Goal: Task Accomplishment & Management: Use online tool/utility

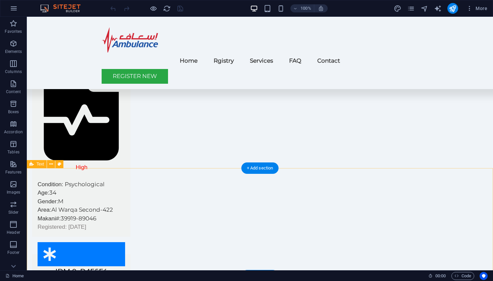
scroll to position [712, 0]
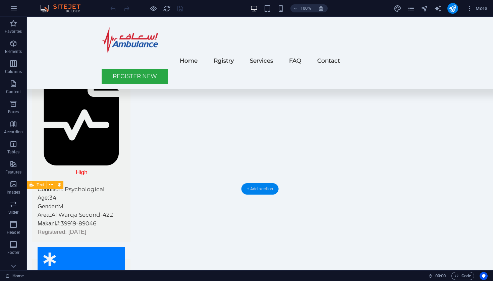
click at [256, 187] on div "+ Add section" at bounding box center [259, 188] width 37 height 11
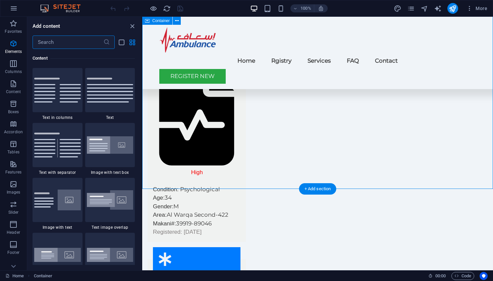
scroll to position [1173, 0]
click at [14, 44] on icon "button" at bounding box center [13, 44] width 8 height 8
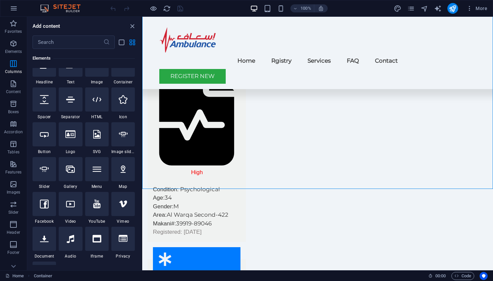
scroll to position [71, 0]
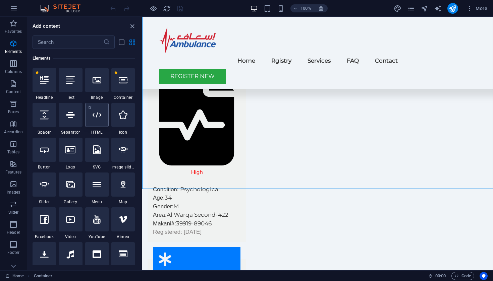
click at [101, 121] on div at bounding box center [96, 115] width 23 height 24
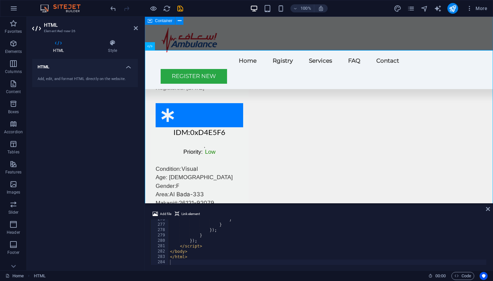
scroll to position [857, 0]
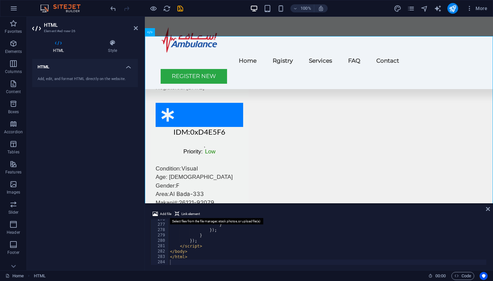
click at [158, 213] on button "Add file" at bounding box center [161, 214] width 21 height 8
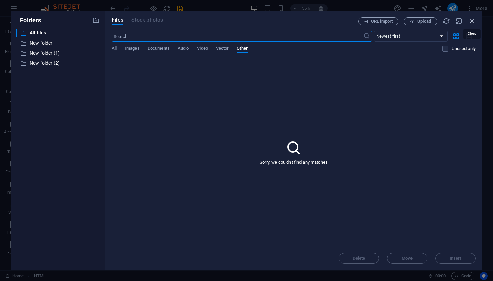
click at [472, 20] on icon "button" at bounding box center [471, 20] width 7 height 7
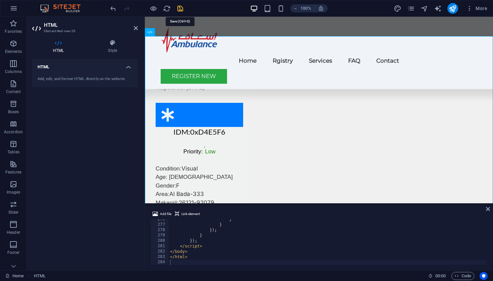
click at [180, 8] on icon "save" at bounding box center [180, 9] width 8 height 8
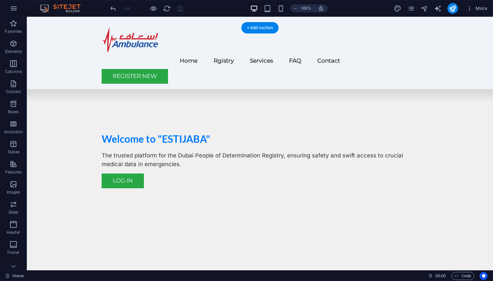
scroll to position [202, 0]
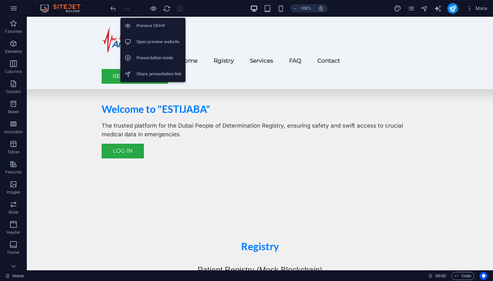
click at [144, 27] on h6 "Preview Ctrl+P" at bounding box center [158, 26] width 45 height 8
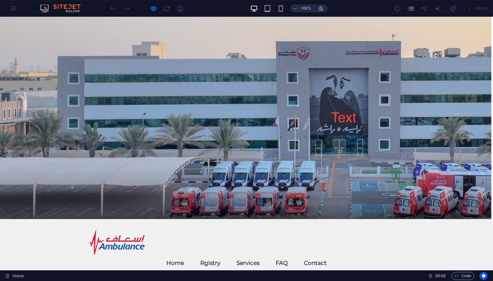
scroll to position [0, 0]
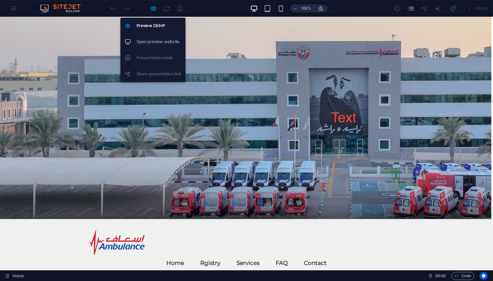
click at [150, 40] on h6 "Open preview website" at bounding box center [158, 42] width 45 height 8
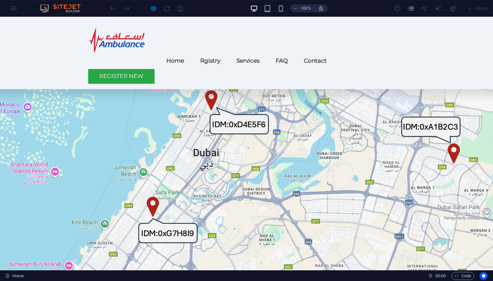
scroll to position [1246, 0]
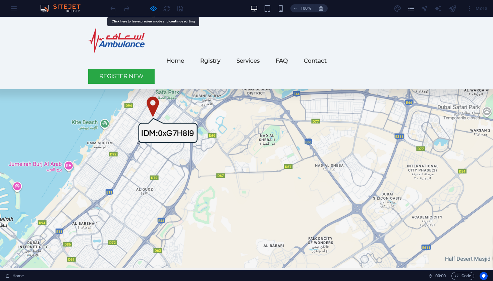
scroll to position [1327, 0]
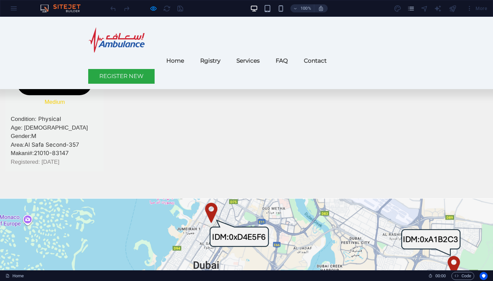
scroll to position [1039, 0]
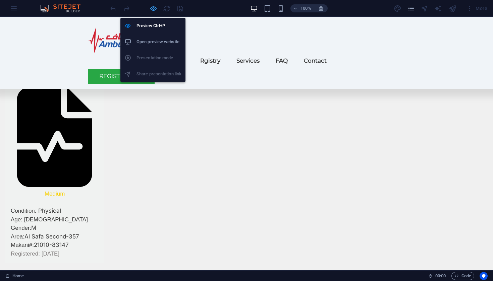
click at [153, 8] on icon "button" at bounding box center [153, 9] width 8 height 8
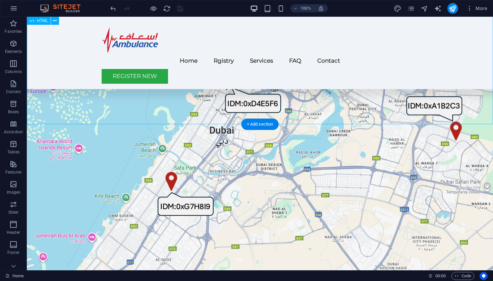
scroll to position [1244, 0]
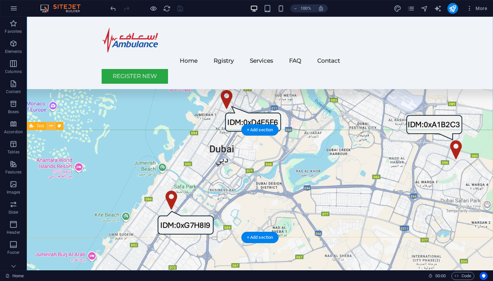
click at [51, 128] on icon at bounding box center [51, 126] width 4 height 7
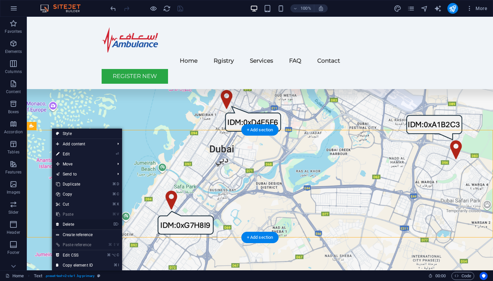
click at [66, 223] on link "⌦ Delete" at bounding box center [74, 225] width 45 height 10
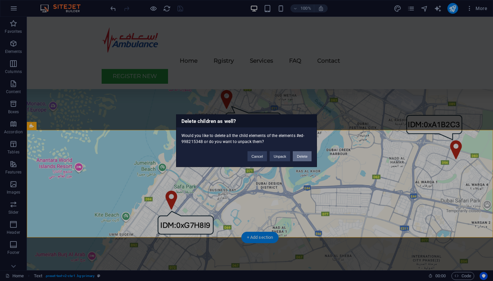
click at [303, 156] on button "Delete" at bounding box center [302, 156] width 19 height 10
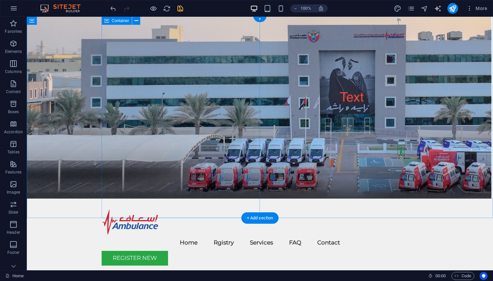
scroll to position [0, 0]
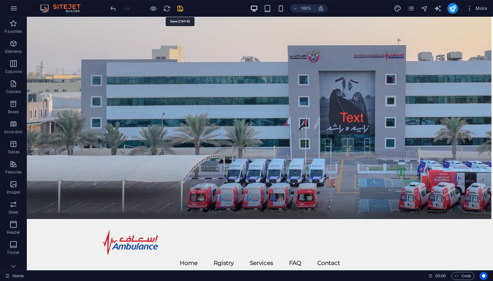
click at [180, 8] on icon "save" at bounding box center [180, 9] width 8 height 8
checkbox input "false"
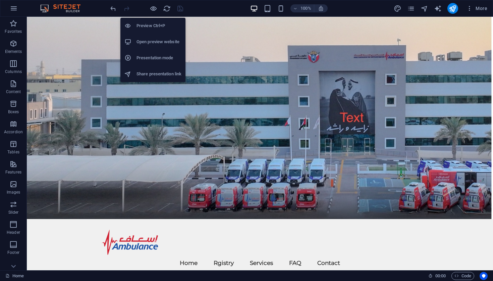
click at [157, 41] on h6 "Open preview website" at bounding box center [158, 42] width 45 height 8
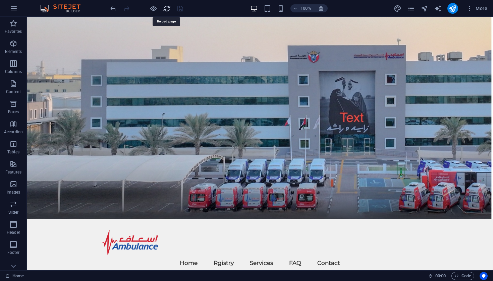
click at [166, 8] on icon "reload" at bounding box center [167, 9] width 8 height 8
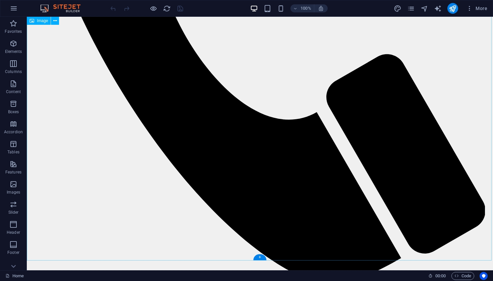
scroll to position [611, 0]
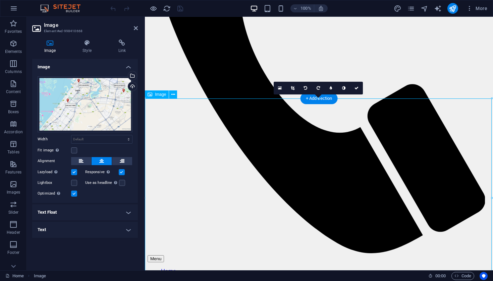
scroll to position [463, 0]
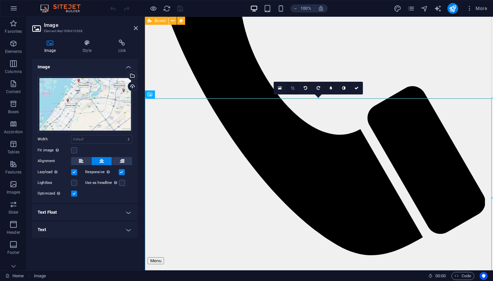
click at [293, 87] on icon at bounding box center [293, 88] width 4 height 4
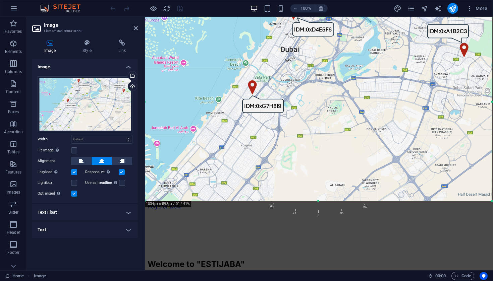
scroll to position [576, 0]
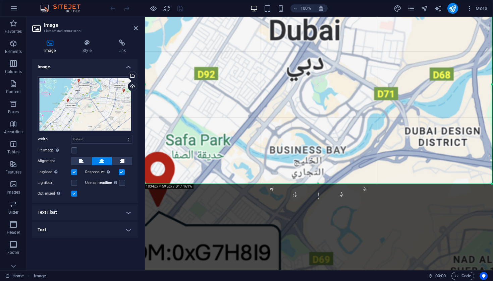
drag, startPoint x: 376, startPoint y: 158, endPoint x: 376, endPoint y: 175, distance: 17.4
click at [376, 175] on div at bounding box center [416, 235] width 1358 height 779
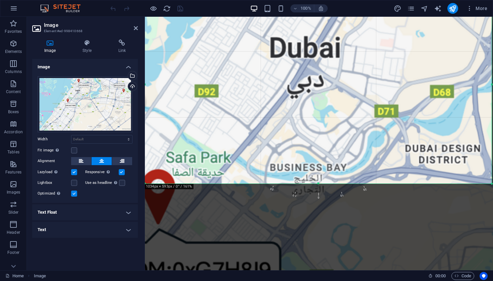
click at [353, 141] on div at bounding box center [416, 252] width 1358 height 779
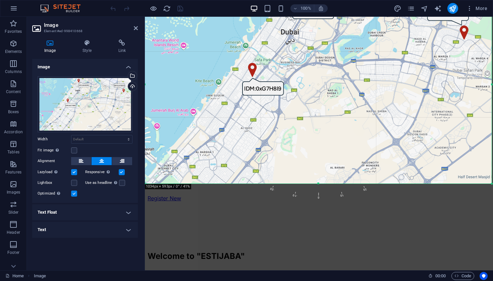
click at [318, 183] on div at bounding box center [318, 184] width 347 height 2
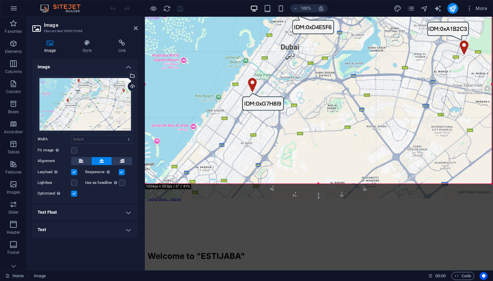
drag, startPoint x: 318, startPoint y: 182, endPoint x: 319, endPoint y: 197, distance: 15.1
click at [319, 184] on div "180 170 160 150 140 130 120 110 100 90 80 70 60 50 40 30 20 10 0 -10 -20 -30 -4…" at bounding box center [318, 84] width 347 height 199
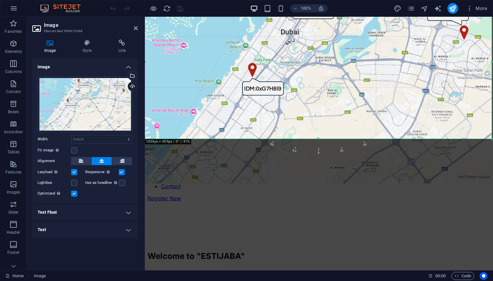
drag, startPoint x: 318, startPoint y: 185, endPoint x: 320, endPoint y: 140, distance: 45.0
click at [320, 140] on div at bounding box center [318, 139] width 347 height 2
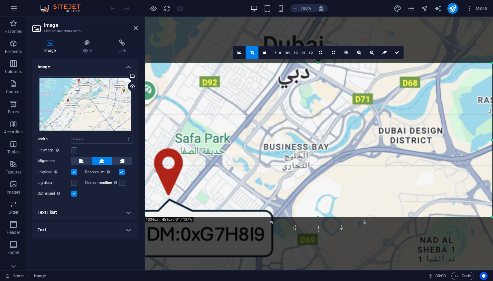
scroll to position [498, 0]
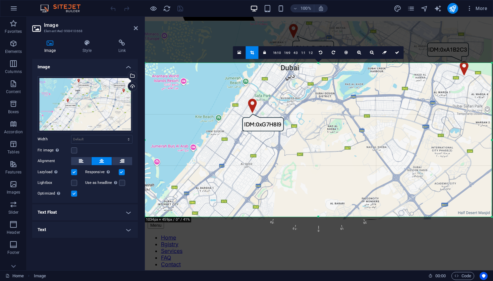
drag, startPoint x: 408, startPoint y: 179, endPoint x: 408, endPoint y: 185, distance: 5.7
click at [408, 185] on div at bounding box center [318, 120] width 347 height 199
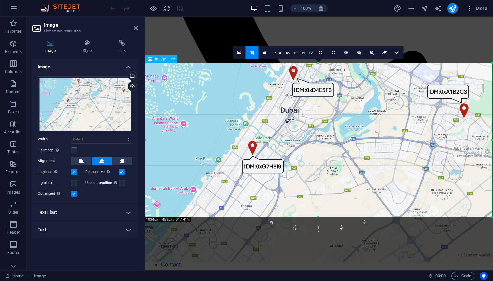
drag, startPoint x: 388, startPoint y: 140, endPoint x: 388, endPoint y: 181, distance: 40.9
click at [388, 181] on div at bounding box center [318, 162] width 347 height 199
click at [397, 52] on icon at bounding box center [397, 53] width 4 height 4
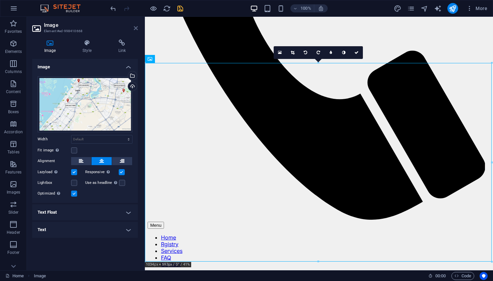
click at [135, 29] on icon at bounding box center [136, 27] width 4 height 5
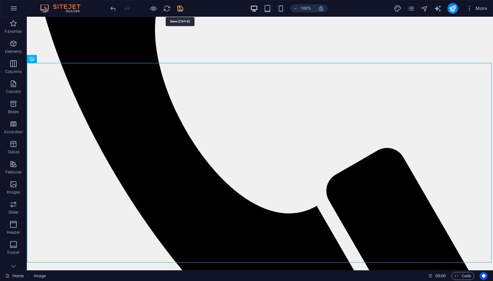
click at [179, 8] on icon "save" at bounding box center [180, 9] width 8 height 8
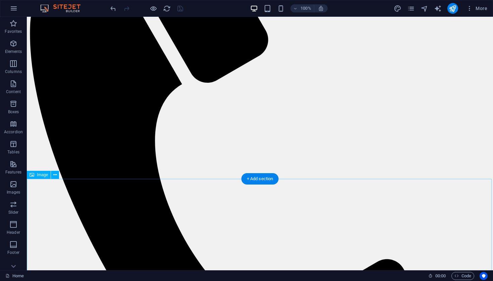
scroll to position [382, 0]
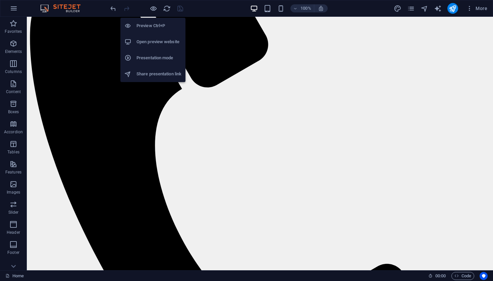
click at [149, 42] on h6 "Open preview website" at bounding box center [158, 42] width 45 height 8
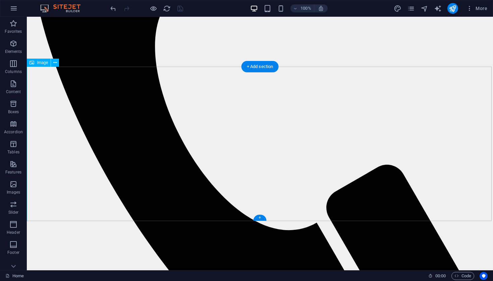
scroll to position [507, 0]
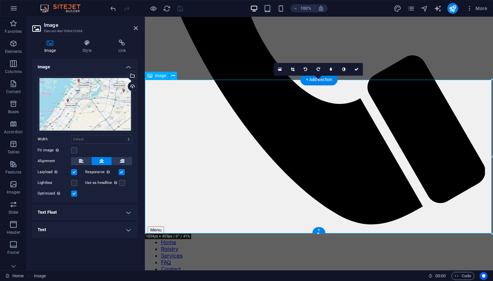
scroll to position [496, 0]
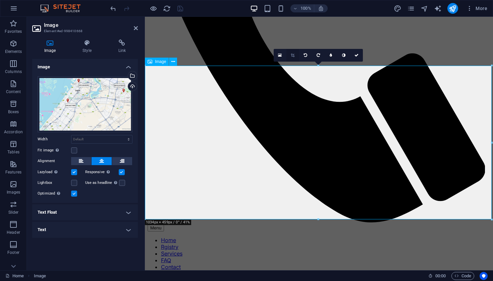
click at [293, 55] on icon at bounding box center [293, 55] width 4 height 4
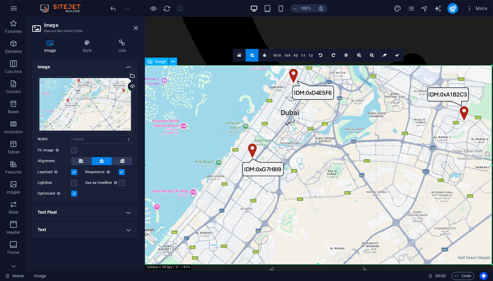
drag, startPoint x: 319, startPoint y: 220, endPoint x: 320, endPoint y: 265, distance: 44.9
click at [320, 265] on div at bounding box center [318, 264] width 347 height 2
click at [396, 58] on link at bounding box center [397, 55] width 13 height 13
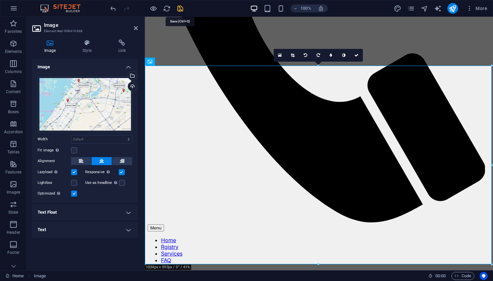
click at [180, 6] on icon "save" at bounding box center [180, 9] width 8 height 8
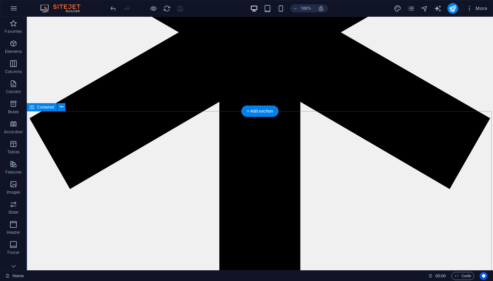
scroll to position [1442, 0]
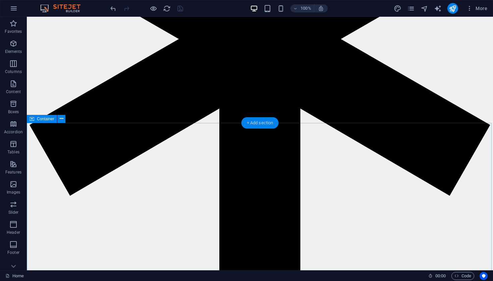
click at [261, 122] on div "+ Add section" at bounding box center [259, 122] width 37 height 11
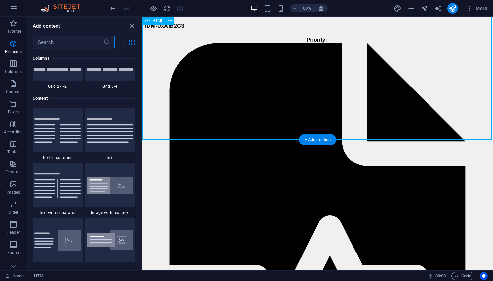
scroll to position [1173, 0]
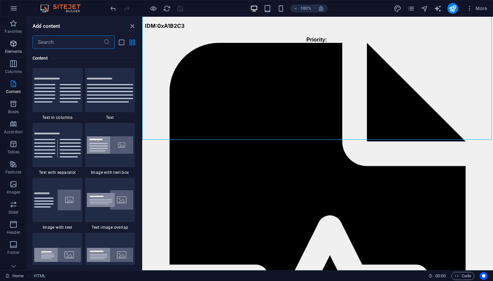
click at [13, 40] on icon "button" at bounding box center [13, 44] width 8 height 8
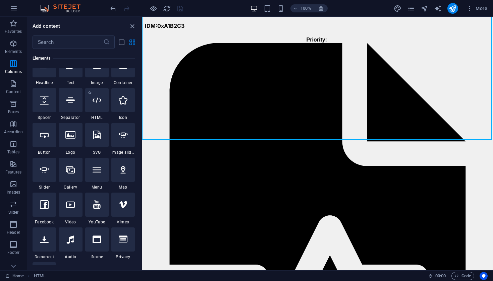
scroll to position [71, 0]
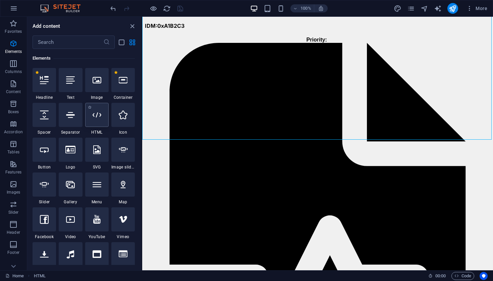
click at [98, 114] on icon at bounding box center [96, 115] width 9 height 9
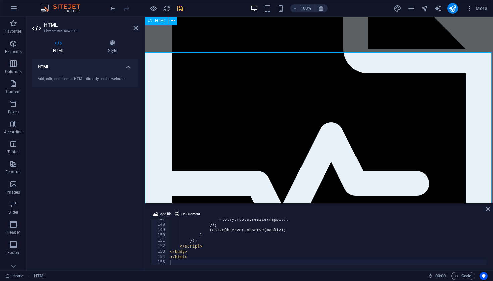
scroll to position [1522, 0]
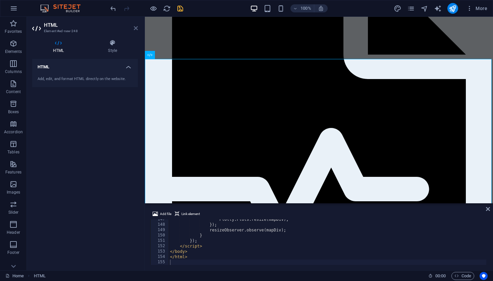
click at [135, 26] on icon at bounding box center [136, 27] width 4 height 5
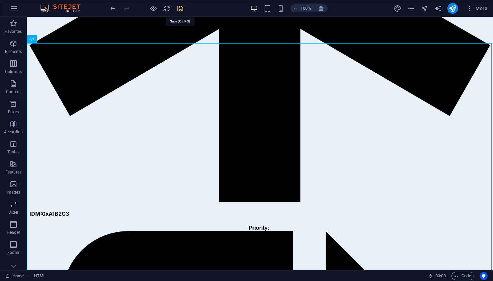
click at [179, 7] on icon "save" at bounding box center [180, 9] width 8 height 8
checkbox input "false"
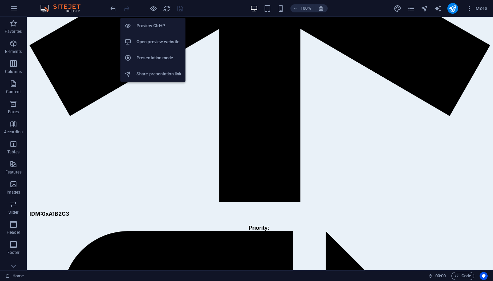
click at [145, 43] on h6 "Open preview website" at bounding box center [158, 42] width 45 height 8
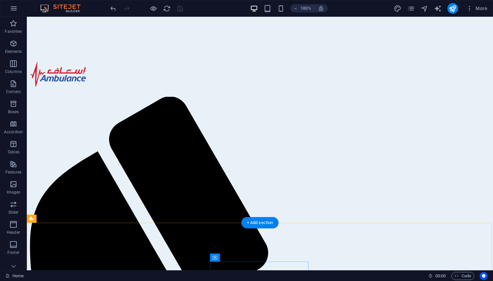
scroll to position [173, 0]
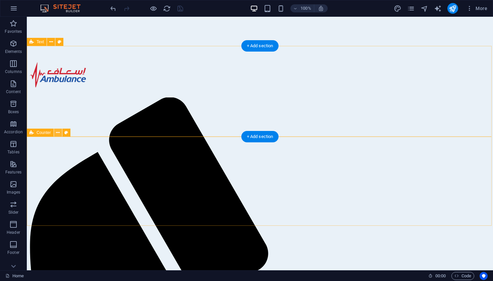
click at [58, 131] on icon at bounding box center [58, 132] width 4 height 7
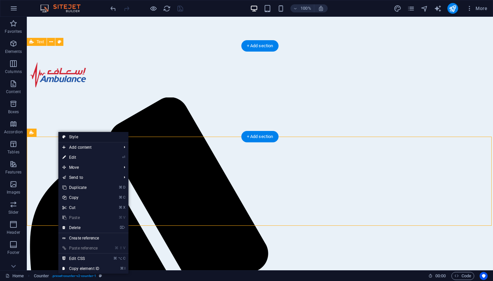
click at [70, 136] on link "Style" at bounding box center [93, 137] width 70 height 10
select select "rem"
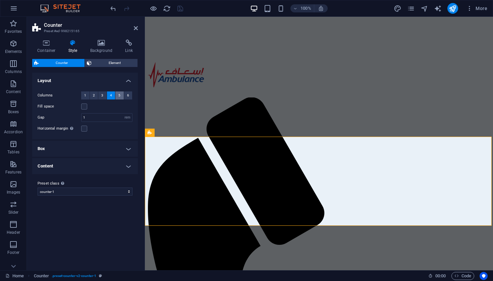
click at [121, 95] on button "5" at bounding box center [119, 95] width 8 height 8
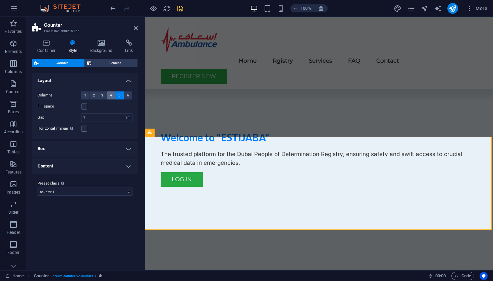
click at [108, 96] on button "4" at bounding box center [111, 95] width 8 height 8
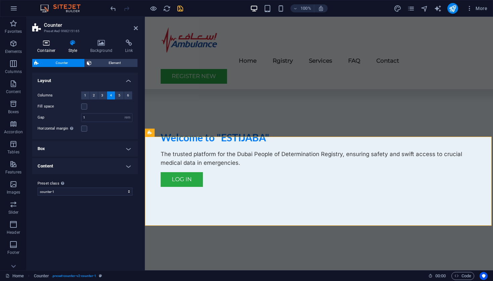
click at [43, 44] on icon at bounding box center [46, 43] width 28 height 7
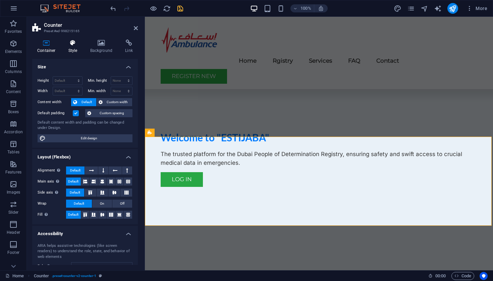
click at [74, 45] on icon at bounding box center [72, 43] width 19 height 7
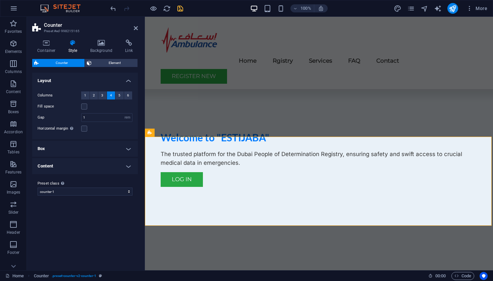
click at [126, 147] on h4 "Box" at bounding box center [85, 149] width 106 height 16
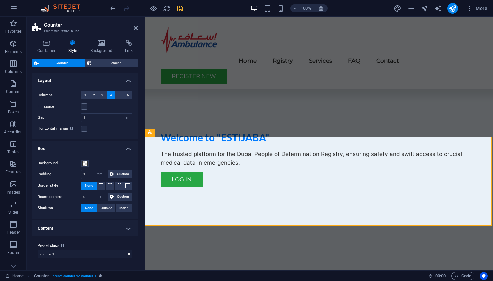
click at [130, 228] on h4 "Content" at bounding box center [85, 229] width 106 height 16
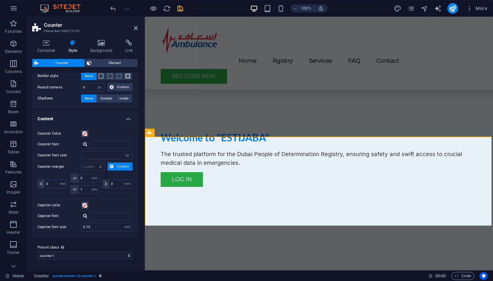
scroll to position [109, 0]
click at [101, 47] on h4 "Background" at bounding box center [102, 47] width 35 height 14
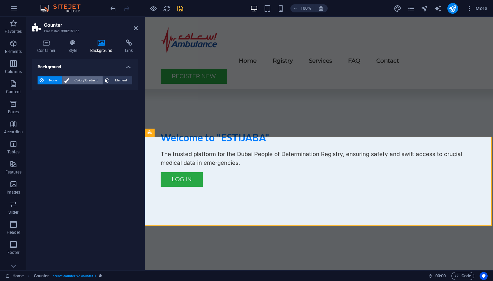
click at [78, 80] on span "Color / Gradient" at bounding box center [85, 80] width 29 height 8
click at [137, 27] on icon at bounding box center [136, 27] width 4 height 5
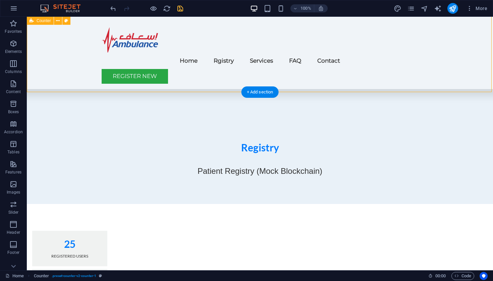
scroll to position [319, 0]
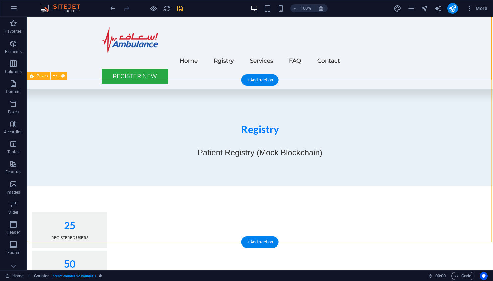
click at [54, 75] on icon at bounding box center [55, 76] width 4 height 7
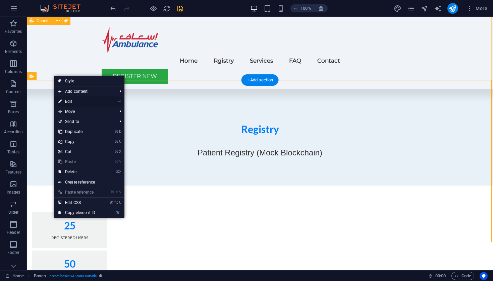
click at [70, 100] on link "⏎ Edit" at bounding box center [76, 102] width 45 height 10
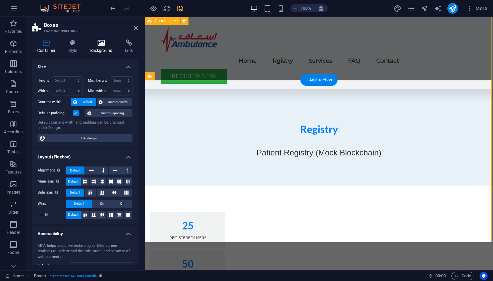
click at [95, 45] on icon at bounding box center [101, 43] width 33 height 7
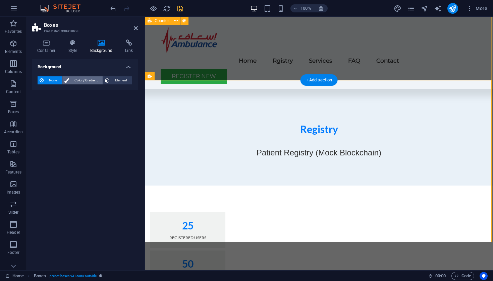
click at [88, 81] on span "Color / Gradient" at bounding box center [85, 80] width 29 height 8
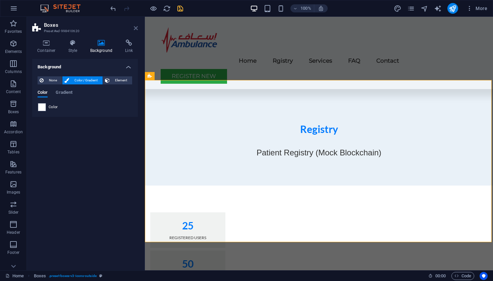
click at [136, 29] on icon at bounding box center [136, 27] width 4 height 5
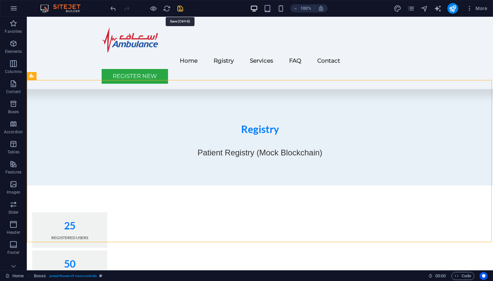
click at [180, 10] on icon "save" at bounding box center [180, 9] width 8 height 8
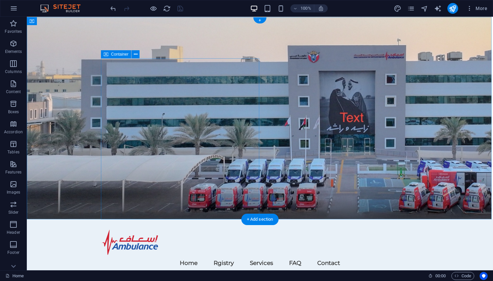
scroll to position [0, 0]
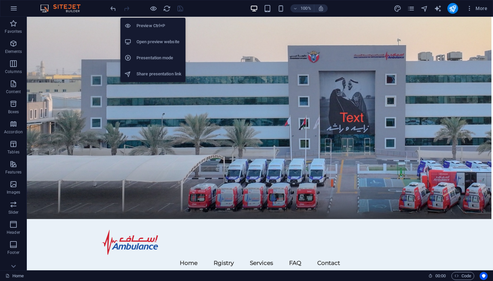
click at [155, 40] on h6 "Open preview website" at bounding box center [158, 42] width 45 height 8
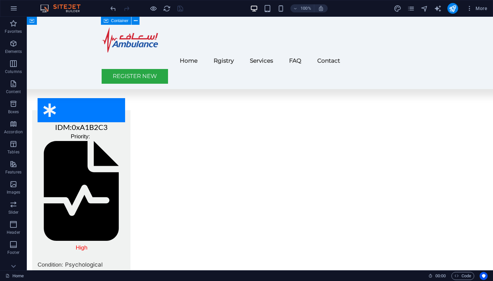
scroll to position [660, 0]
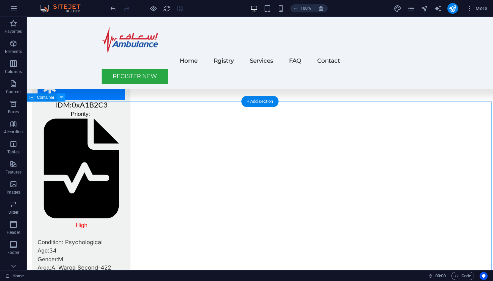
click at [60, 99] on icon at bounding box center [62, 97] width 4 height 7
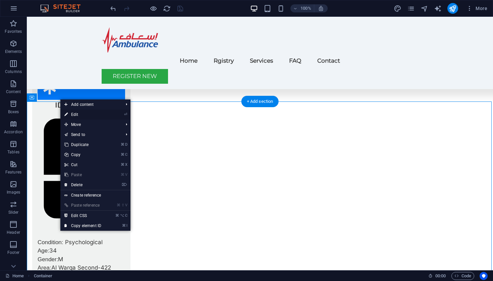
click at [79, 114] on link "⏎ Edit" at bounding box center [82, 115] width 45 height 10
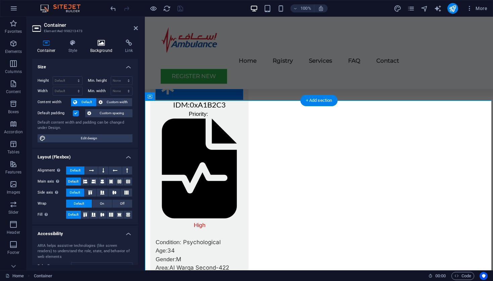
click at [103, 43] on icon at bounding box center [101, 43] width 33 height 7
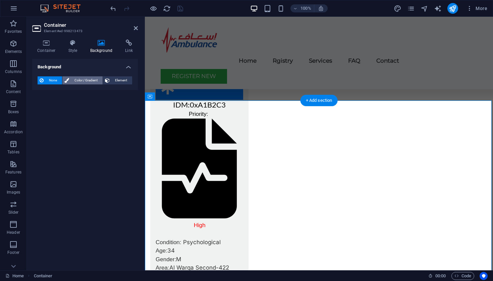
click at [88, 78] on span "Color / Gradient" at bounding box center [85, 80] width 29 height 8
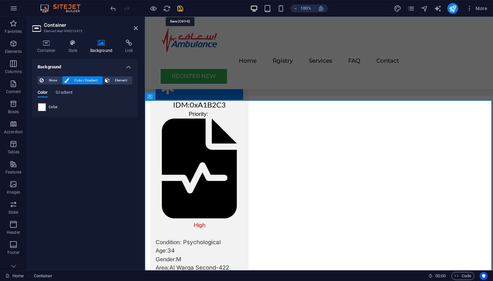
click at [178, 9] on icon "save" at bounding box center [180, 9] width 8 height 8
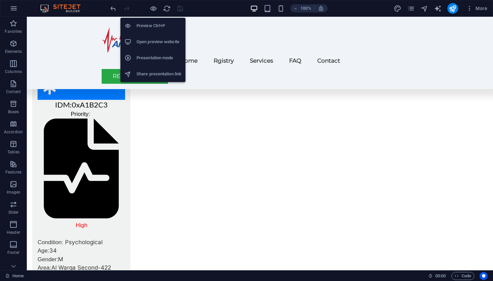
click at [148, 43] on h6 "Open preview website" at bounding box center [158, 42] width 45 height 8
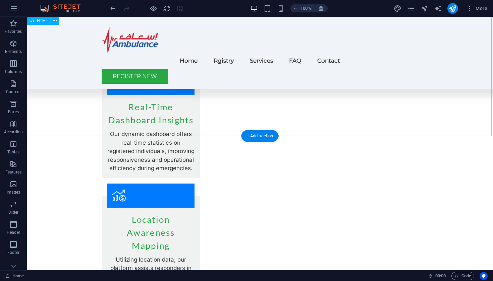
scroll to position [1716, 0]
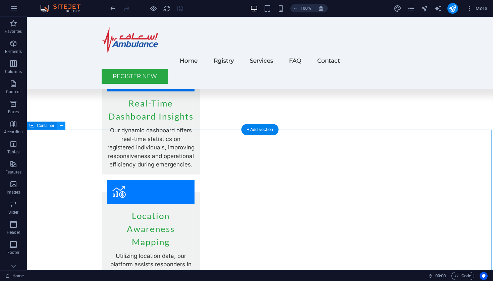
click at [62, 126] on icon at bounding box center [62, 125] width 4 height 7
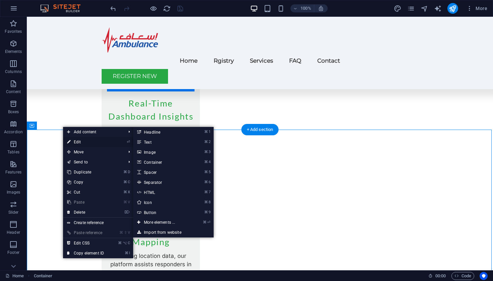
click at [77, 143] on link "⏎ Edit" at bounding box center [85, 142] width 45 height 10
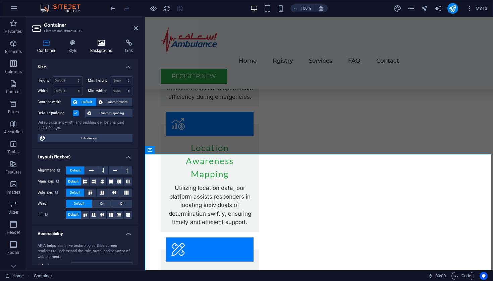
click at [98, 43] on icon at bounding box center [101, 43] width 33 height 7
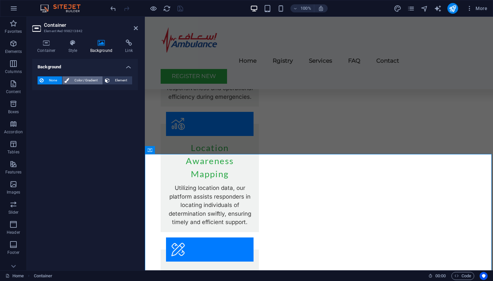
click at [85, 77] on span "Color / Gradient" at bounding box center [85, 80] width 29 height 8
click at [137, 30] on icon at bounding box center [136, 27] width 4 height 5
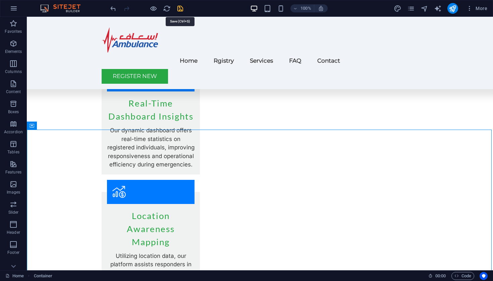
click at [179, 8] on icon "save" at bounding box center [180, 9] width 8 height 8
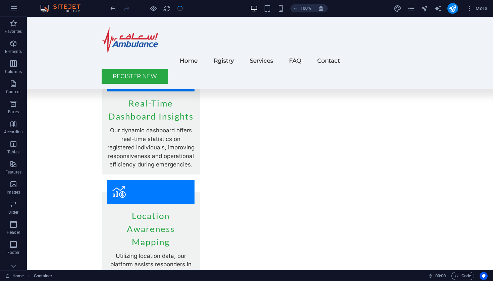
checkbox input "false"
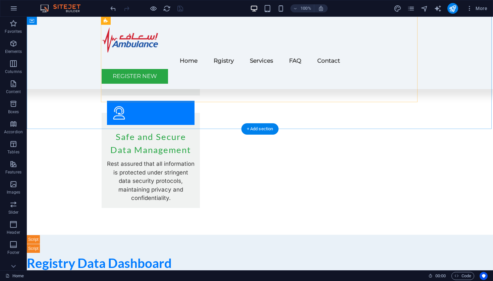
scroll to position [2160, 0]
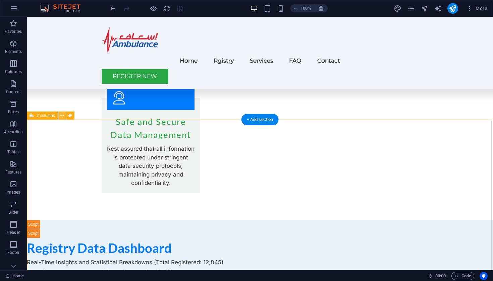
click at [64, 112] on button at bounding box center [62, 116] width 8 height 8
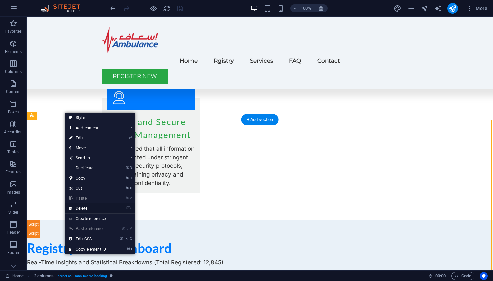
click at [77, 208] on link "⌦ Delete" at bounding box center [87, 208] width 45 height 10
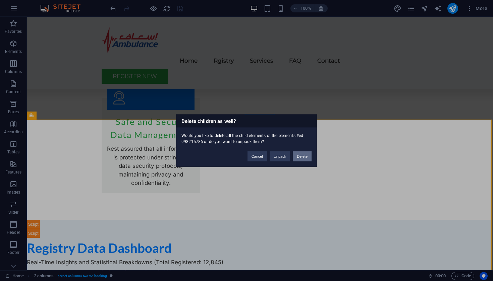
click at [301, 154] on button "Delete" at bounding box center [302, 156] width 19 height 10
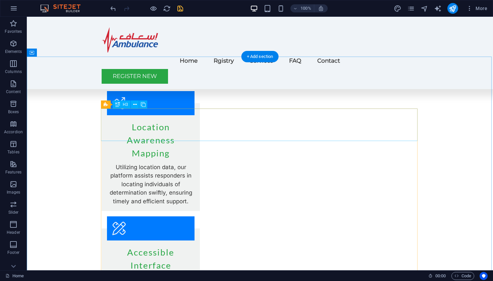
scroll to position [1789, 0]
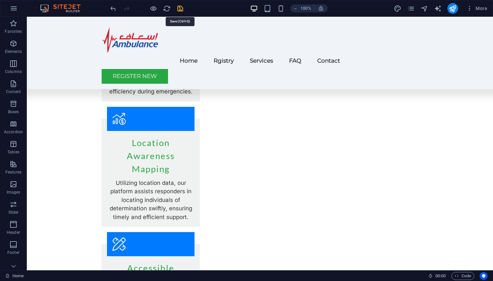
click at [179, 8] on icon "save" at bounding box center [180, 9] width 8 height 8
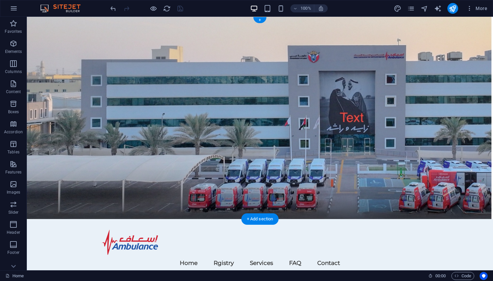
scroll to position [0, 0]
click at [257, 216] on div "+ Add section" at bounding box center [259, 218] width 37 height 11
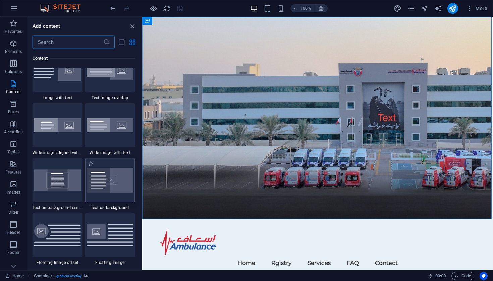
scroll to position [1292, 0]
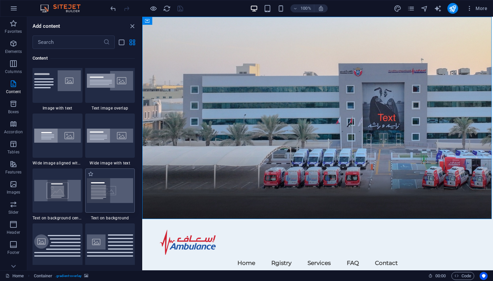
click at [109, 189] on img at bounding box center [110, 190] width 47 height 25
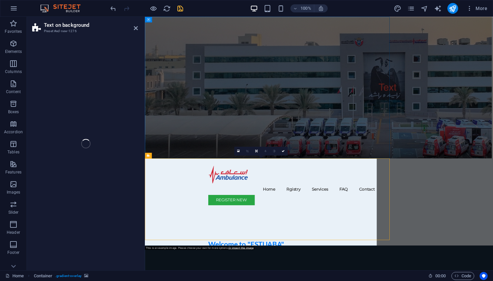
select select "%"
select select "rem"
select select "px"
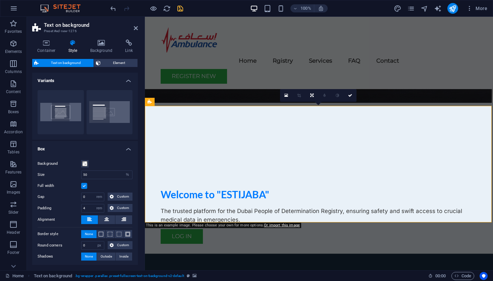
scroll to position [117, 0]
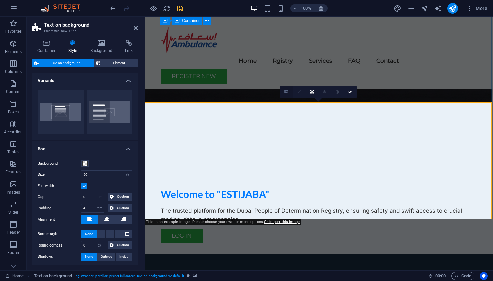
click at [287, 93] on icon at bounding box center [286, 92] width 4 height 5
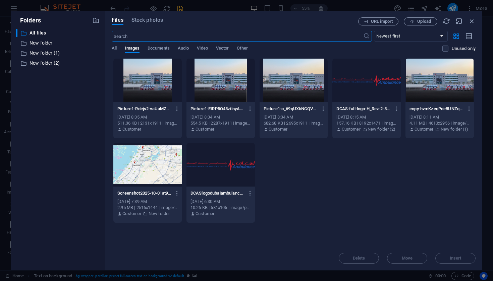
click at [446, 85] on div at bounding box center [439, 81] width 68 height 44
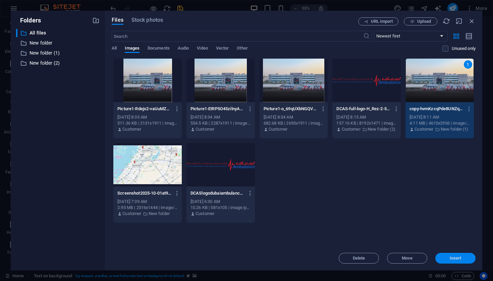
click at [454, 256] on span "Insert" at bounding box center [455, 258] width 12 height 4
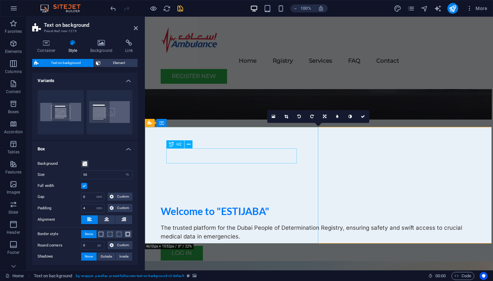
scroll to position [105, 0]
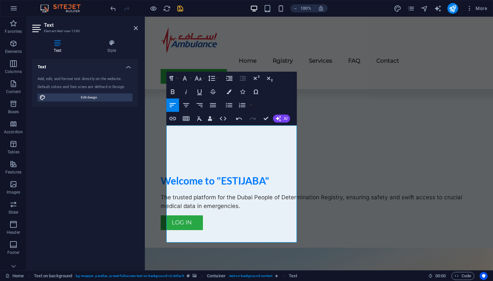
scroll to position [130, 0]
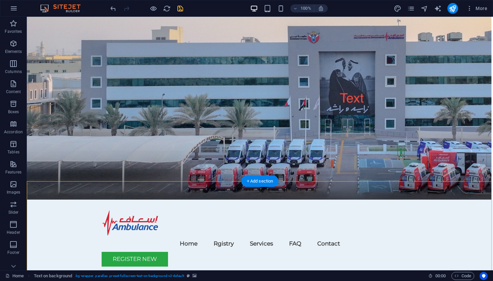
scroll to position [0, 0]
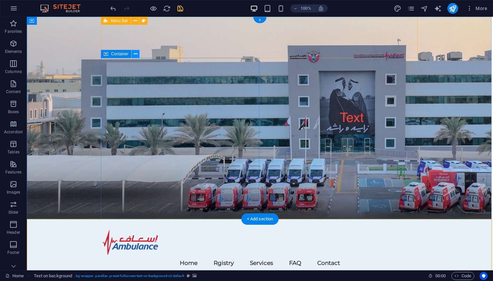
click at [136, 55] on icon at bounding box center [136, 54] width 4 height 7
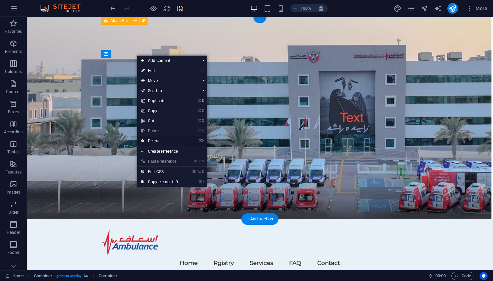
click at [156, 141] on link "⌦ Delete" at bounding box center [159, 141] width 45 height 10
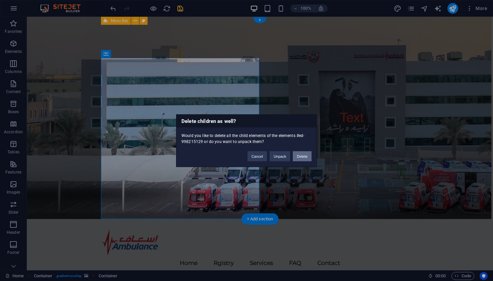
click at [301, 157] on button "Delete" at bounding box center [302, 156] width 19 height 10
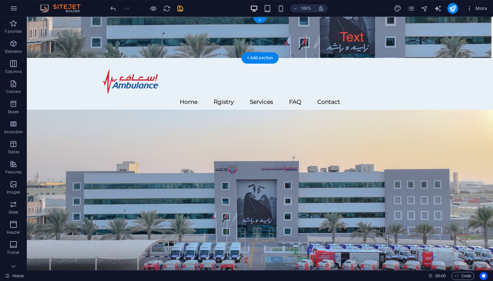
click at [439, 37] on figure at bounding box center [260, 37] width 466 height 41
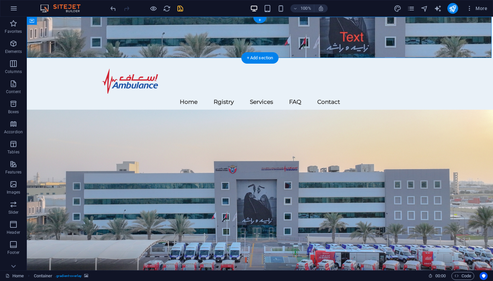
click at [439, 37] on figure at bounding box center [260, 37] width 466 height 41
select select "header"
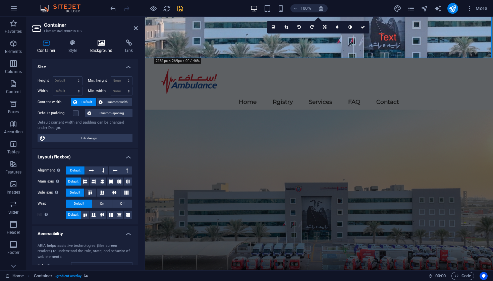
click at [101, 47] on h4 "Background" at bounding box center [102, 47] width 35 height 14
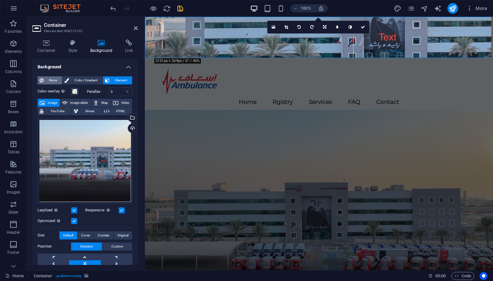
click at [49, 77] on span "None" at bounding box center [53, 80] width 14 height 8
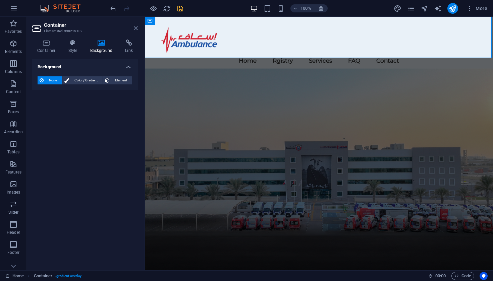
click at [135, 30] on icon at bounding box center [136, 27] width 4 height 5
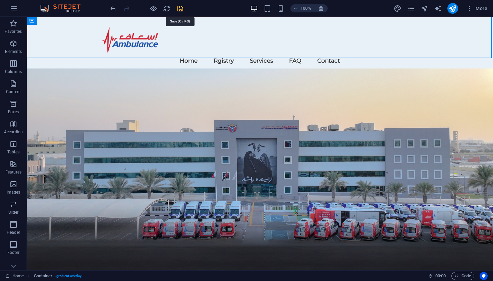
click at [181, 10] on icon "save" at bounding box center [180, 9] width 8 height 8
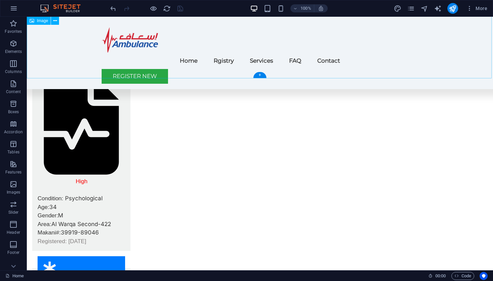
scroll to position [637, 0]
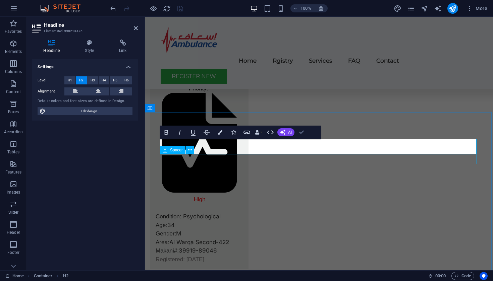
drag, startPoint x: 158, startPoint y: 116, endPoint x: 303, endPoint y: 132, distance: 145.7
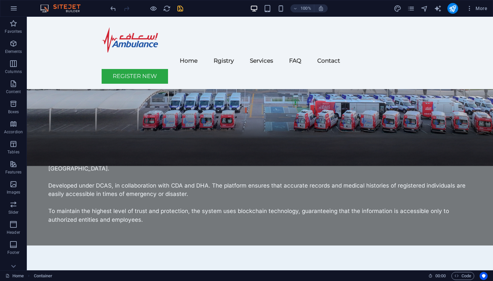
scroll to position [0, 0]
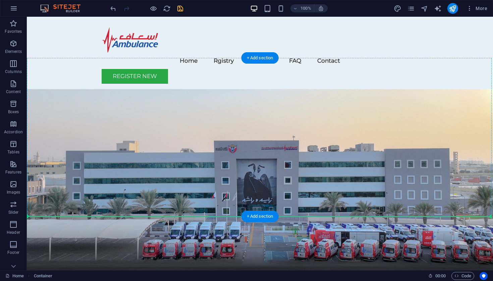
drag, startPoint x: 45, startPoint y: 75, endPoint x: 33, endPoint y: 198, distance: 122.9
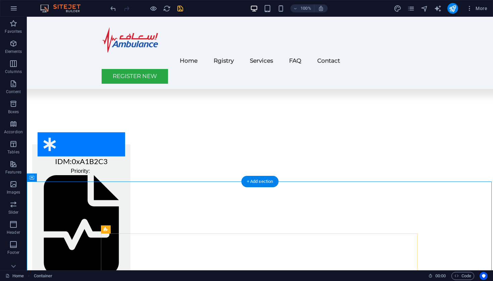
scroll to position [525, 0]
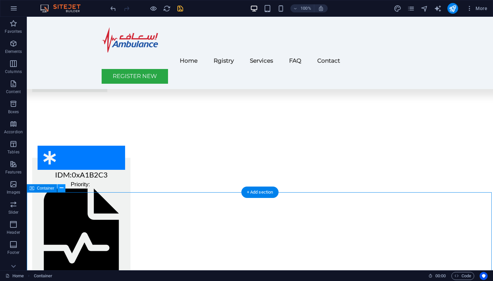
click at [61, 188] on icon at bounding box center [62, 188] width 4 height 7
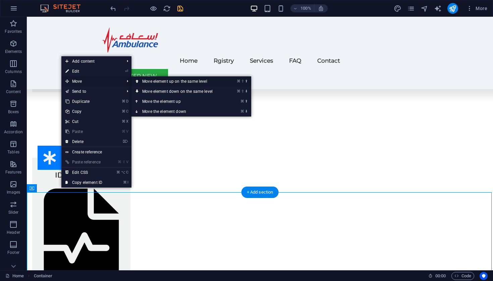
click at [163, 81] on link "⌘ ⇧ ⬆ Move element up on the same level" at bounding box center [178, 81] width 95 height 10
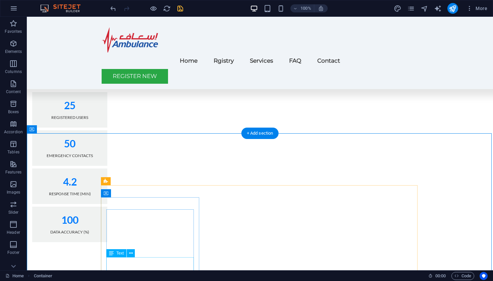
scroll to position [385, 0]
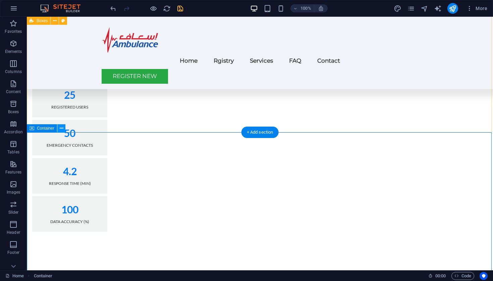
click at [61, 128] on icon at bounding box center [62, 128] width 4 height 7
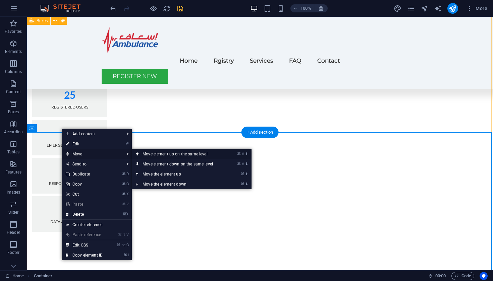
click at [151, 153] on link "⌘ ⇧ ⬆ Move element up on the same level" at bounding box center [179, 154] width 95 height 10
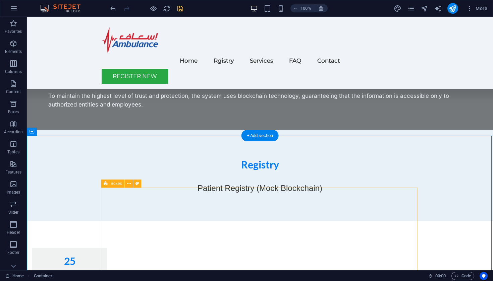
scroll to position [218, 0]
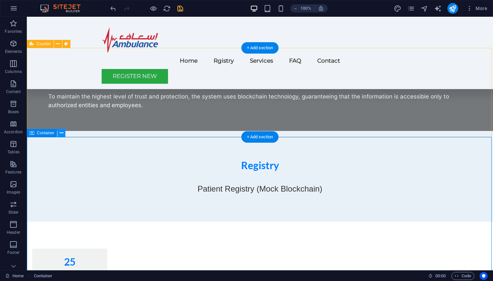
click at [61, 133] on icon at bounding box center [62, 133] width 4 height 7
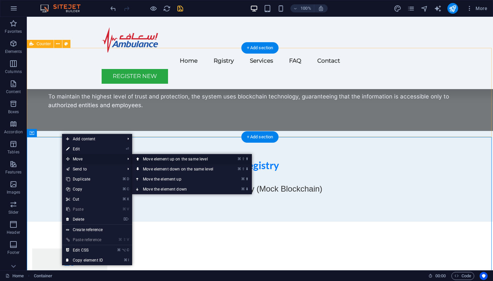
click at [156, 159] on link "⌘ ⇧ ⬆ Move element up on the same level" at bounding box center [179, 159] width 95 height 10
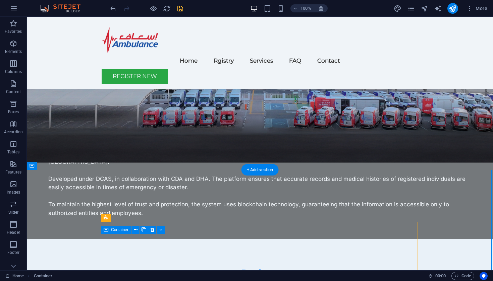
scroll to position [117, 0]
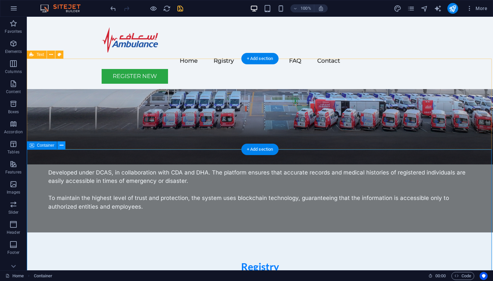
click at [61, 146] on icon at bounding box center [62, 145] width 4 height 7
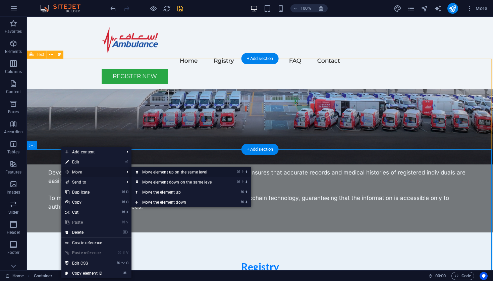
click at [151, 172] on link "⌘ ⇧ ⬆ Move element up on the same level" at bounding box center [178, 172] width 95 height 10
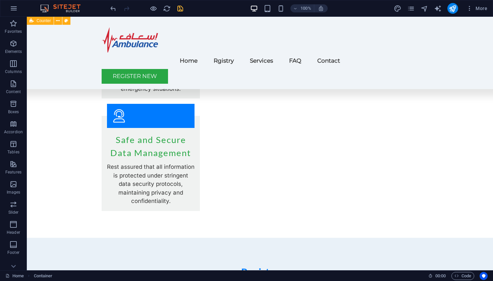
scroll to position [895, 0]
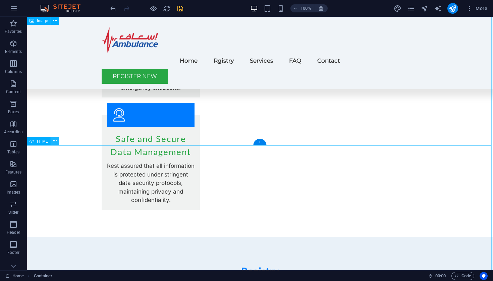
click at [55, 141] on icon at bounding box center [55, 141] width 4 height 7
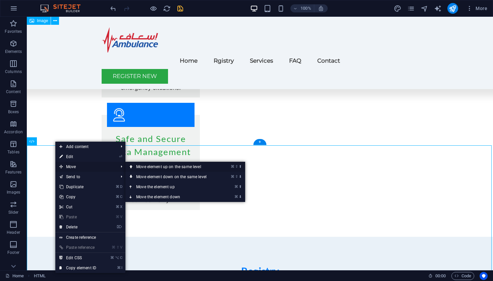
click at [143, 165] on link "⌘ ⇧ ⬆ Move element up on the same level" at bounding box center [172, 167] width 95 height 10
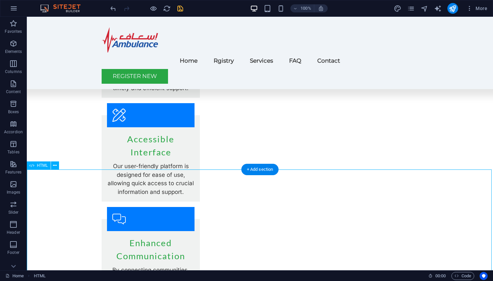
scroll to position [674, 0]
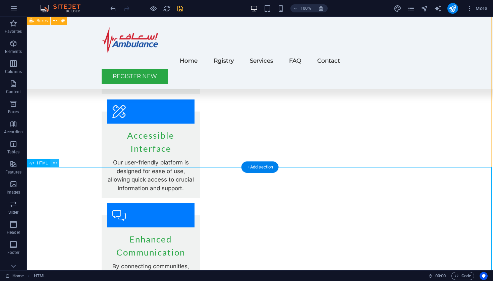
click at [55, 162] on icon at bounding box center [55, 163] width 4 height 7
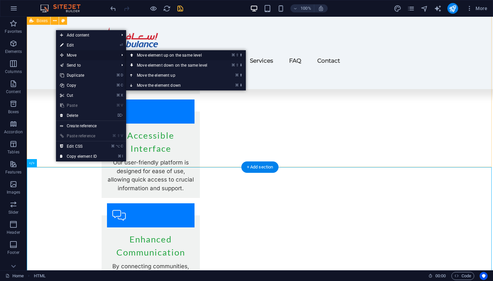
click at [141, 54] on link "⌘ ⇧ ⬆ Move element up on the same level" at bounding box center [173, 55] width 95 height 10
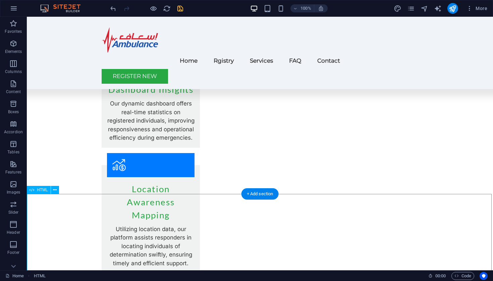
scroll to position [500, 0]
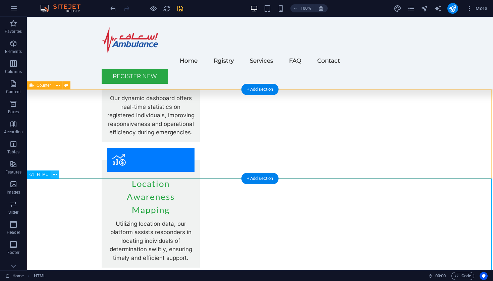
click at [55, 173] on icon at bounding box center [55, 174] width 4 height 7
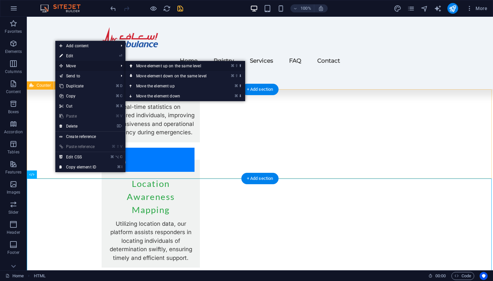
click at [146, 65] on link "⌘ ⇧ ⬆ Move element up on the same level" at bounding box center [172, 66] width 95 height 10
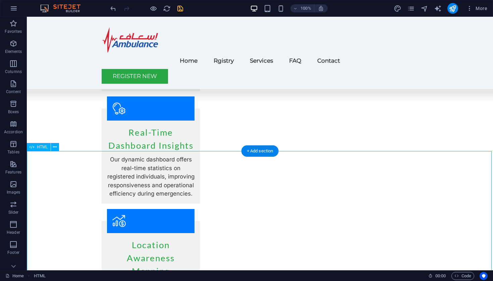
scroll to position [438, 0]
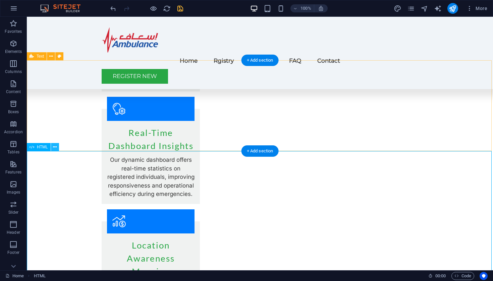
click at [54, 146] on icon at bounding box center [55, 147] width 4 height 7
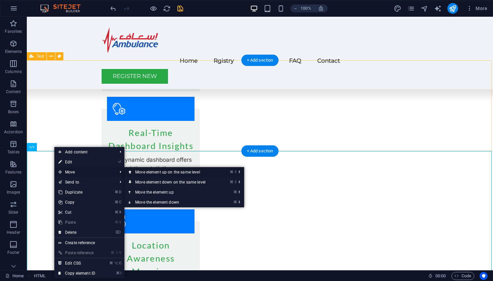
click at [140, 170] on link "⌘ ⇧ ⬆ Move element up on the same level" at bounding box center [171, 172] width 95 height 10
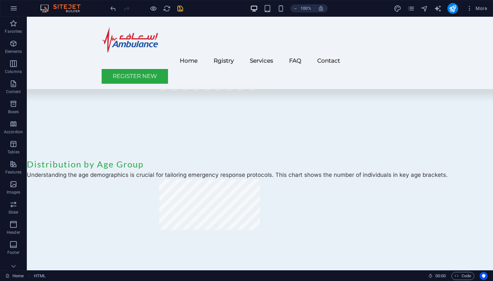
scroll to position [1164, 0]
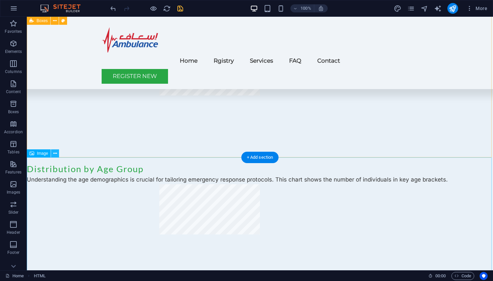
click at [55, 151] on icon at bounding box center [55, 153] width 4 height 7
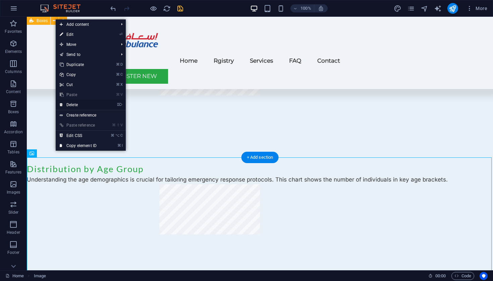
click at [72, 103] on link "⌦ Delete" at bounding box center [78, 105] width 45 height 10
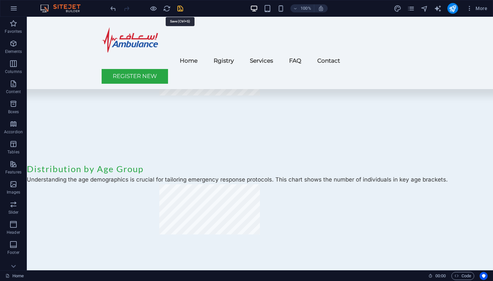
click at [179, 9] on icon "save" at bounding box center [180, 9] width 8 height 8
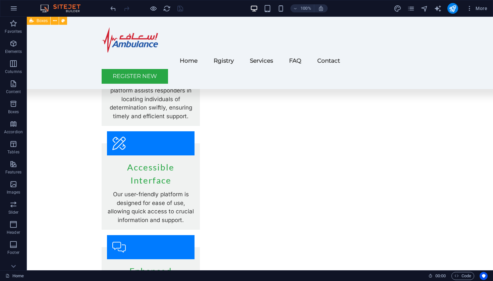
scroll to position [635, 0]
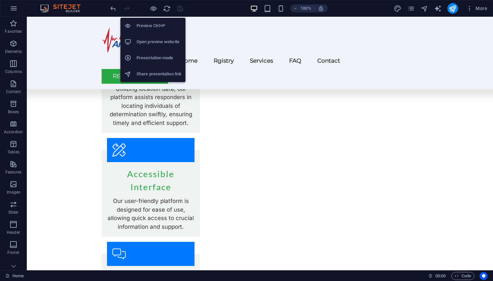
click at [151, 41] on h6 "Open preview website" at bounding box center [158, 42] width 45 height 8
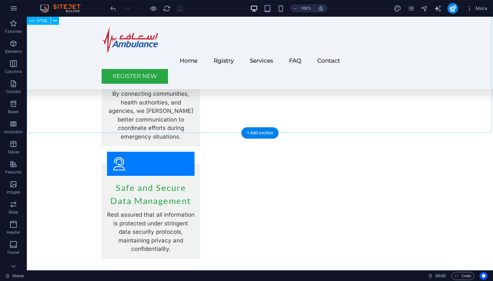
scroll to position [851, 0]
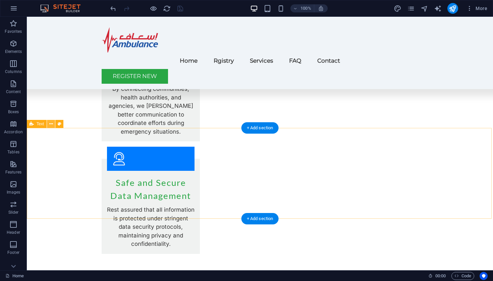
click at [51, 126] on icon at bounding box center [51, 124] width 4 height 7
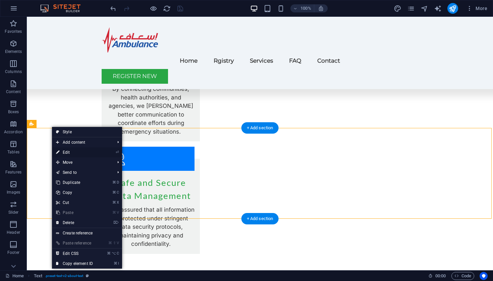
click at [74, 153] on link "⏎ Edit" at bounding box center [74, 152] width 45 height 10
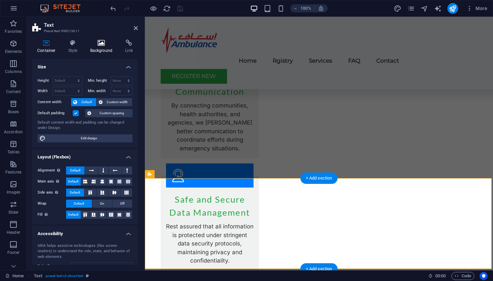
click at [98, 46] on h4 "Background" at bounding box center [102, 47] width 35 height 14
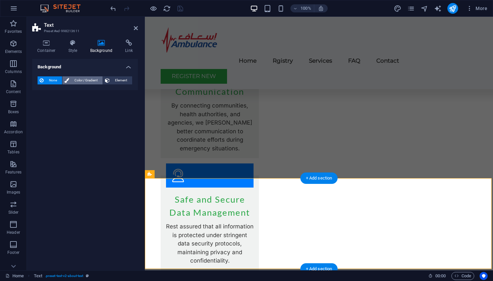
click at [83, 78] on span "Color / Gradient" at bounding box center [85, 80] width 29 height 8
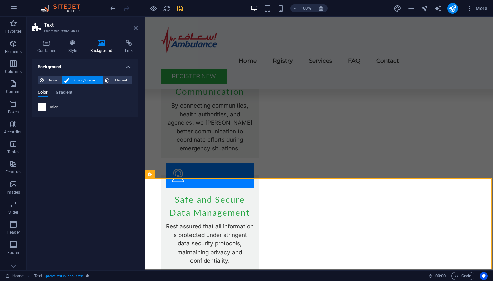
click at [135, 29] on icon at bounding box center [136, 27] width 4 height 5
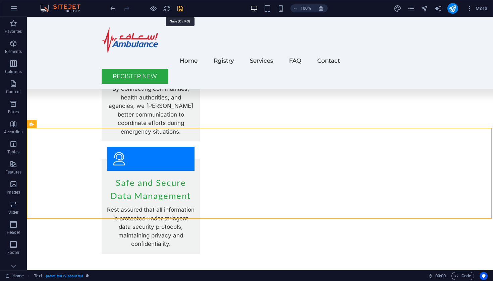
click at [180, 10] on icon "save" at bounding box center [180, 9] width 8 height 8
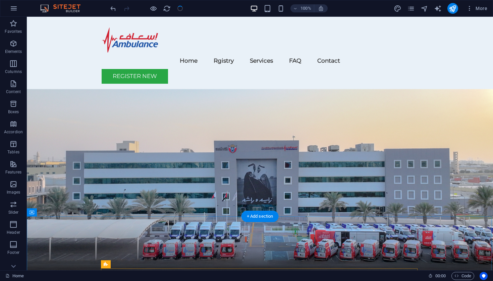
scroll to position [0, 0]
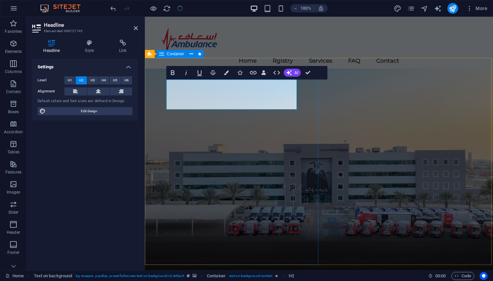
drag, startPoint x: 275, startPoint y: 84, endPoint x: 161, endPoint y: 88, distance: 113.7
click at [227, 71] on icon "button" at bounding box center [226, 72] width 5 height 5
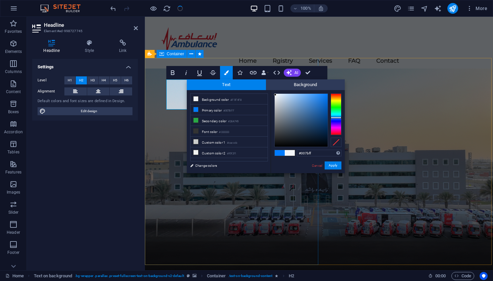
type input "#f4f6f9"
click at [275, 95] on div at bounding box center [300, 120] width 53 height 53
click at [329, 163] on button "Apply" at bounding box center [332, 166] width 17 height 8
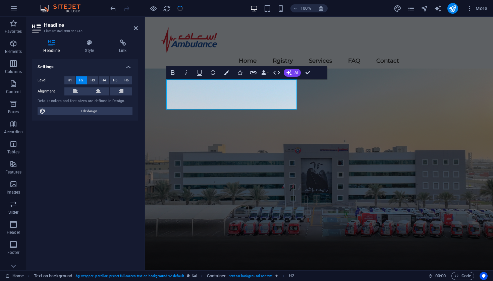
click at [358, 147] on figure at bounding box center [319, 183] width 348 height 231
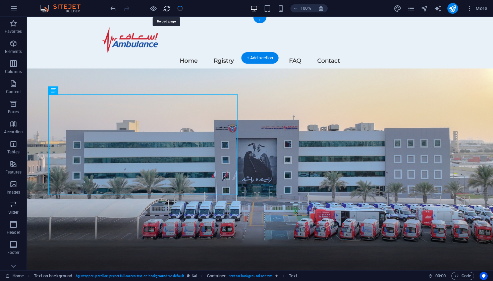
click at [167, 10] on icon "reload" at bounding box center [167, 9] width 8 height 8
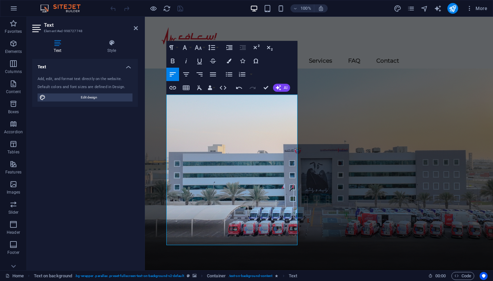
click at [346, 128] on figure at bounding box center [319, 183] width 348 height 231
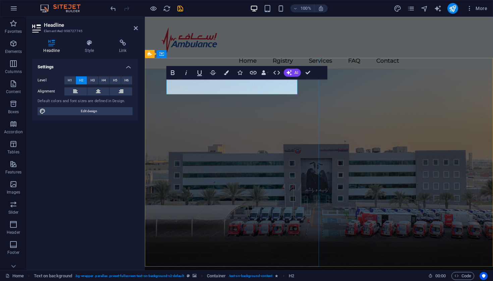
drag, startPoint x: 272, startPoint y: 83, endPoint x: 162, endPoint y: 87, distance: 110.6
click at [228, 73] on icon "button" at bounding box center [226, 72] width 5 height 5
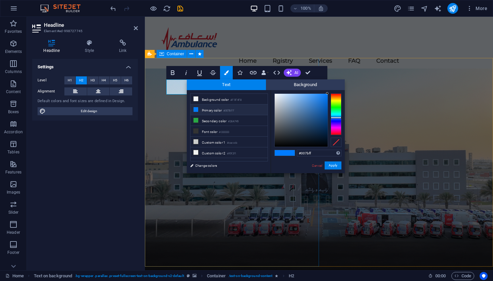
type input "#f4f7fa"
click at [275, 95] on div at bounding box center [300, 120] width 53 height 53
click at [331, 165] on button "Apply" at bounding box center [332, 166] width 17 height 8
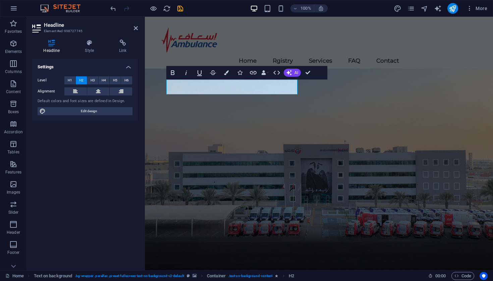
click at [370, 198] on figure at bounding box center [319, 183] width 348 height 231
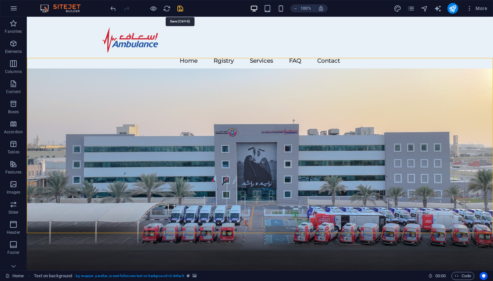
click at [177, 8] on icon "save" at bounding box center [180, 9] width 8 height 8
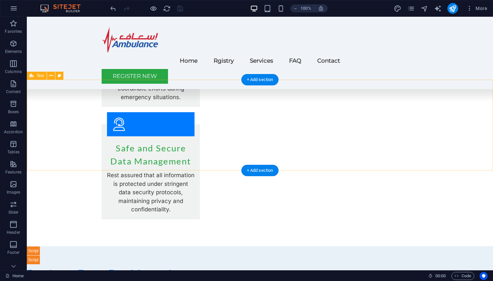
scroll to position [889, 0]
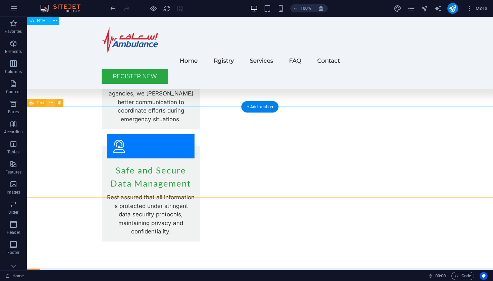
click at [52, 102] on icon at bounding box center [51, 103] width 4 height 7
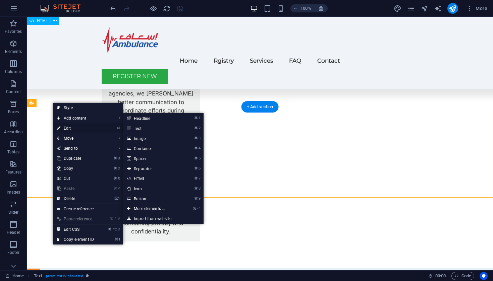
click at [69, 128] on link "⏎ Edit" at bounding box center [75, 128] width 45 height 10
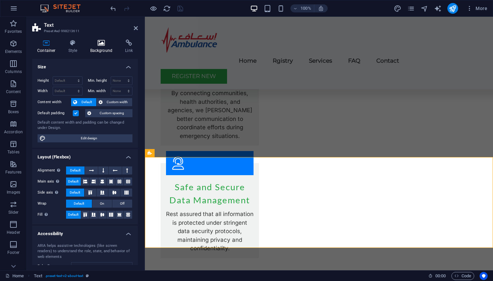
click at [99, 45] on icon at bounding box center [101, 43] width 33 height 7
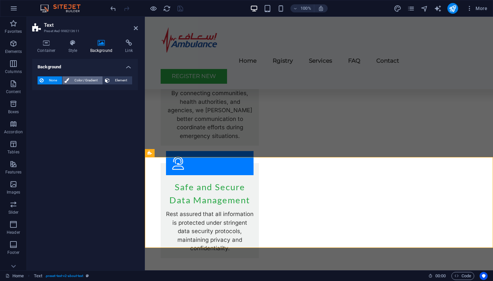
click at [86, 80] on span "Color / Gradient" at bounding box center [85, 80] width 29 height 8
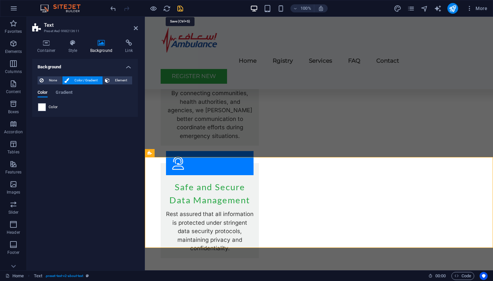
click at [180, 8] on icon "save" at bounding box center [180, 9] width 8 height 8
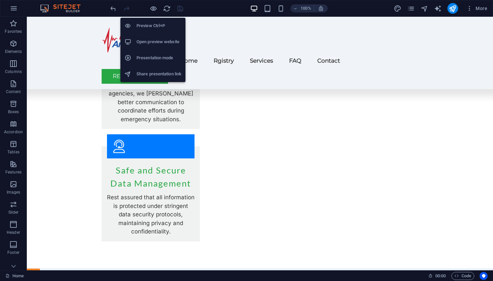
click at [152, 41] on h6 "Open preview website" at bounding box center [158, 42] width 45 height 8
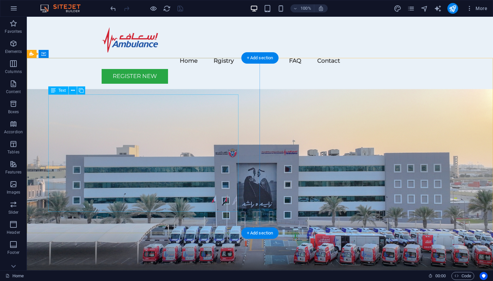
scroll to position [0, 0]
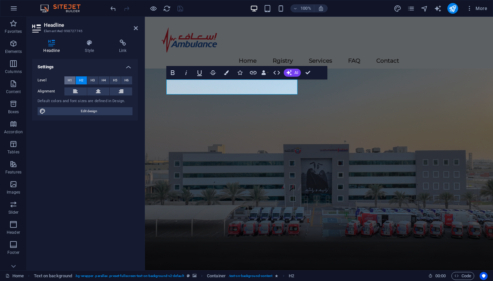
click at [69, 80] on span "H1" at bounding box center [70, 80] width 4 height 8
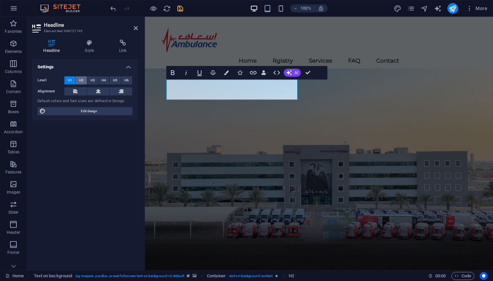
click at [81, 80] on span "H2" at bounding box center [81, 80] width 4 height 8
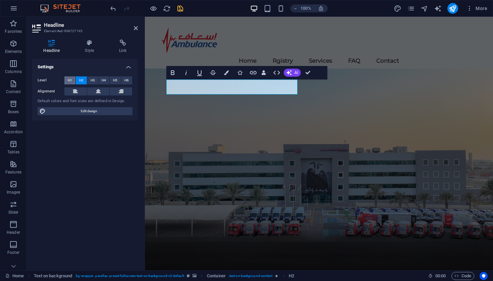
click at [71, 78] on span "H1" at bounding box center [70, 80] width 4 height 8
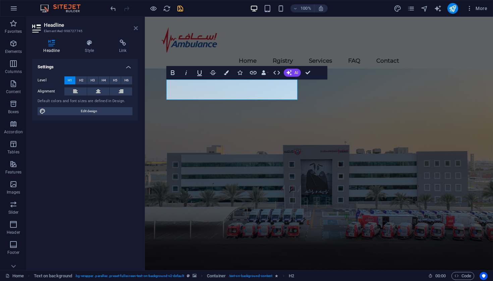
click at [134, 29] on icon at bounding box center [136, 27] width 4 height 5
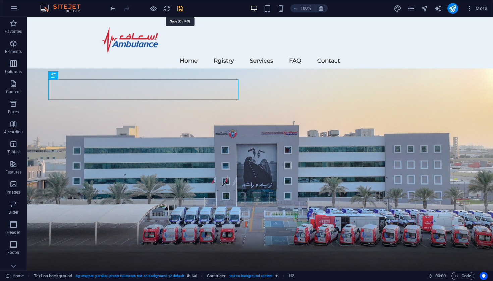
click at [180, 8] on icon "save" at bounding box center [180, 9] width 8 height 8
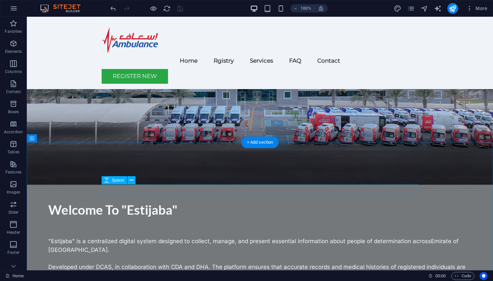
scroll to position [54, 0]
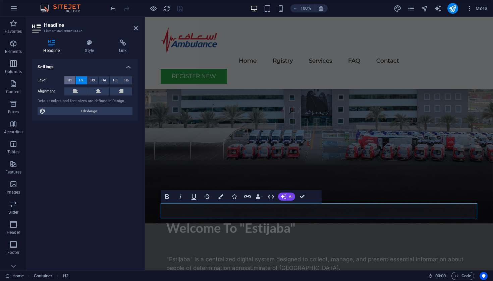
click at [72, 78] on span "H1" at bounding box center [70, 80] width 4 height 8
click at [79, 78] on span "H2" at bounding box center [81, 80] width 4 height 8
click at [135, 25] on h2 "Headline" at bounding box center [91, 25] width 94 height 6
click at [135, 27] on icon at bounding box center [136, 27] width 4 height 5
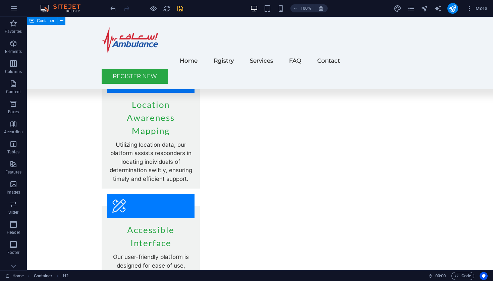
scroll to position [622, 0]
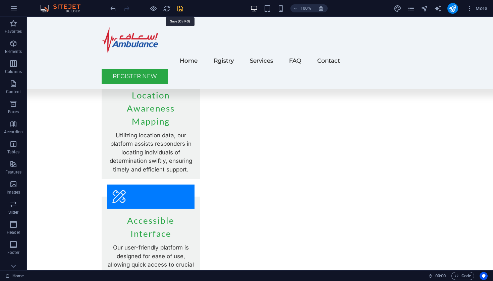
click at [180, 10] on icon "save" at bounding box center [180, 9] width 8 height 8
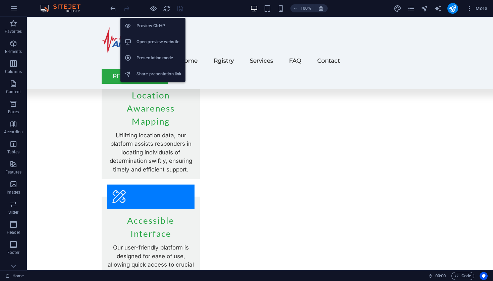
click at [149, 39] on h6 "Open preview website" at bounding box center [158, 42] width 45 height 8
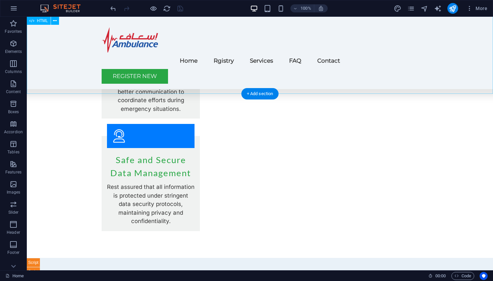
scroll to position [902, 0]
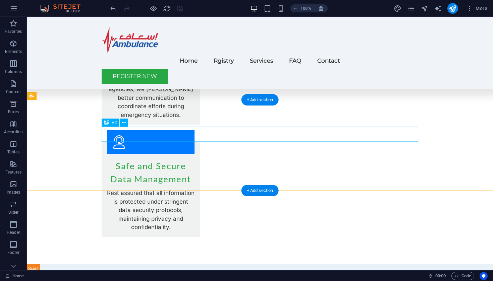
click at [112, 122] on span "H2" at bounding box center [114, 123] width 5 height 4
click at [110, 124] on div "H2" at bounding box center [111, 123] width 18 height 8
click at [124, 123] on icon at bounding box center [124, 122] width 4 height 7
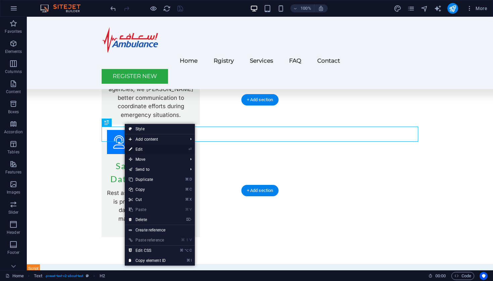
click at [142, 150] on link "⏎ Edit" at bounding box center [147, 149] width 45 height 10
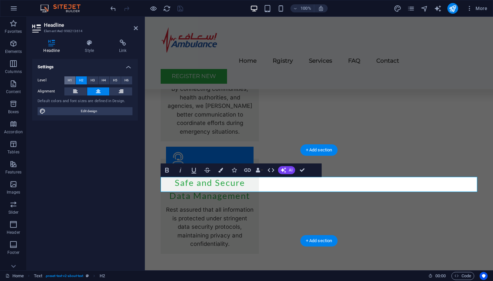
click at [70, 80] on span "H1" at bounding box center [70, 80] width 4 height 8
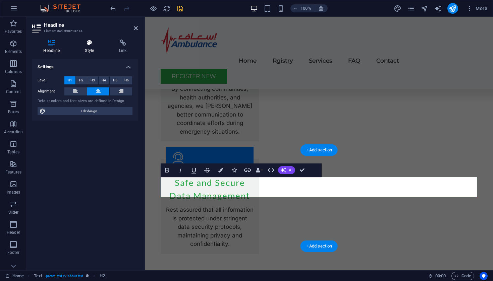
click at [91, 43] on icon at bounding box center [90, 43] width 32 height 7
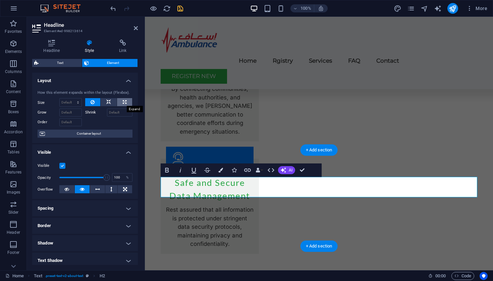
click at [124, 102] on icon at bounding box center [125, 102] width 4 height 8
type input "100"
select select "%"
click at [106, 103] on icon at bounding box center [108, 102] width 5 height 8
select select "DISABLED_OPTION_VALUE"
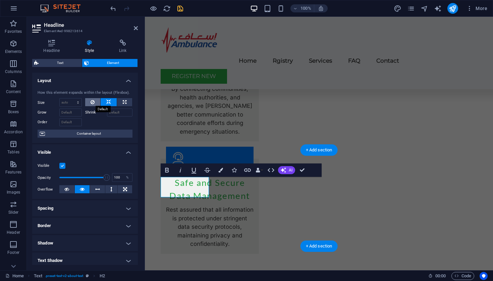
click at [95, 103] on button at bounding box center [92, 102] width 15 height 8
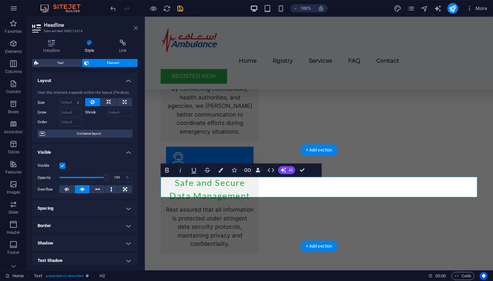
click at [135, 28] on icon at bounding box center [136, 27] width 4 height 5
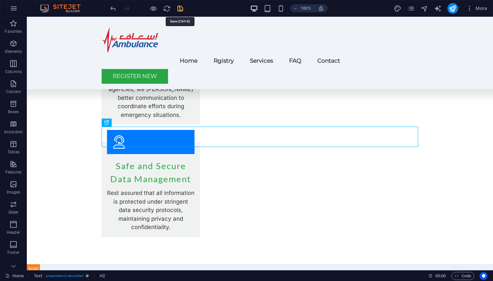
click at [178, 7] on icon "save" at bounding box center [180, 9] width 8 height 8
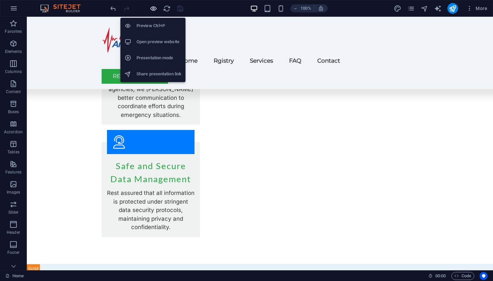
click at [153, 9] on icon "button" at bounding box center [153, 9] width 8 height 8
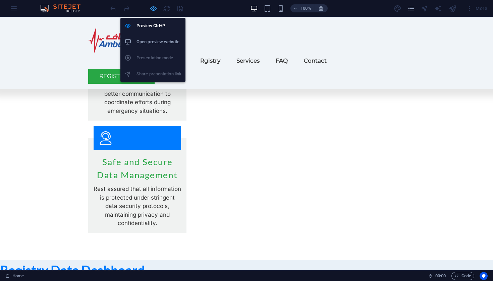
click at [153, 8] on icon "button" at bounding box center [153, 9] width 8 height 8
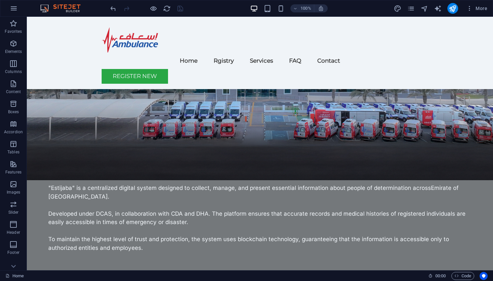
scroll to position [108, 0]
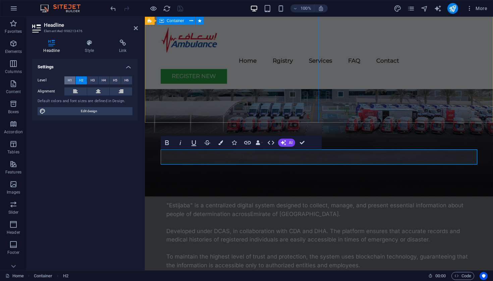
click at [71, 81] on span "H1" at bounding box center [70, 80] width 4 height 8
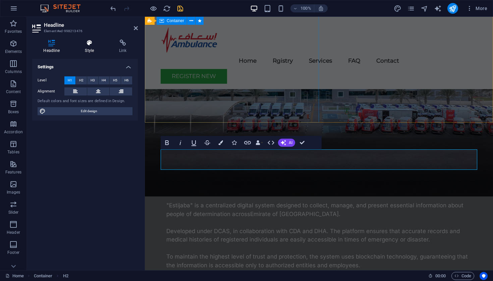
click at [90, 45] on icon at bounding box center [90, 43] width 32 height 7
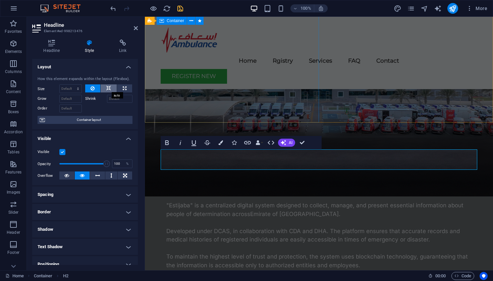
click at [106, 88] on icon at bounding box center [108, 88] width 5 height 8
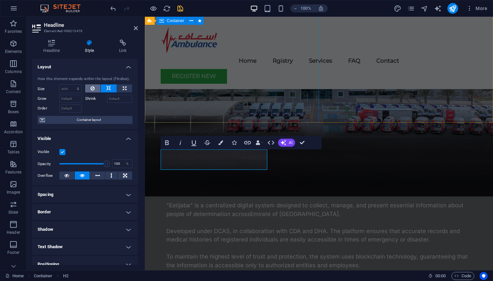
click at [94, 87] on button at bounding box center [92, 88] width 15 height 8
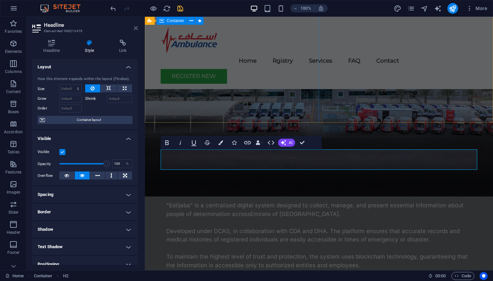
click at [135, 29] on icon at bounding box center [136, 27] width 4 height 5
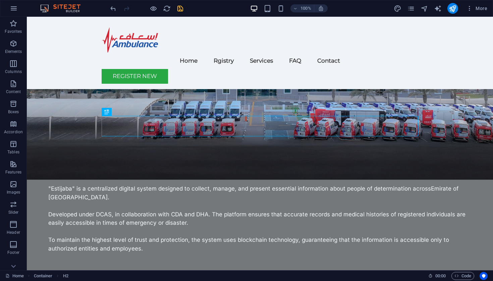
click at [180, 10] on icon "save" at bounding box center [180, 9] width 8 height 8
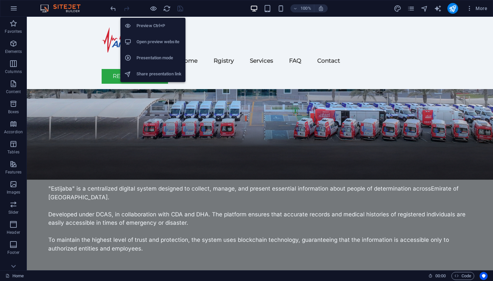
click at [151, 41] on h6 "Open preview website" at bounding box center [158, 42] width 45 height 8
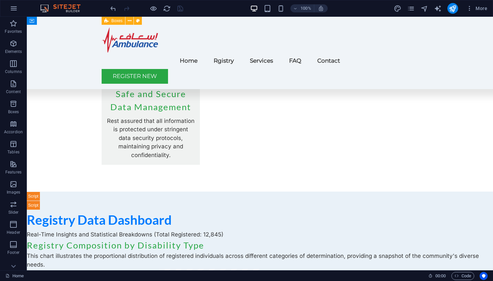
scroll to position [981, 0]
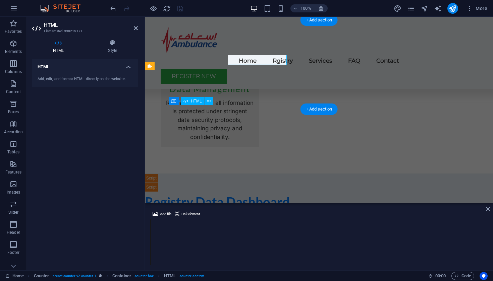
scroll to position [1083, 0]
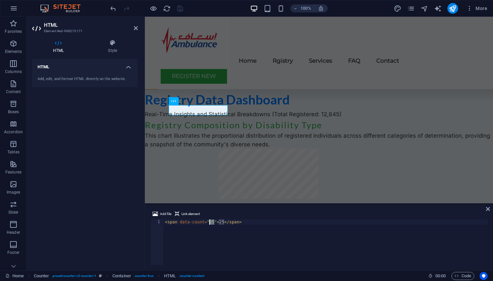
drag, startPoint x: 214, startPoint y: 221, endPoint x: 210, endPoint y: 222, distance: 3.7
click at [210, 222] on div "< span data-count = "25" > 25 </ span >" at bounding box center [326, 248] width 324 height 56
drag, startPoint x: 234, startPoint y: 223, endPoint x: 230, endPoint y: 223, distance: 3.7
click at [230, 223] on div "< span data-count = "12,845" > 25 </ span >" at bounding box center [326, 248] width 324 height 56
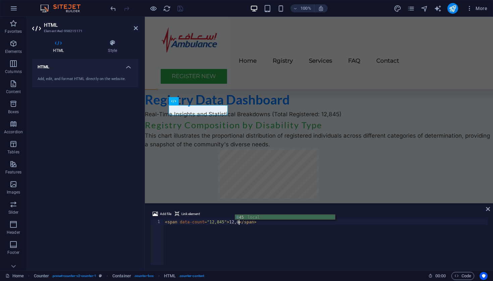
scroll to position [0, 6]
type textarea "<span data-count="12,845">12,845</span>"
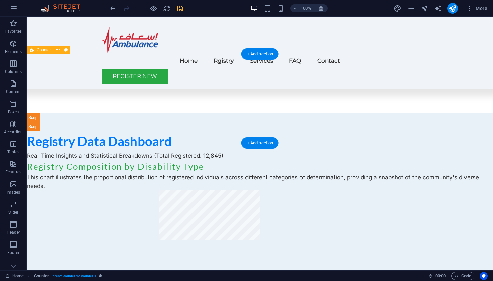
scroll to position [1047, 0]
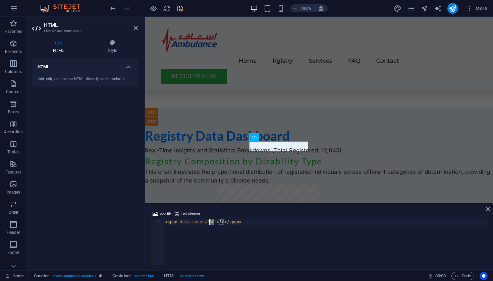
drag, startPoint x: 214, startPoint y: 222, endPoint x: 210, endPoint y: 221, distance: 3.7
click at [210, 221] on div "< span data-count = "50" > 50 </ span >" at bounding box center [326, 248] width 324 height 56
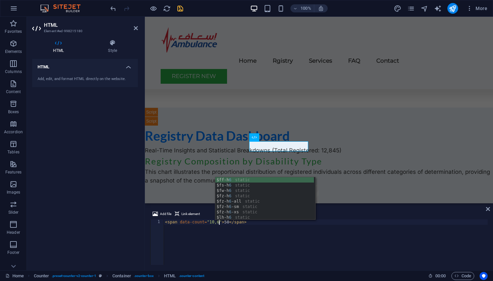
scroll to position [0, 5]
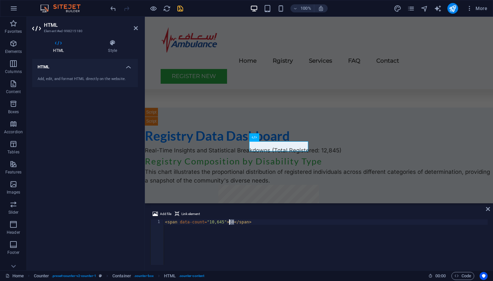
drag, startPoint x: 234, startPoint y: 221, endPoint x: 230, endPoint y: 222, distance: 4.0
click at [230, 222] on div "< span data-count = "10,645" > 50 </ span >" at bounding box center [326, 248] width 324 height 56
type textarea "<span data-count="10,645">10,645</span>"
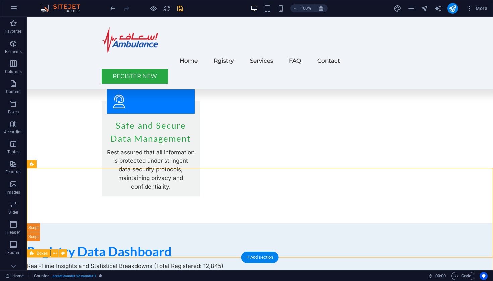
scroll to position [920, 0]
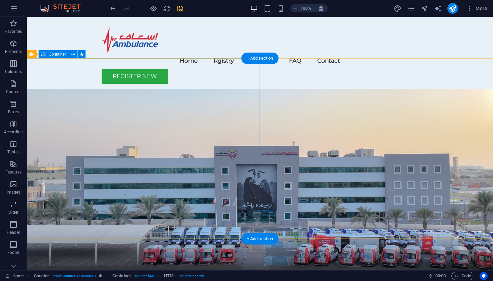
scroll to position [0, 0]
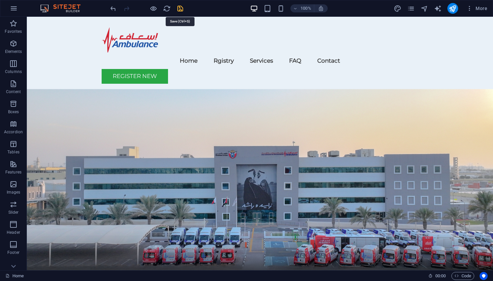
click at [181, 8] on icon "save" at bounding box center [180, 9] width 8 height 8
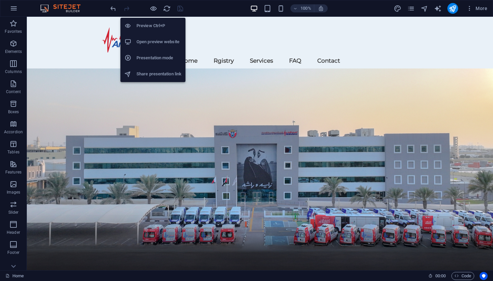
click at [152, 23] on h6 "Preview Ctrl+P" at bounding box center [158, 26] width 45 height 8
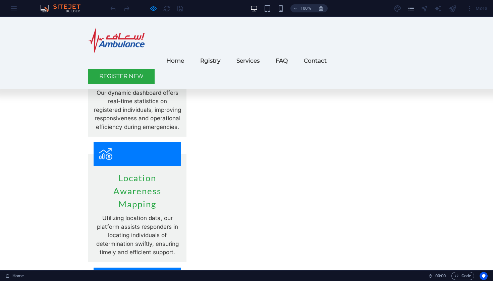
scroll to position [572, 0]
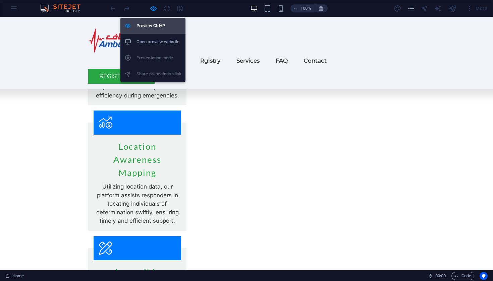
click at [146, 24] on h6 "Preview Ctrl+P" at bounding box center [158, 26] width 45 height 8
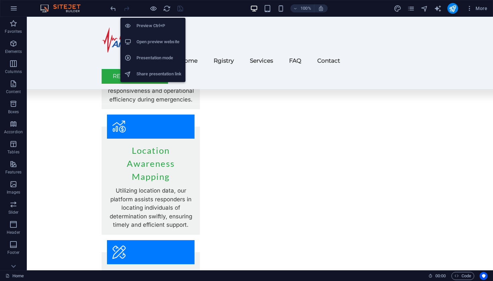
click at [146, 41] on h6 "Open preview website" at bounding box center [158, 42] width 45 height 8
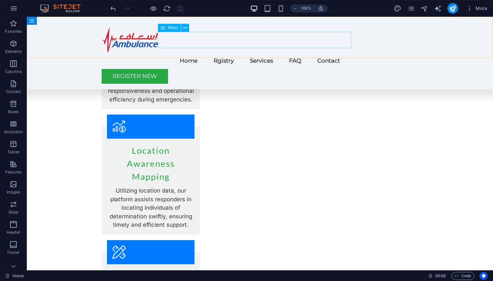
click at [256, 53] on nav "Home Rgistry Services FAQ Contact" at bounding box center [260, 61] width 316 height 16
select select
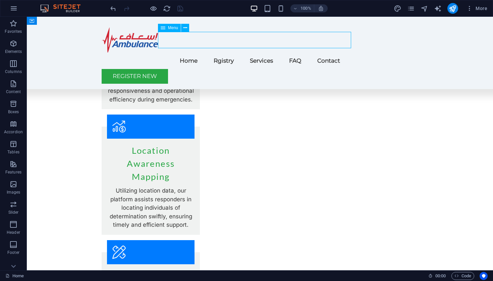
select select
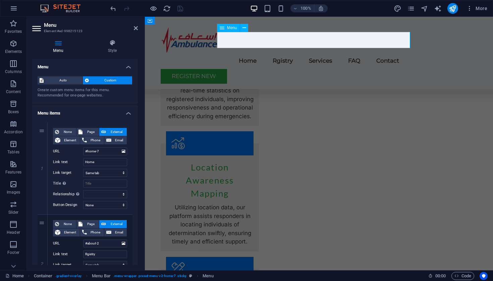
click at [272, 53] on nav "Home Rgistry Services FAQ Contact" at bounding box center [319, 61] width 316 height 16
click at [280, 53] on nav "Home Rgistry Services FAQ Contact" at bounding box center [319, 61] width 316 height 16
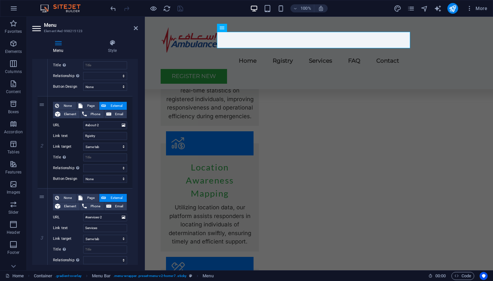
scroll to position [125, 0]
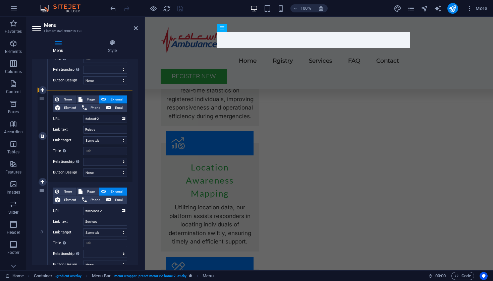
drag, startPoint x: 42, startPoint y: 190, endPoint x: 44, endPoint y: 93, distance: 96.9
click at [44, 93] on div "1 None Page External Element Phone Email Page Home Subpage Legal Notice Privacy…" at bounding box center [85, 228] width 95 height 461
select select
type input "#services-2"
type input "Services"
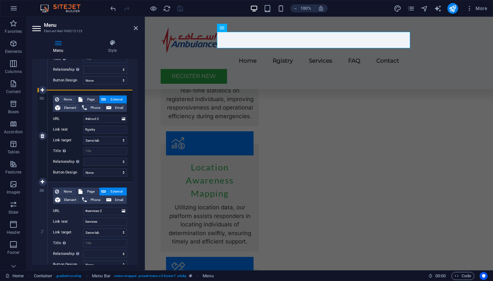
select select
type input "#about-2"
type input "Rgistry"
select select
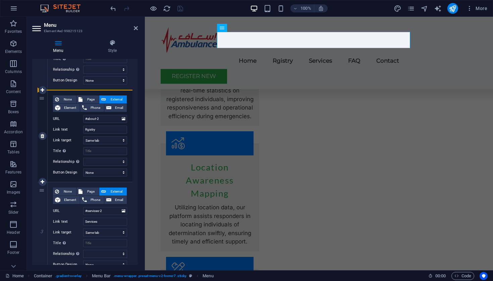
select select
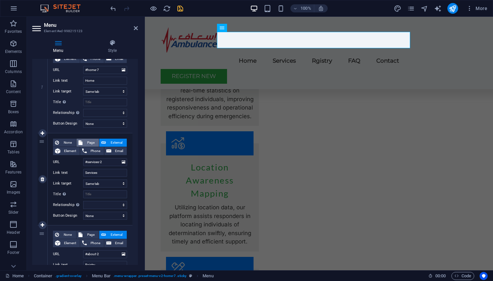
scroll to position [61, 0]
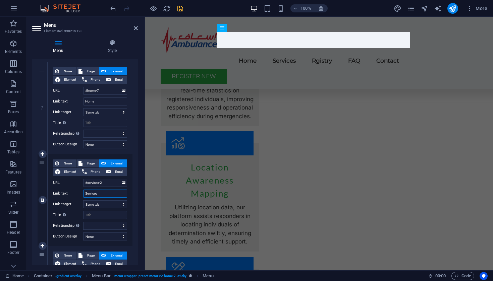
click at [100, 193] on input "Services" at bounding box center [105, 194] width 44 height 8
drag, startPoint x: 100, startPoint y: 193, endPoint x: 80, endPoint y: 193, distance: 20.1
click at [80, 193] on div "Link text Services" at bounding box center [90, 194] width 74 height 8
type input "Pla"
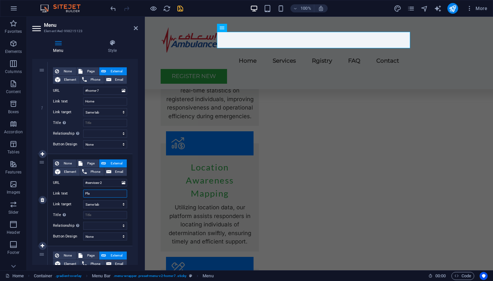
select select
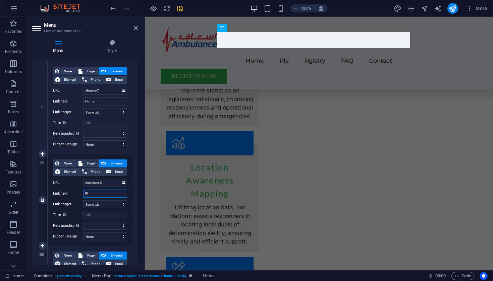
type input "P"
select select
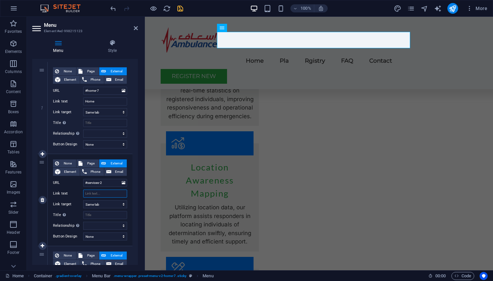
select select
type input "Fea"
select select
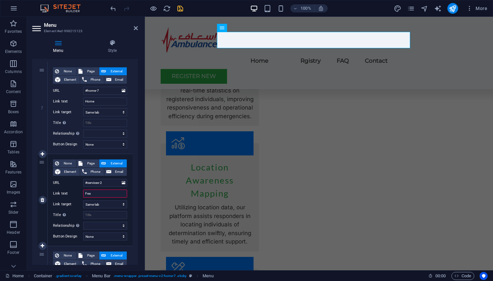
select select
type input "Featur"
select select
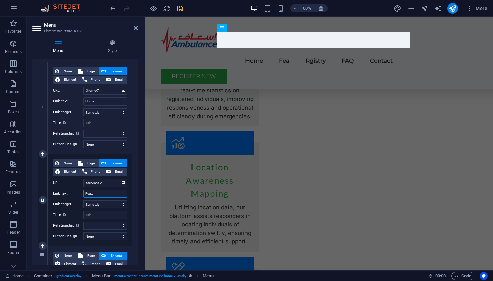
select select
type input "Features"
select select
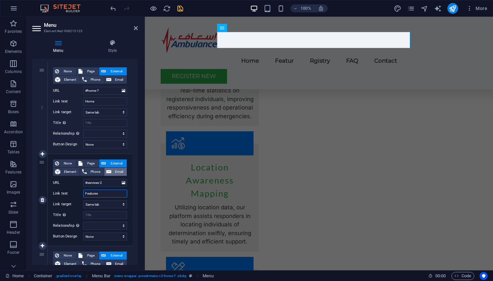
select select
type input "Features"
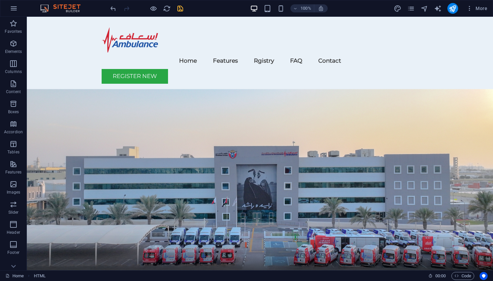
scroll to position [0, 0]
click at [181, 5] on icon "save" at bounding box center [180, 9] width 8 height 8
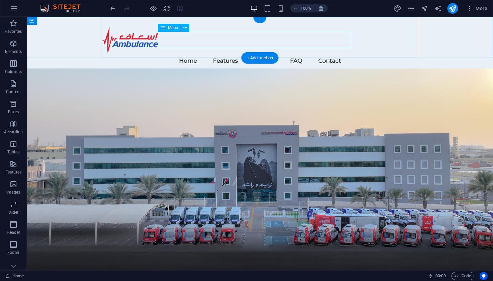
click at [230, 53] on nav "Home Features Rgistry FAQ Contact" at bounding box center [260, 61] width 316 height 16
select select
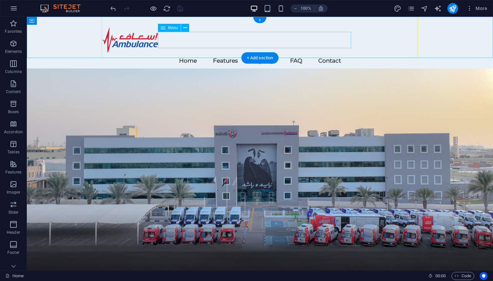
select select
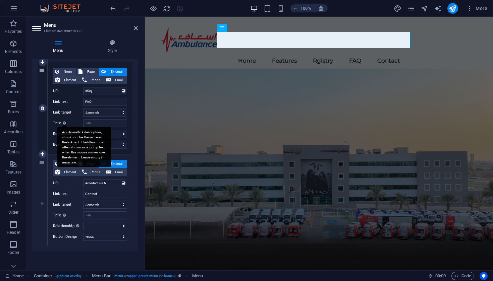
scroll to position [337, 0]
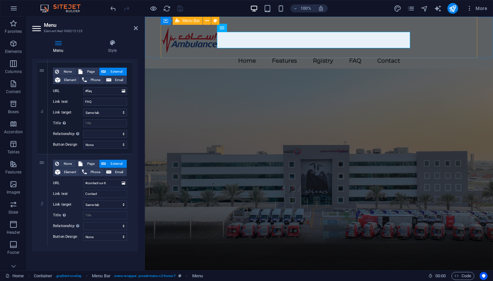
click at [296, 50] on div "Menu Home Features Rgistry FAQ Contact Register New" at bounding box center [319, 53] width 316 height 72
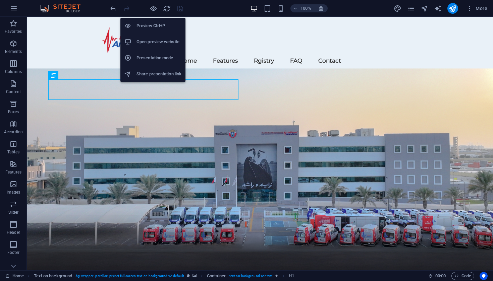
click at [145, 42] on h6 "Open preview website" at bounding box center [158, 42] width 45 height 8
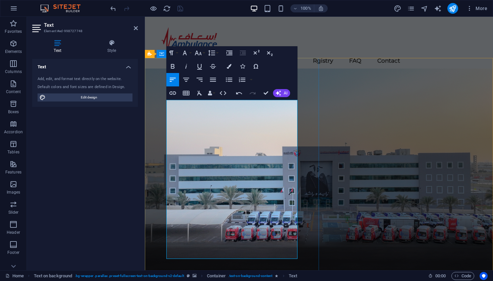
drag, startPoint x: 233, startPoint y: 103, endPoint x: 167, endPoint y: 104, distance: 66.0
click at [196, 52] on icon "button" at bounding box center [198, 53] width 7 height 5
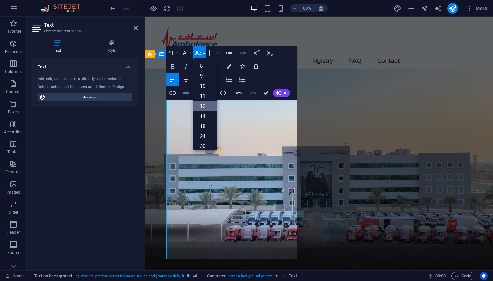
scroll to position [26, 0]
click at [203, 130] on link "36" at bounding box center [205, 130] width 24 height 10
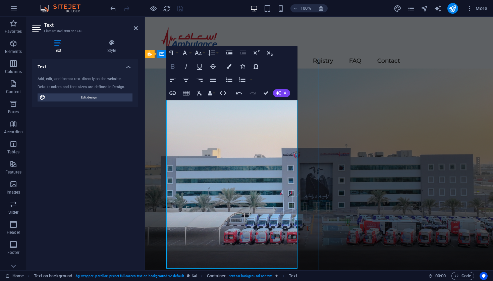
click at [172, 65] on icon "button" at bounding box center [173, 66] width 8 height 8
click at [338, 128] on figure at bounding box center [319, 189] width 348 height 243
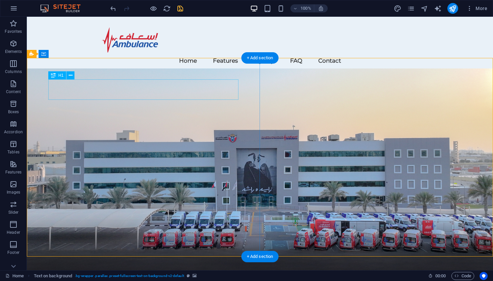
click at [70, 77] on icon at bounding box center [71, 75] width 4 height 7
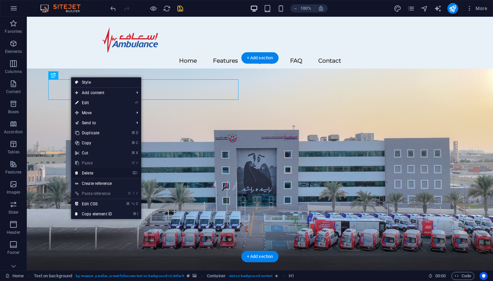
click at [85, 172] on link "⌦ Delete" at bounding box center [93, 173] width 45 height 10
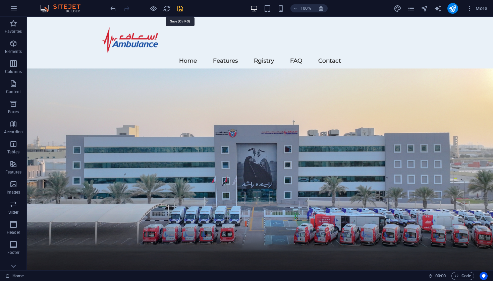
click at [178, 6] on icon "save" at bounding box center [180, 9] width 8 height 8
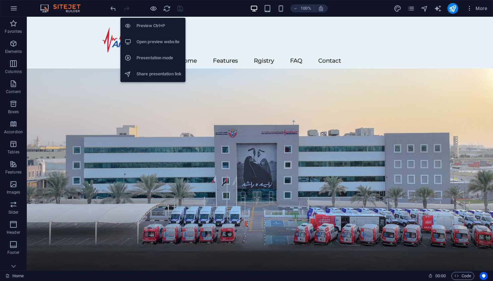
click at [149, 45] on h6 "Open preview website" at bounding box center [158, 42] width 45 height 8
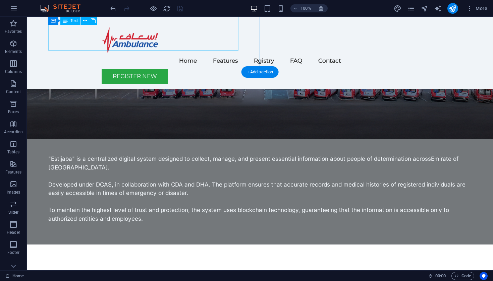
scroll to position [121, 0]
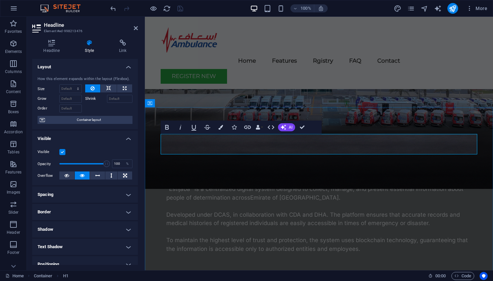
click at [52, 45] on icon at bounding box center [51, 43] width 39 height 7
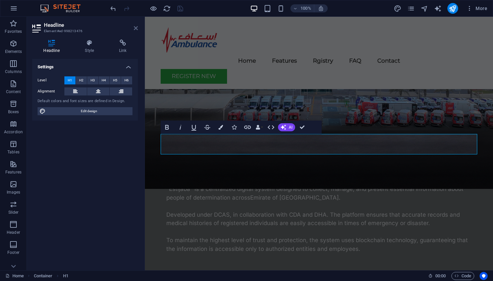
click at [135, 28] on icon at bounding box center [136, 27] width 4 height 5
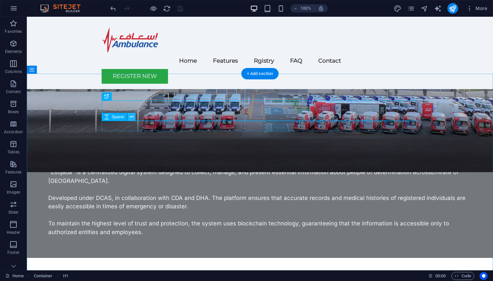
click at [130, 117] on icon at bounding box center [132, 117] width 4 height 7
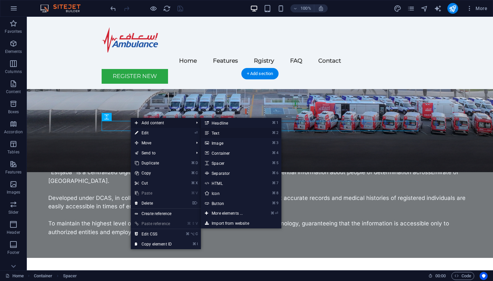
click at [217, 133] on link "⌘ 2 Text" at bounding box center [228, 133] width 55 height 10
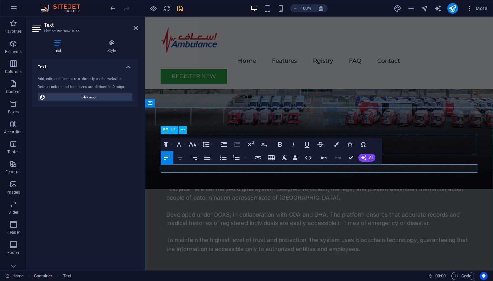
click at [181, 158] on icon "button" at bounding box center [180, 158] width 6 height 4
click at [196, 143] on icon "button" at bounding box center [192, 144] width 8 height 8
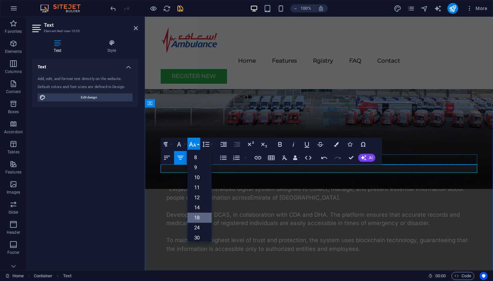
click at [199, 220] on link "18" at bounding box center [199, 218] width 24 height 10
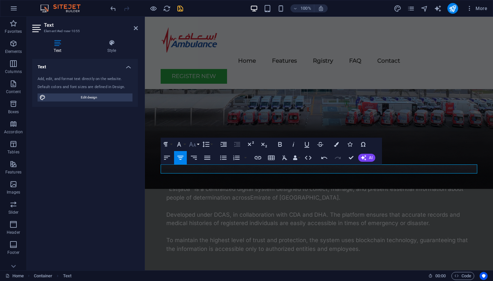
click at [195, 144] on icon "button" at bounding box center [192, 144] width 7 height 5
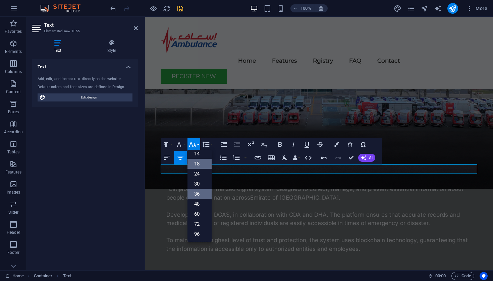
scroll to position [54, 0]
click at [198, 193] on link "36" at bounding box center [199, 194] width 24 height 10
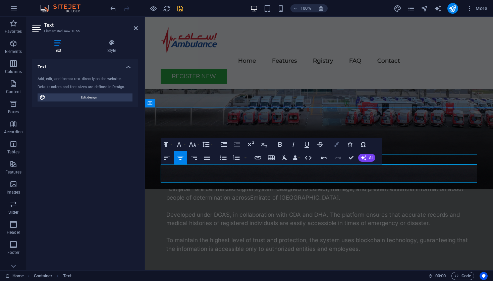
click at [336, 143] on icon "button" at bounding box center [336, 144] width 5 height 5
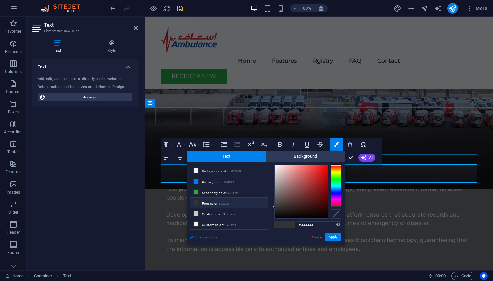
click at [208, 238] on link "Change colors" at bounding box center [226, 237] width 78 height 8
select select "px"
select select "200"
select select "px"
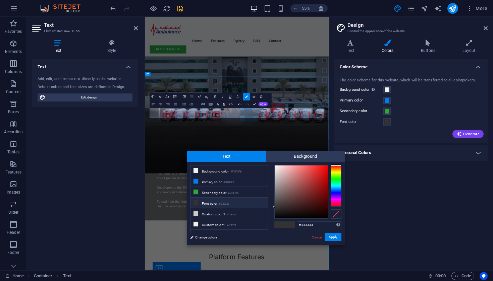
type input "#080808"
click at [276, 216] on div at bounding box center [300, 192] width 53 height 53
click at [333, 237] on button "Apply" at bounding box center [332, 237] width 17 height 8
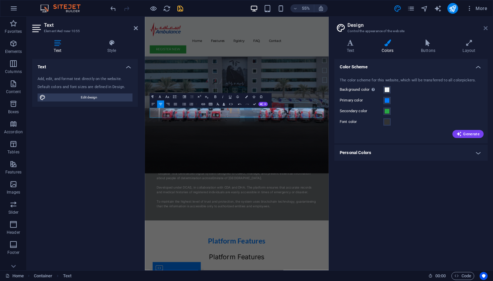
click at [486, 28] on icon at bounding box center [485, 27] width 4 height 5
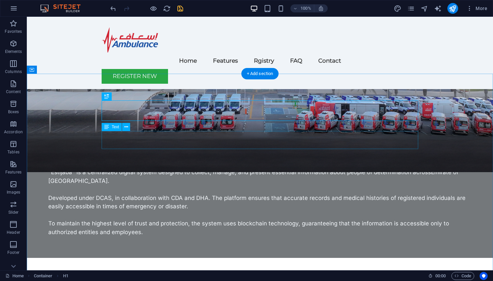
click at [125, 126] on icon at bounding box center [126, 127] width 4 height 7
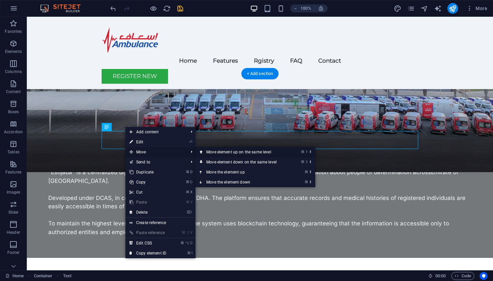
click at [214, 152] on link "⌘ ⇧ ⬆ Move element up on the same level" at bounding box center [242, 152] width 95 height 10
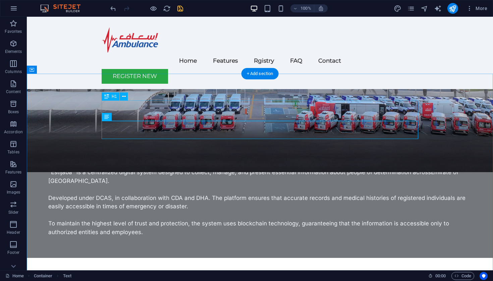
click at [124, 118] on icon at bounding box center [126, 117] width 4 height 7
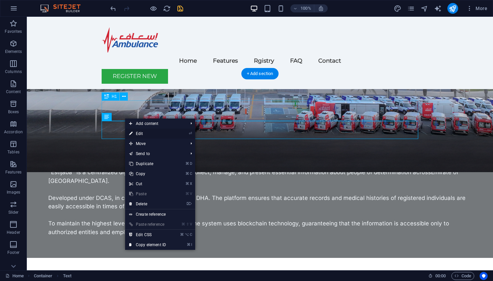
click at [154, 131] on link "⏎ Edit" at bounding box center [147, 134] width 45 height 10
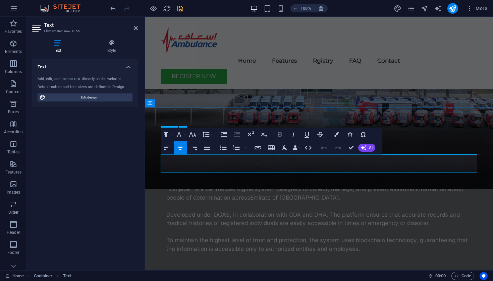
click at [281, 135] on icon "button" at bounding box center [280, 134] width 8 height 8
click at [337, 135] on icon "button" at bounding box center [336, 134] width 5 height 5
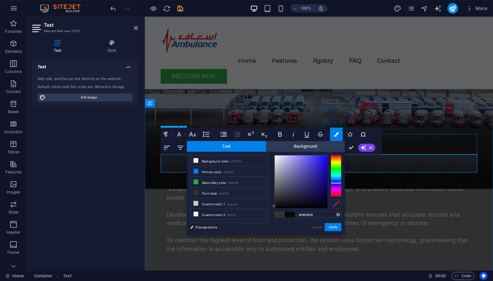
click at [337, 183] on div at bounding box center [335, 176] width 11 height 42
click at [318, 162] on div at bounding box center [300, 182] width 53 height 53
click at [321, 161] on div at bounding box center [300, 182] width 53 height 53
type input "#2d22a9"
click at [316, 173] on div at bounding box center [300, 182] width 53 height 53
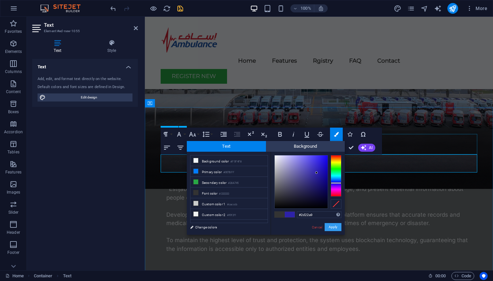
click at [336, 229] on button "Apply" at bounding box center [332, 227] width 17 height 8
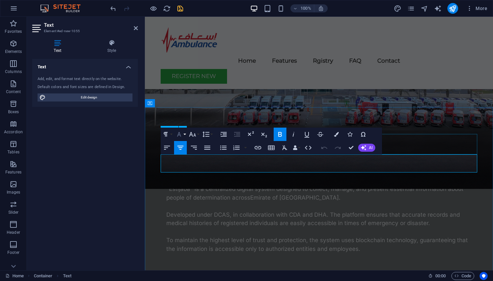
click at [182, 134] on icon "button" at bounding box center [179, 134] width 8 height 8
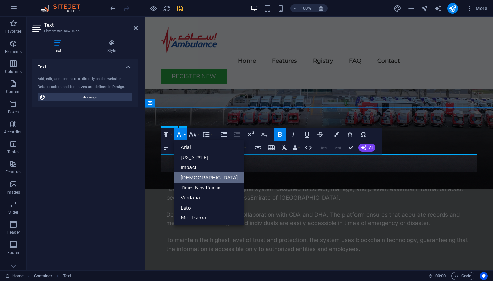
click at [189, 176] on link "[DEMOGRAPHIC_DATA]" at bounding box center [209, 178] width 70 height 10
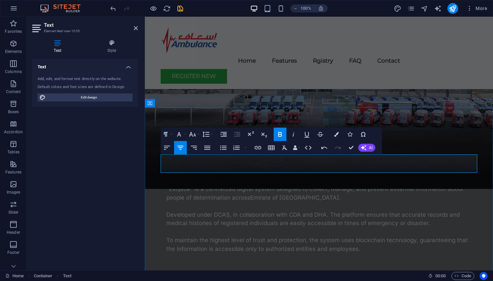
click at [182, 134] on icon "button" at bounding box center [179, 134] width 8 height 8
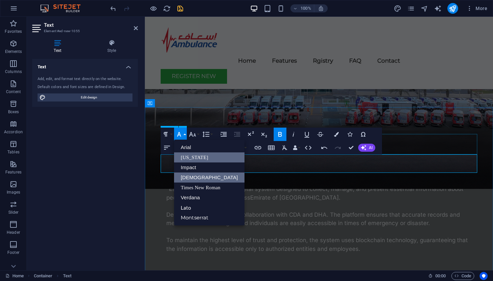
scroll to position [0, 0]
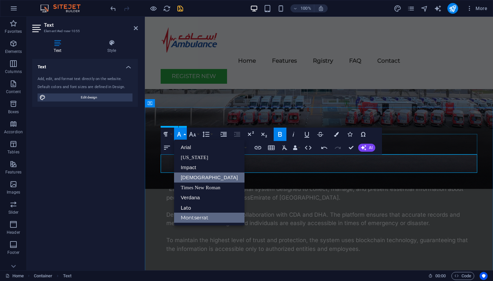
click at [191, 216] on link "Montserrat" at bounding box center [209, 218] width 70 height 10
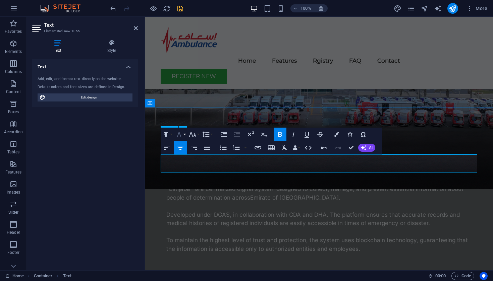
click at [182, 134] on icon "button" at bounding box center [179, 134] width 8 height 8
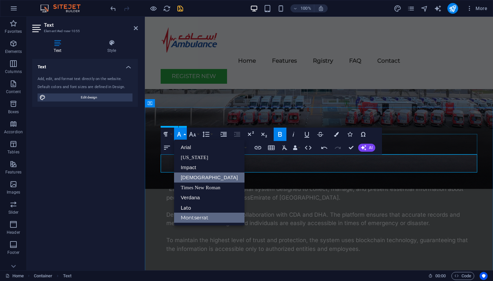
click at [189, 180] on link "[DEMOGRAPHIC_DATA]" at bounding box center [209, 178] width 70 height 10
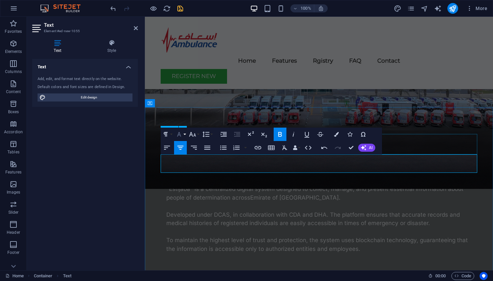
click at [183, 135] on icon "button" at bounding box center [179, 134] width 8 height 8
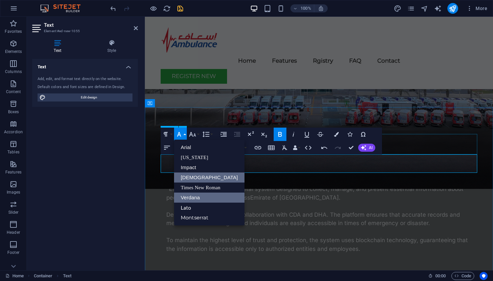
click at [186, 196] on link "Verdana" at bounding box center [209, 198] width 70 height 10
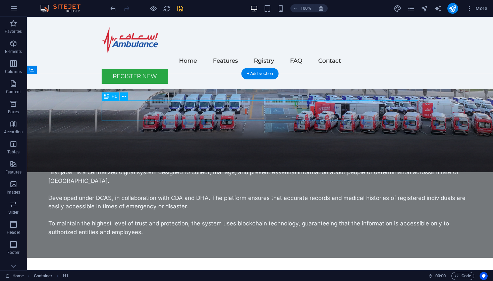
click at [124, 96] on icon at bounding box center [124, 96] width 4 height 7
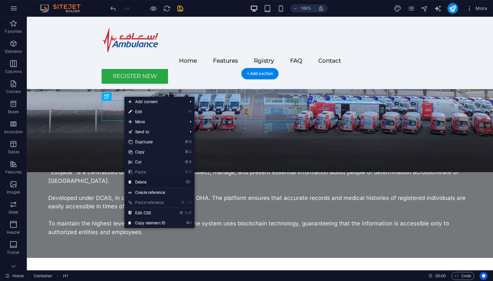
click at [134, 182] on link "⌦ Delete" at bounding box center [146, 182] width 45 height 10
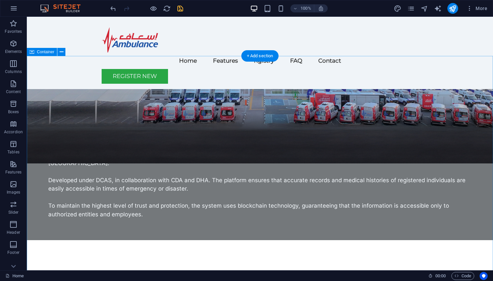
scroll to position [137, 0]
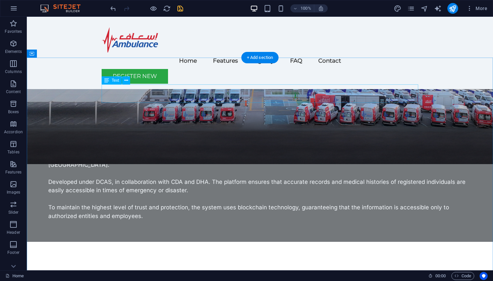
click at [289, 269] on div "Platform Features" at bounding box center [260, 278] width 316 height 18
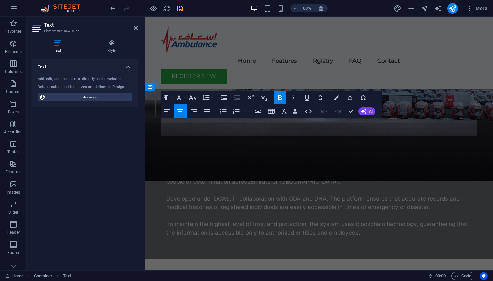
click at [196, 99] on icon "button" at bounding box center [192, 98] width 8 height 8
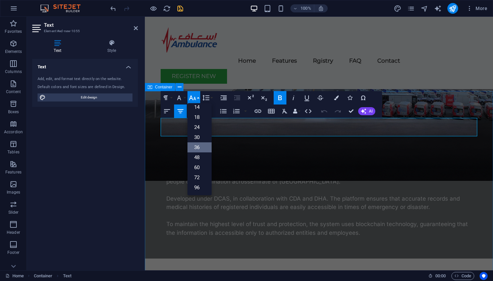
scroll to position [54, 0]
click at [337, 98] on icon "button" at bounding box center [336, 98] width 5 height 5
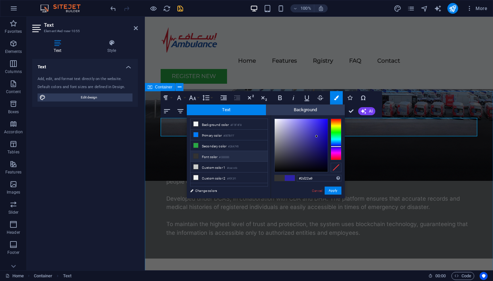
drag, startPoint x: 315, startPoint y: 180, endPoint x: 291, endPoint y: 178, distance: 24.2
click at [291, 178] on div "#2d22a9 Supported formats #0852ed rgb(8, 82, 237) rgba(8, 82, 237, 90%) hsv(221…" at bounding box center [307, 205] width 74 height 180
click at [317, 191] on link "Cancel" at bounding box center [317, 190] width 12 height 5
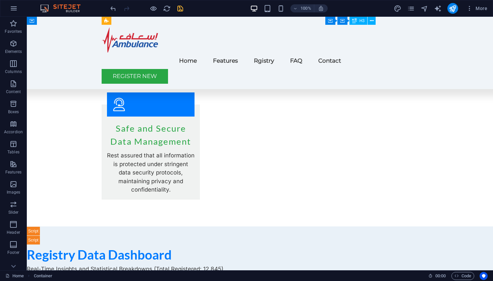
scroll to position [932, 0]
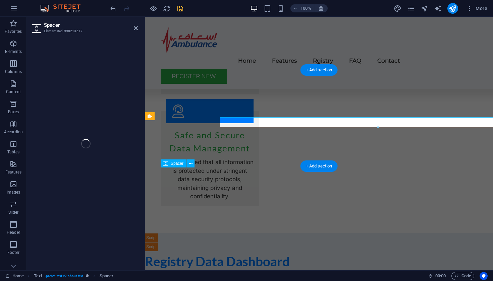
select select "px"
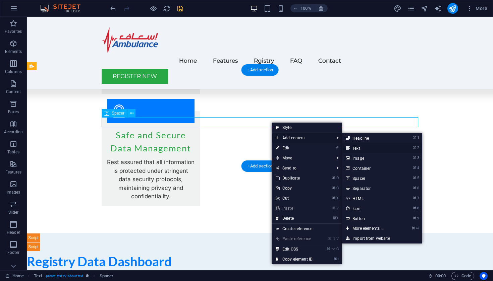
click at [358, 146] on link "⌘ 2 Text" at bounding box center [369, 148] width 55 height 10
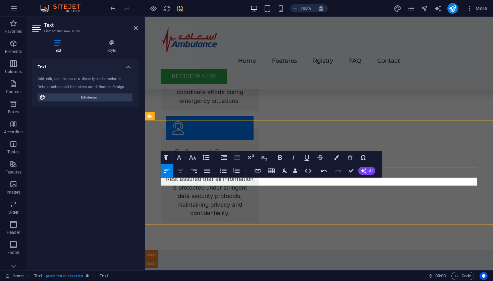
click at [182, 171] on icon "button" at bounding box center [180, 171] width 6 height 4
click at [183, 157] on icon "button" at bounding box center [179, 157] width 8 height 8
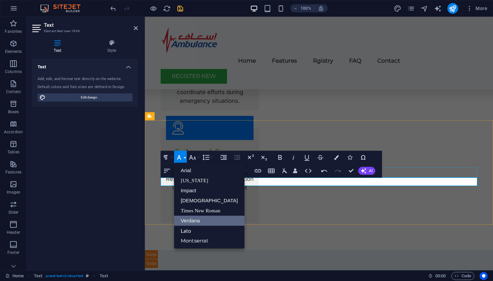
click at [190, 222] on link "Verdana" at bounding box center [209, 221] width 70 height 10
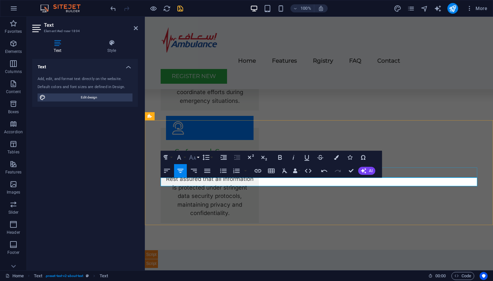
click at [197, 157] on button "Font Size" at bounding box center [193, 157] width 13 height 13
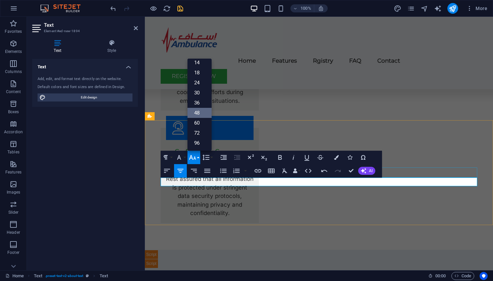
scroll to position [54, 0]
click at [197, 114] on link "48" at bounding box center [199, 113] width 24 height 10
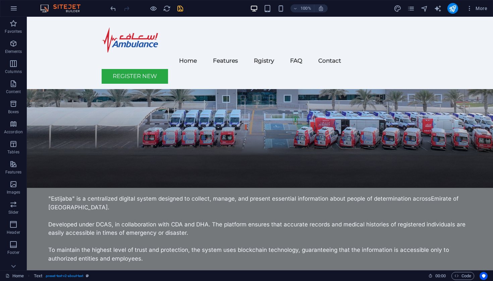
scroll to position [94, 0]
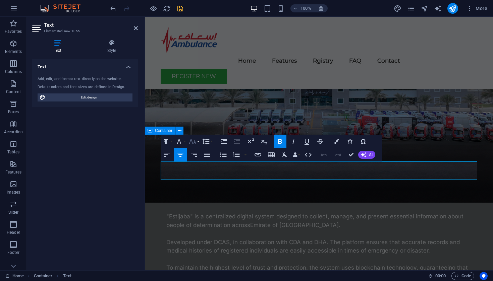
click at [195, 141] on icon "button" at bounding box center [192, 141] width 7 height 5
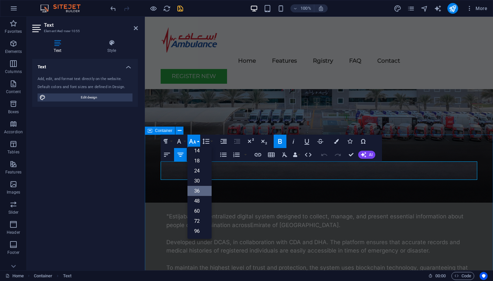
scroll to position [54, 0]
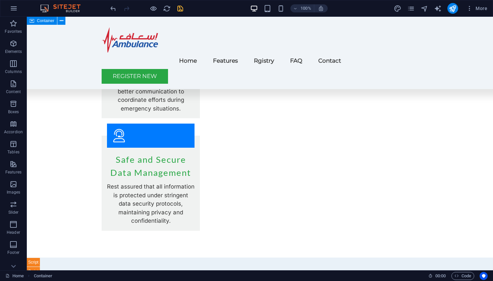
scroll to position [905, 0]
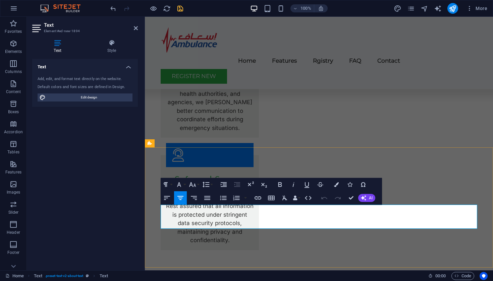
click at [198, 183] on button "Font Size" at bounding box center [193, 184] width 13 height 13
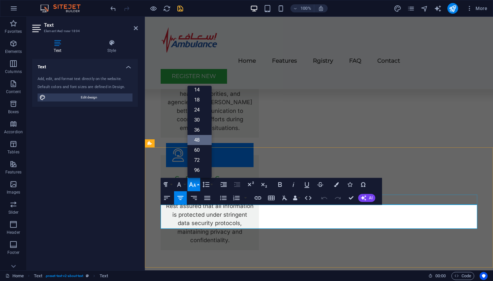
scroll to position [54, 0]
click at [198, 130] on link "36" at bounding box center [199, 130] width 24 height 10
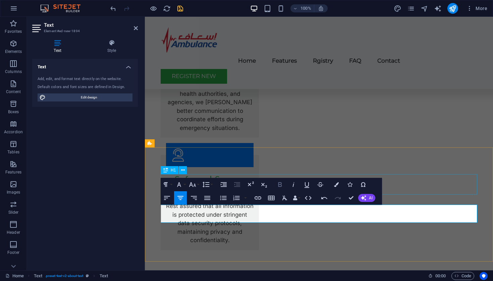
click at [280, 184] on icon "button" at bounding box center [280, 185] width 8 height 8
click at [339, 185] on button "Colors" at bounding box center [336, 184] width 13 height 13
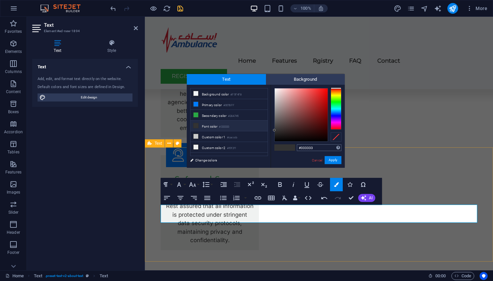
click at [317, 148] on input "#333333" at bounding box center [319, 147] width 45 height 7
type input "#2d22a9"
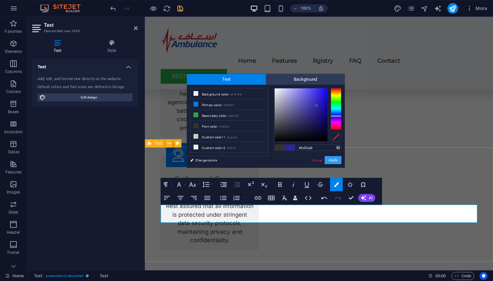
click at [334, 163] on button "Apply" at bounding box center [332, 160] width 17 height 8
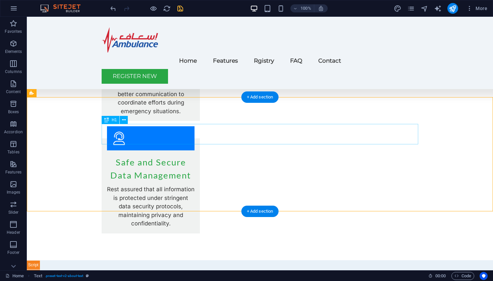
click at [122, 121] on icon at bounding box center [124, 120] width 4 height 7
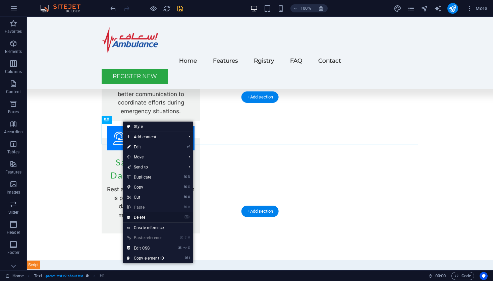
click at [139, 216] on link "⌦ Delete" at bounding box center [145, 217] width 45 height 10
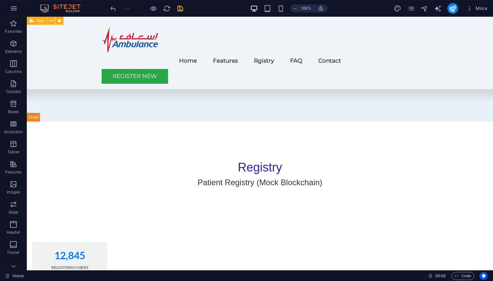
scroll to position [1513, 0]
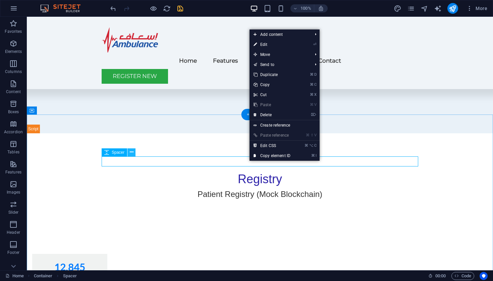
click at [130, 152] on icon at bounding box center [132, 152] width 4 height 7
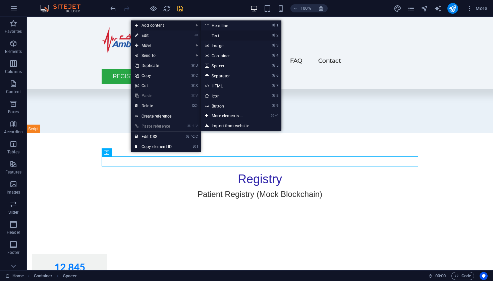
click at [216, 36] on link "⌘ 2 Text" at bounding box center [228, 35] width 55 height 10
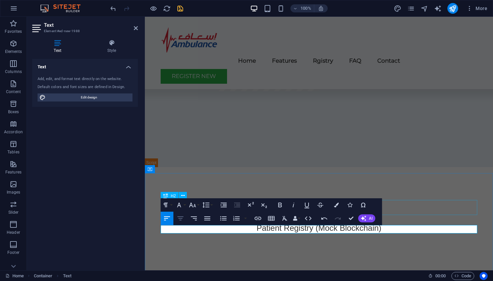
click at [181, 217] on icon "button" at bounding box center [180, 218] width 6 height 4
click at [194, 207] on icon "button" at bounding box center [192, 205] width 8 height 8
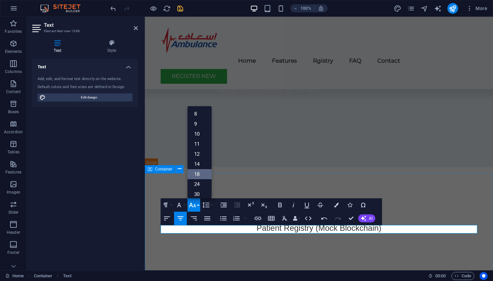
scroll to position [17, 0]
click at [198, 186] on link "36" at bounding box center [199, 187] width 24 height 10
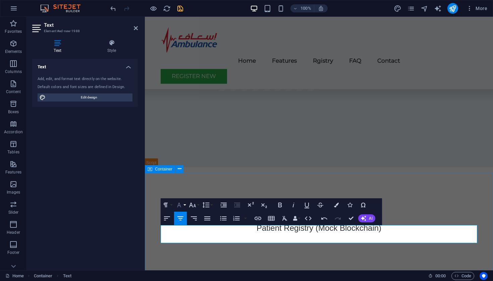
click at [183, 204] on icon "button" at bounding box center [179, 205] width 8 height 8
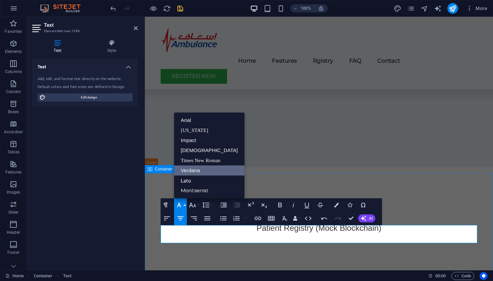
click at [190, 171] on link "Verdana" at bounding box center [209, 171] width 70 height 10
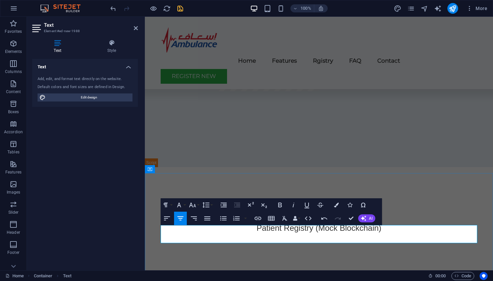
drag, startPoint x: 327, startPoint y: 233, endPoint x: 309, endPoint y: 235, distance: 18.5
click at [194, 205] on icon "button" at bounding box center [192, 205] width 7 height 5
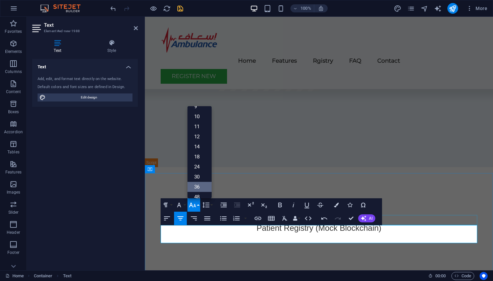
click at [199, 186] on link "36" at bounding box center [199, 187] width 24 height 10
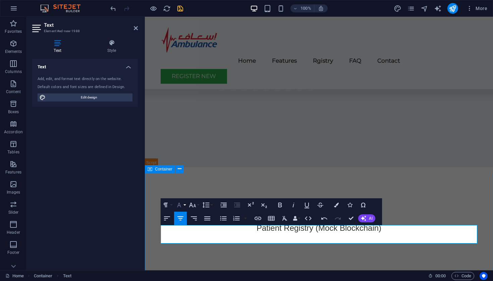
click at [182, 202] on icon "button" at bounding box center [179, 205] width 8 height 8
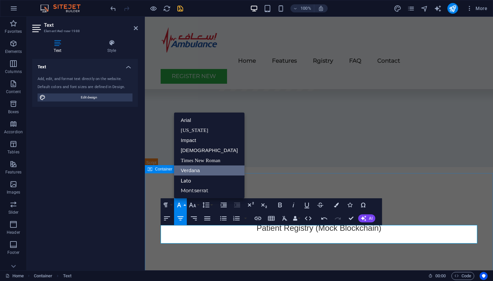
click at [188, 170] on link "Verdana" at bounding box center [209, 171] width 70 height 10
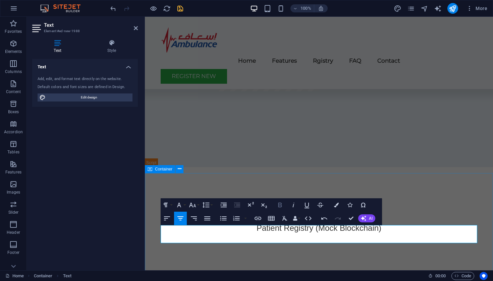
click at [281, 204] on icon "button" at bounding box center [280, 205] width 4 height 5
click at [339, 203] on button "Colors" at bounding box center [336, 204] width 13 height 13
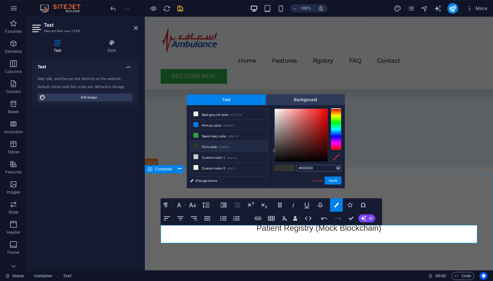
click at [321, 167] on input "#333333" at bounding box center [319, 168] width 45 height 7
type input "#2d22a9"
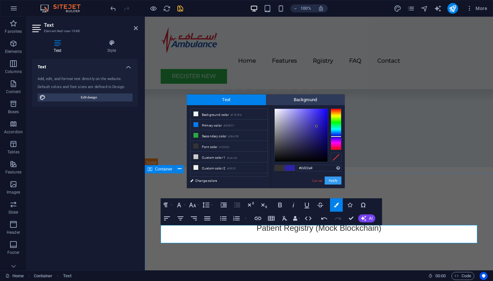
click at [331, 179] on button "Apply" at bounding box center [332, 181] width 17 height 8
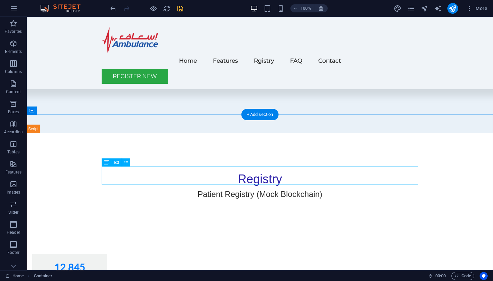
click at [124, 166] on icon at bounding box center [126, 162] width 4 height 7
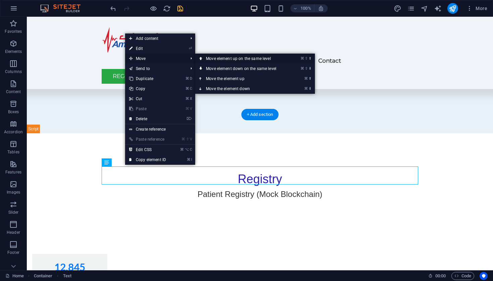
click at [211, 59] on link "⌘ ⇧ ⬆ Move element up on the same level" at bounding box center [242, 59] width 95 height 10
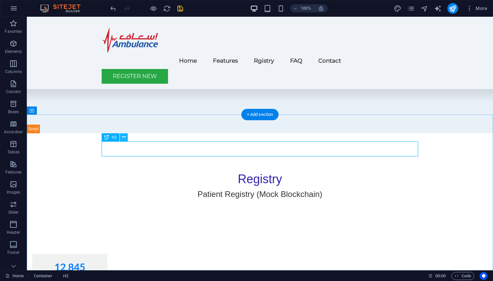
click at [121, 137] on button at bounding box center [124, 137] width 8 height 8
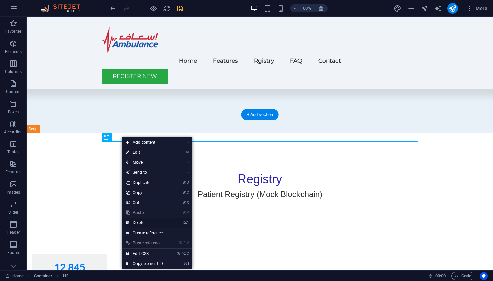
click at [138, 220] on link "⌦ Delete" at bounding box center [144, 223] width 45 height 10
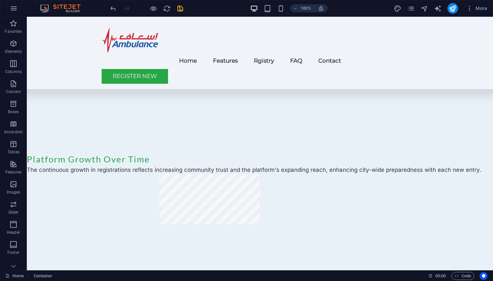
scroll to position [1337, 0]
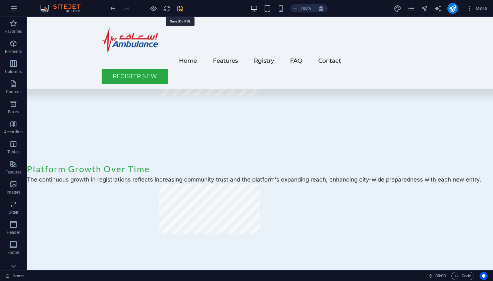
click at [178, 9] on icon "save" at bounding box center [180, 9] width 8 height 8
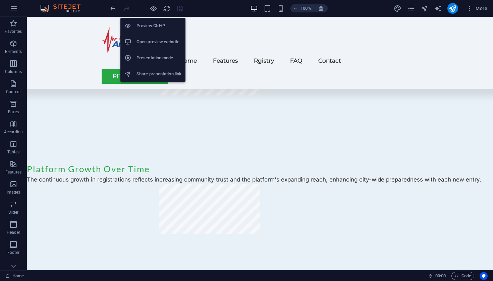
click at [150, 42] on h6 "Open preview website" at bounding box center [158, 42] width 45 height 8
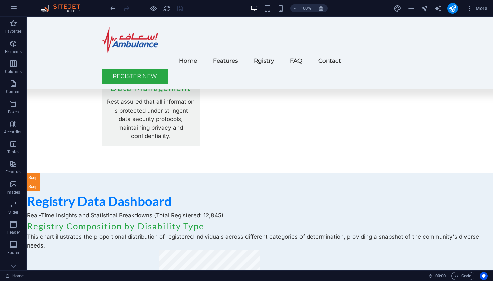
scroll to position [980, 0]
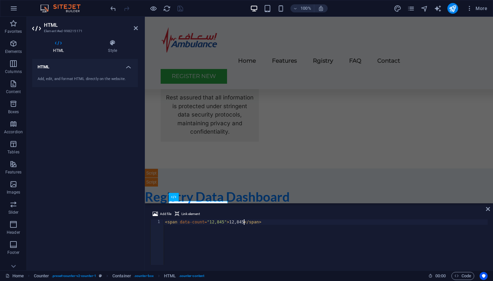
click at [272, 223] on div "< span data-count = "12,845" > 12,845 </ span >" at bounding box center [326, 248] width 324 height 56
click at [490, 208] on div "Add file Link element 1 2 < span data-count = "12,845" > 12,845 </ span > ההההה…" at bounding box center [319, 238] width 348 height 66
click at [487, 208] on icon at bounding box center [488, 208] width 4 height 5
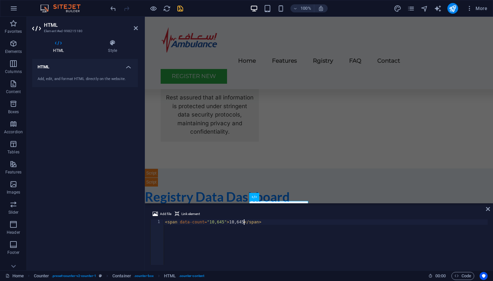
click at [285, 223] on div "< span data-count = "10,645" > 10,645 </ span >" at bounding box center [326, 248] width 324 height 56
click at [487, 208] on icon at bounding box center [488, 208] width 4 height 5
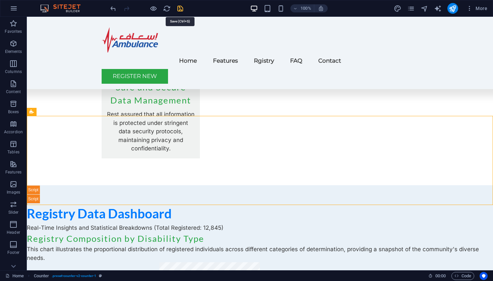
click at [180, 8] on icon "save" at bounding box center [180, 9] width 8 height 8
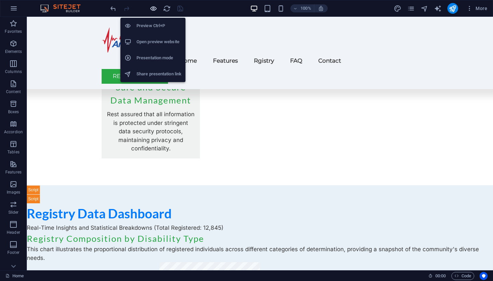
click at [154, 7] on icon "button" at bounding box center [153, 9] width 8 height 8
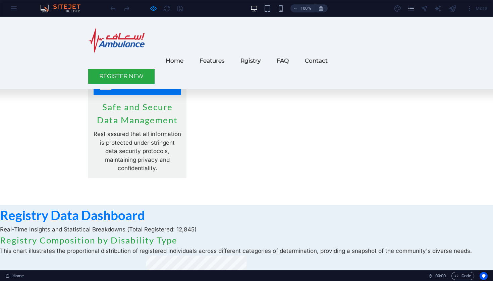
scroll to position [950, 0]
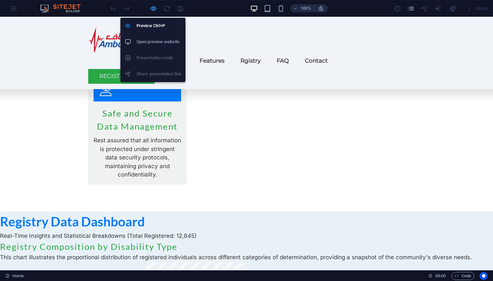
click at [154, 10] on icon "button" at bounding box center [153, 9] width 8 height 8
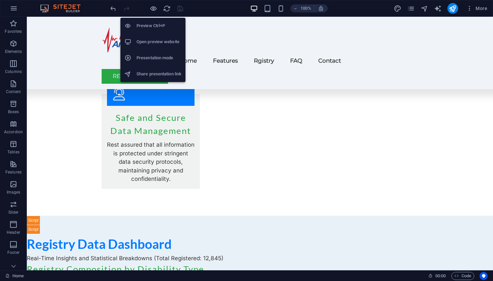
click at [151, 41] on h6 "Open preview website" at bounding box center [158, 42] width 45 height 8
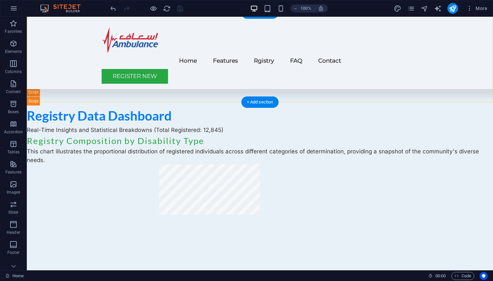
scroll to position [1083, 0]
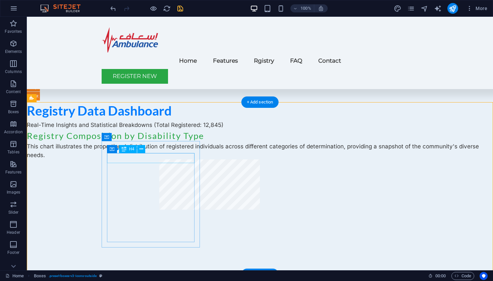
click at [139, 149] on button at bounding box center [141, 149] width 8 height 8
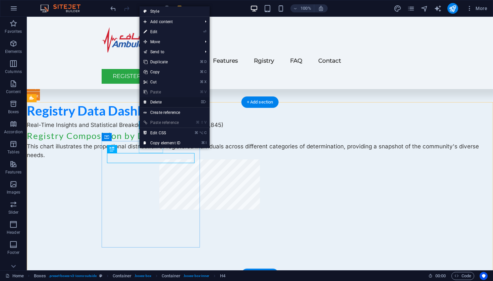
click at [158, 103] on link "⌦ Delete" at bounding box center [161, 102] width 45 height 10
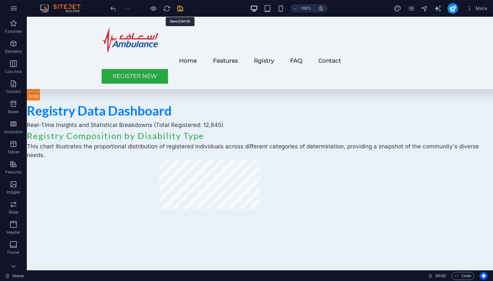
click at [180, 7] on icon "save" at bounding box center [180, 9] width 8 height 8
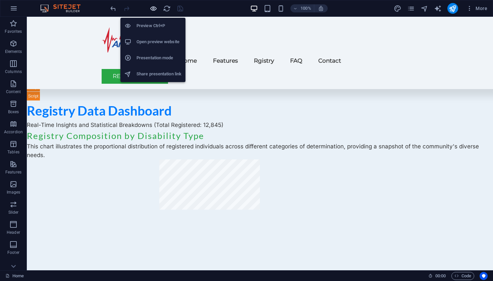
click at [154, 8] on icon "button" at bounding box center [153, 9] width 8 height 8
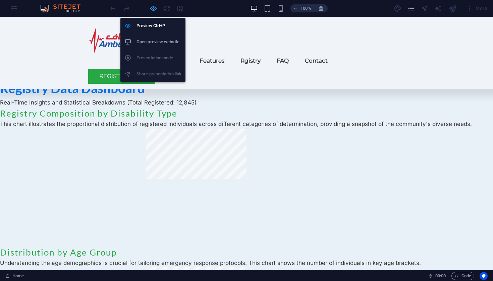
click at [153, 10] on icon "button" at bounding box center [153, 9] width 8 height 8
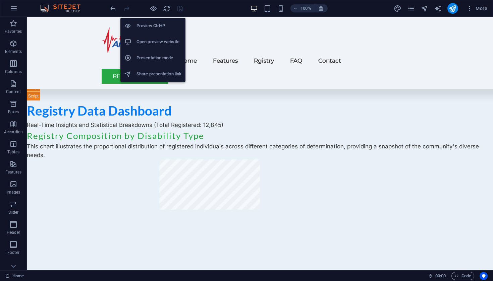
click at [151, 46] on h6 "Open preview website" at bounding box center [158, 42] width 45 height 8
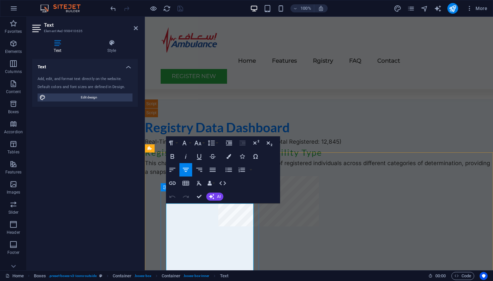
drag, startPoint x: 241, startPoint y: 209, endPoint x: 183, endPoint y: 211, distance: 58.3
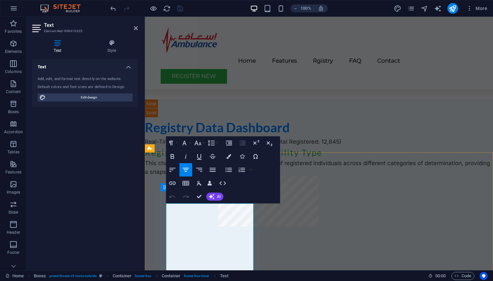
click at [200, 142] on icon "button" at bounding box center [197, 143] width 7 height 5
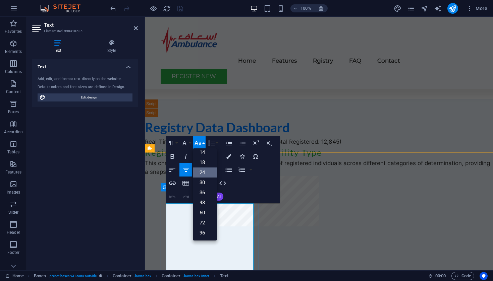
scroll to position [54, 0]
click at [204, 190] on link "36" at bounding box center [205, 193] width 24 height 10
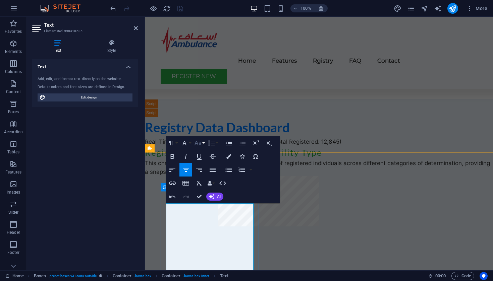
click at [199, 144] on icon "button" at bounding box center [197, 143] width 7 height 5
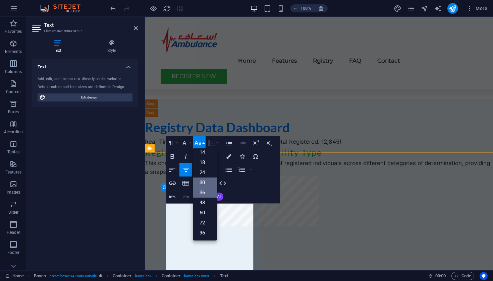
click at [206, 182] on link "30" at bounding box center [205, 183] width 24 height 10
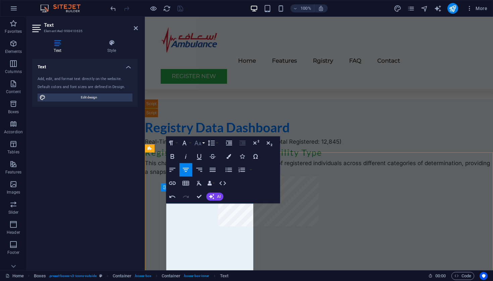
click at [201, 144] on icon "button" at bounding box center [198, 143] width 8 height 8
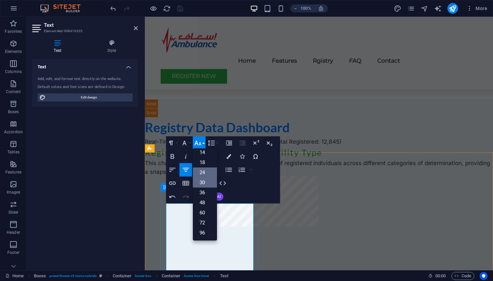
click at [205, 172] on link "24" at bounding box center [205, 173] width 24 height 10
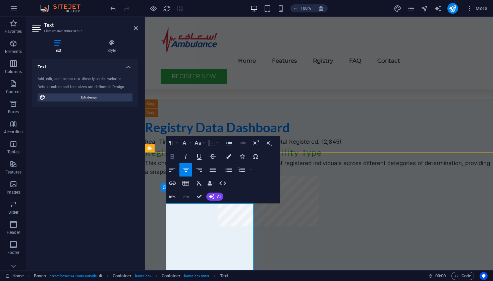
click at [172, 157] on icon "button" at bounding box center [173, 156] width 4 height 5
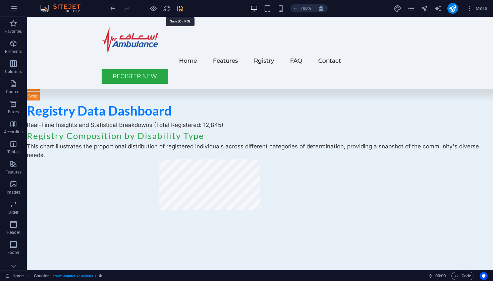
click at [180, 9] on icon "save" at bounding box center [180, 9] width 8 height 8
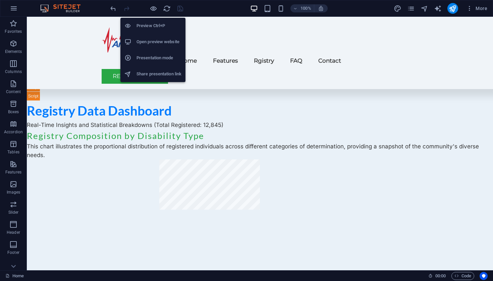
click at [151, 44] on h6 "Open preview website" at bounding box center [158, 42] width 45 height 8
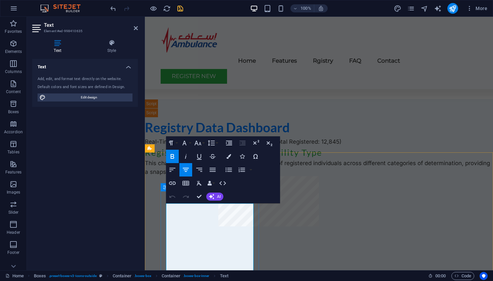
copy strong "IDM:0xA1B2C3"
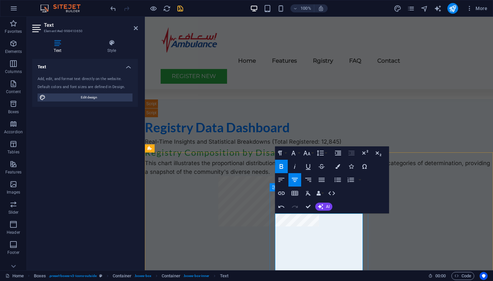
drag, startPoint x: 347, startPoint y: 220, endPoint x: 316, endPoint y: 222, distance: 31.3
click at [400, 212] on icon at bounding box center [401, 209] width 5 height 8
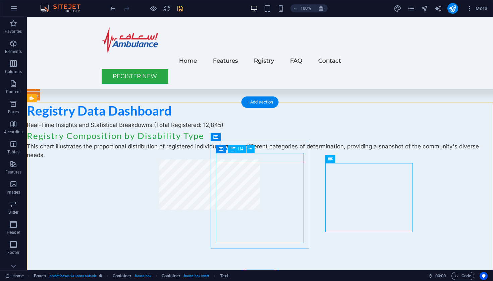
click at [251, 149] on icon at bounding box center [250, 149] width 4 height 7
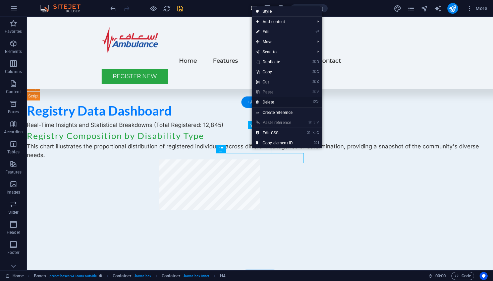
click at [268, 102] on link "⌦ Delete" at bounding box center [274, 102] width 45 height 10
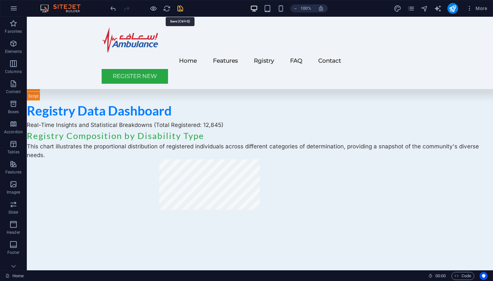
click at [179, 7] on icon "save" at bounding box center [180, 9] width 8 height 8
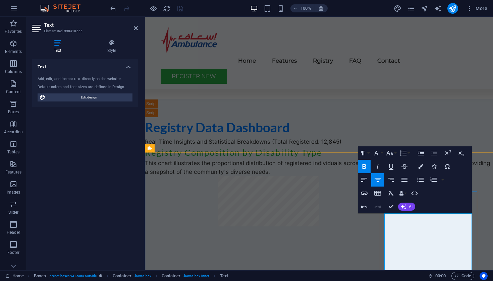
drag, startPoint x: 457, startPoint y: 220, endPoint x: 428, endPoint y: 221, distance: 28.8
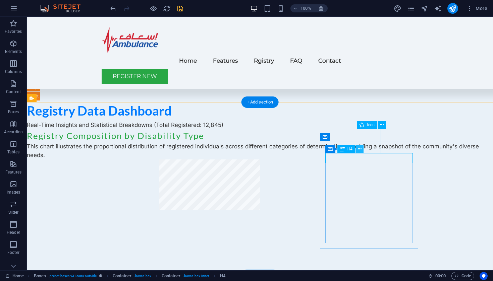
click at [359, 150] on icon at bounding box center [360, 149] width 4 height 7
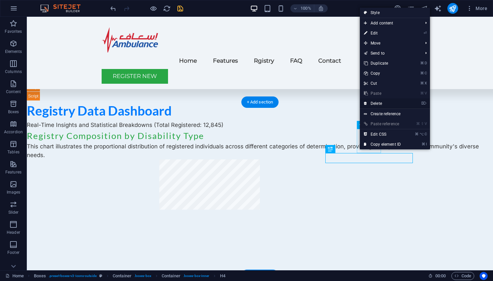
click at [377, 103] on link "⌦ Delete" at bounding box center [382, 104] width 45 height 10
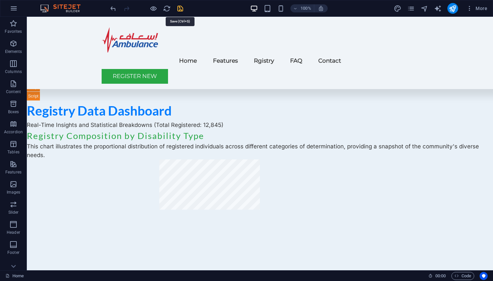
click at [181, 9] on icon "save" at bounding box center [180, 9] width 8 height 8
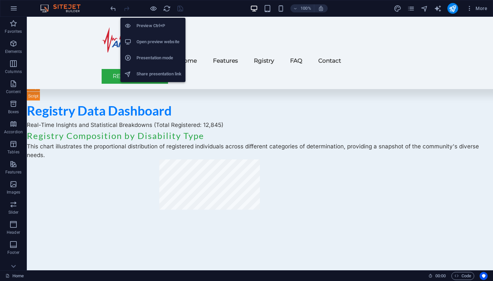
click at [146, 41] on h6 "Open preview website" at bounding box center [158, 42] width 45 height 8
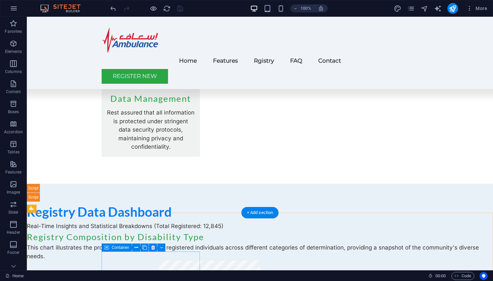
scroll to position [971, 0]
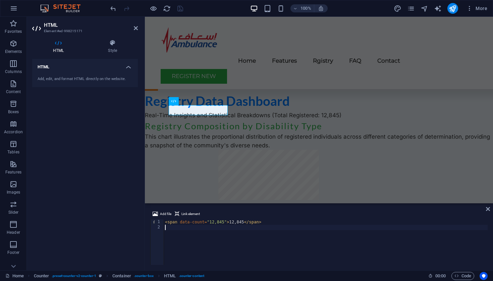
click at [224, 223] on div "< span data-count = "12,845" > 12,845 </ span >" at bounding box center [326, 248] width 324 height 56
click at [235, 223] on div "< span data-count = "12K" > 12,845 </ span >" at bounding box center [326, 248] width 324 height 56
type textarea "<span data-count="12K">12K</span>"
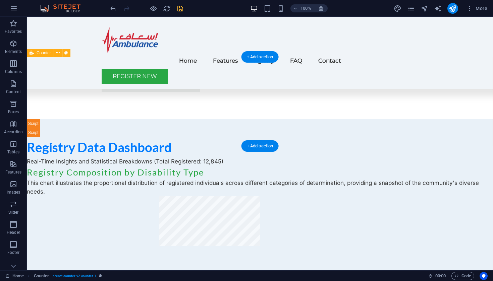
scroll to position [1039, 0]
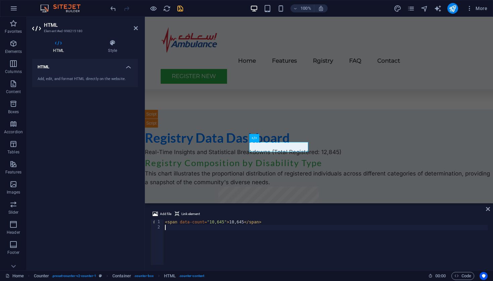
click at [224, 223] on div "< span data-count = "10,645" > 10,645 </ span >" at bounding box center [326, 248] width 324 height 56
click at [236, 222] on div "< span data-count = "10K" > 10,645 </ span >" at bounding box center [326, 248] width 324 height 56
type textarea "<span data-count="10K">10K</span>"
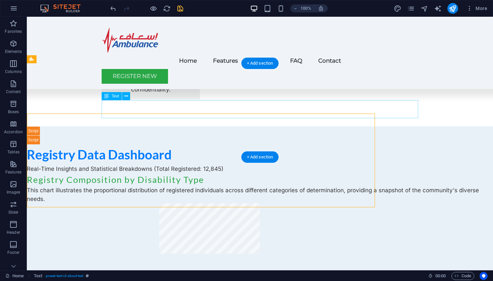
scroll to position [939, 0]
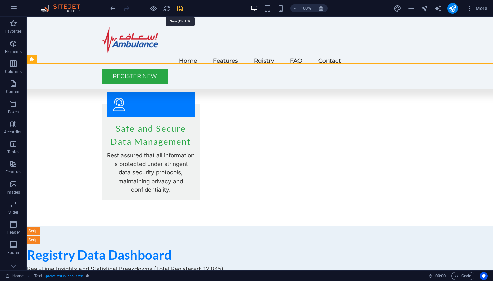
click at [178, 8] on icon "save" at bounding box center [180, 9] width 8 height 8
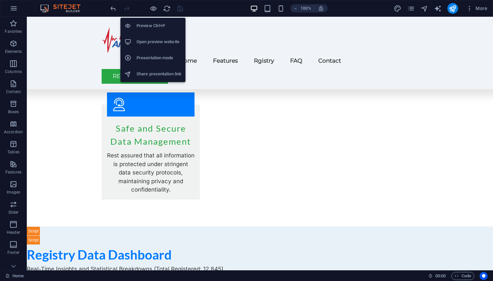
click at [149, 43] on h6 "Open preview website" at bounding box center [158, 42] width 45 height 8
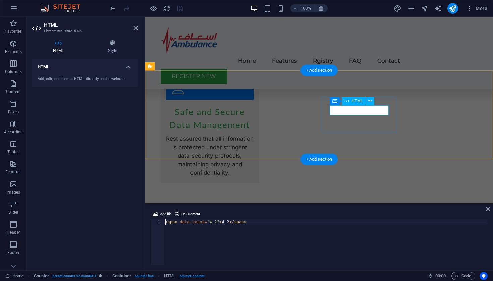
scroll to position [1076, 0]
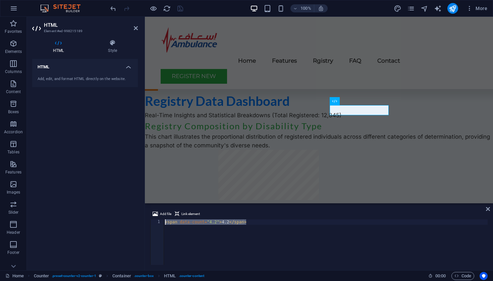
drag, startPoint x: 251, startPoint y: 223, endPoint x: 162, endPoint y: 223, distance: 89.5
click at [162, 223] on div "<span data-count="4.2">4.2</span> 1 < span data-count = "4.2" > 4.2 </ span > ה…" at bounding box center [318, 243] width 337 height 46
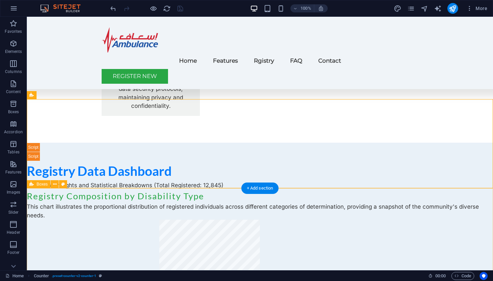
scroll to position [994, 0]
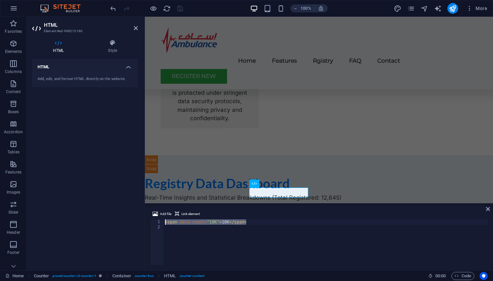
drag, startPoint x: 253, startPoint y: 221, endPoint x: 158, endPoint y: 220, distance: 95.5
click at [158, 220] on div "<span data-count="10K">10K</span> 1 2 < span data-count = "10K" > 10K </ span >…" at bounding box center [318, 243] width 337 height 46
click at [216, 223] on div "< span data-count = "4.2" > 4.2 </ span >" at bounding box center [326, 248] width 324 height 56
click at [228, 222] on div "< span data-count = "10K" > 4.2 </ span >" at bounding box center [326, 248] width 324 height 56
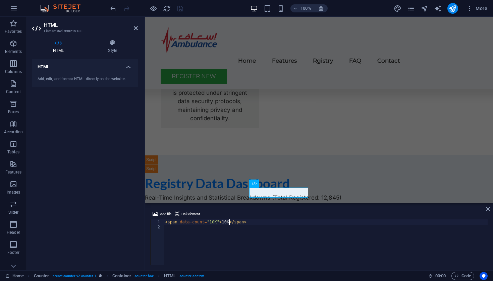
scroll to position [0, 5]
type textarea "<span data-count="10K">10K</span>"
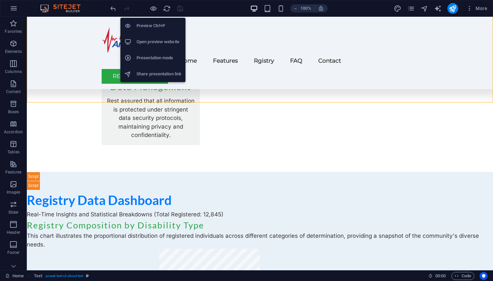
click at [149, 39] on h6 "Open preview website" at bounding box center [158, 42] width 45 height 8
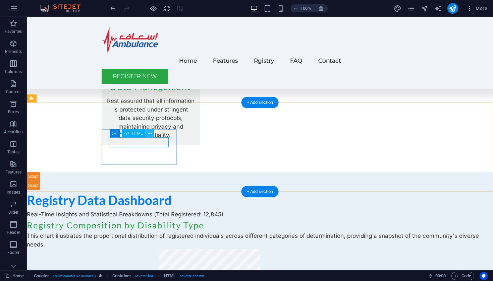
click at [152, 132] on button at bounding box center [150, 133] width 8 height 8
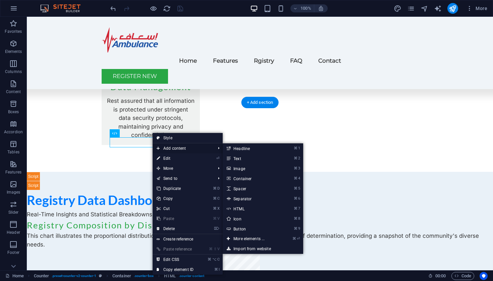
click at [166, 147] on span "Add content" at bounding box center [182, 148] width 60 height 10
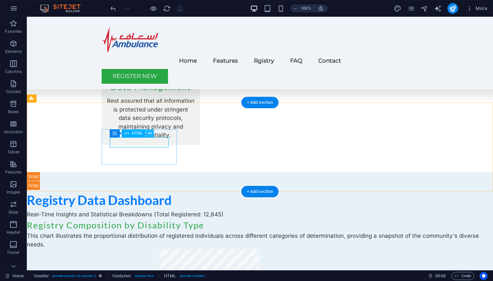
click at [149, 132] on icon at bounding box center [150, 133] width 4 height 7
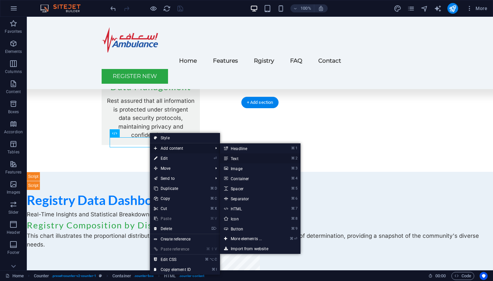
click at [236, 160] on link "⌘ 2 Text" at bounding box center [247, 158] width 55 height 10
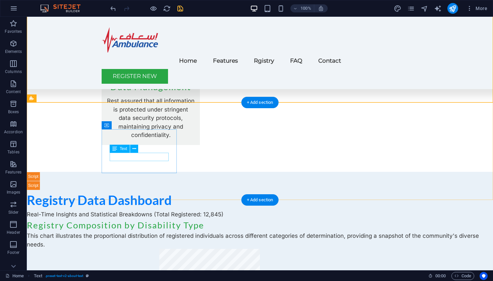
click at [132, 149] on icon at bounding box center [134, 148] width 4 height 7
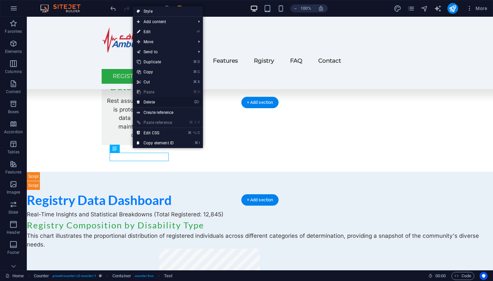
click at [150, 102] on link "⌦ Delete" at bounding box center [155, 102] width 45 height 10
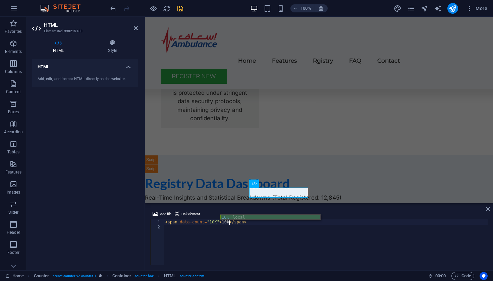
click at [227, 218] on div "10K local" at bounding box center [270, 223] width 100 height 16
type textarea "<span data-count="10K">10K</span>"
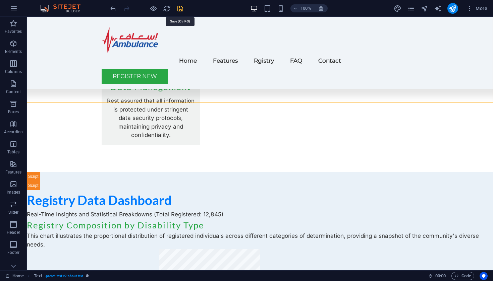
click at [181, 9] on icon "save" at bounding box center [180, 9] width 8 height 8
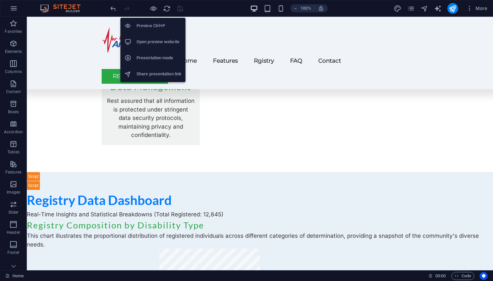
click at [145, 42] on h6 "Open preview website" at bounding box center [158, 42] width 45 height 8
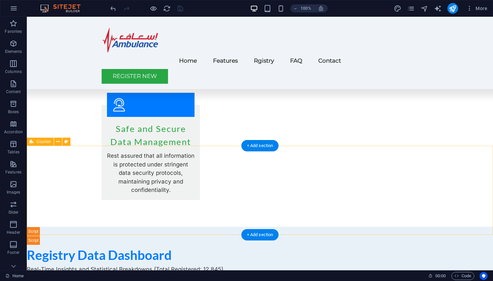
scroll to position [1010, 0]
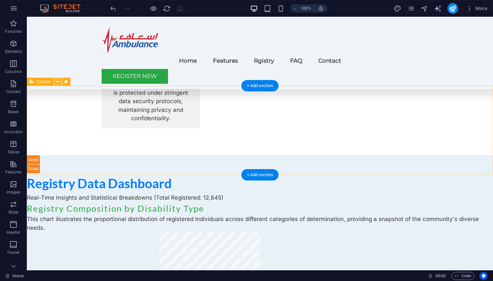
click at [57, 81] on icon at bounding box center [58, 81] width 4 height 7
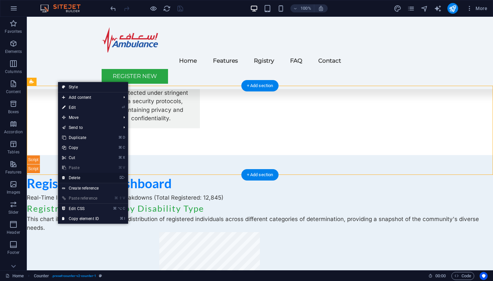
click at [72, 177] on link "⌦ Delete" at bounding box center [80, 178] width 45 height 10
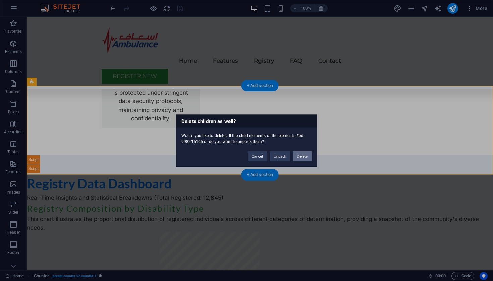
click at [299, 154] on button "Delete" at bounding box center [302, 156] width 19 height 10
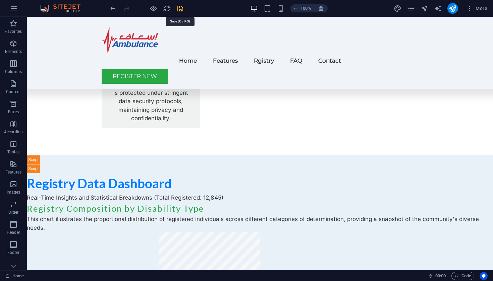
click at [182, 7] on icon "save" at bounding box center [180, 9] width 8 height 8
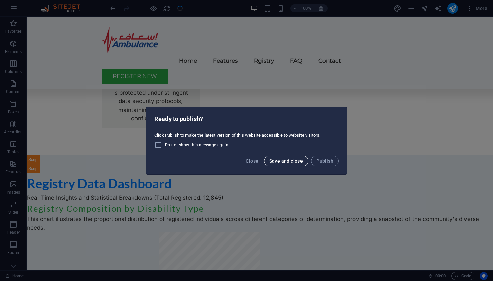
click at [278, 163] on span "Save and close" at bounding box center [286, 161] width 34 height 5
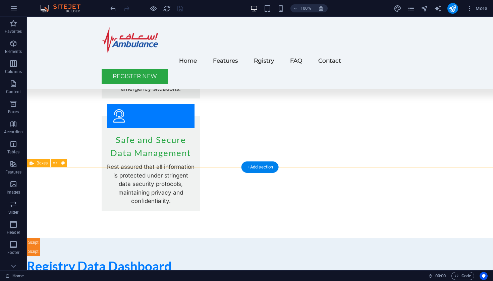
scroll to position [924, 0]
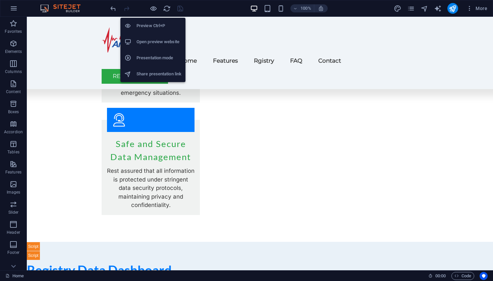
click at [146, 45] on h6 "Open preview website" at bounding box center [158, 42] width 45 height 8
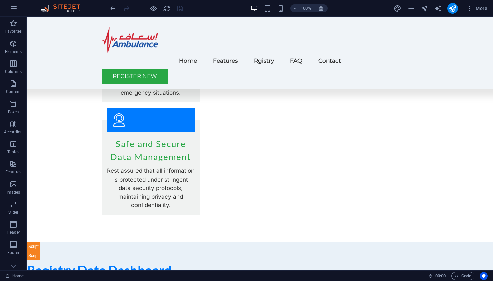
click at [459, 52] on div "Menu Home Features Rgistry FAQ Contact Register New" at bounding box center [260, 53] width 466 height 72
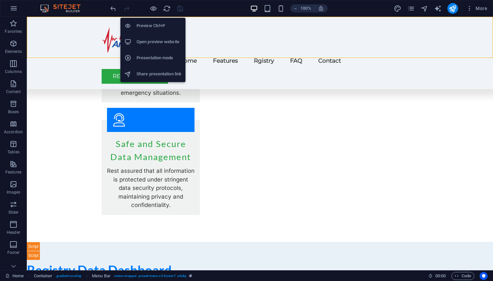
click at [155, 40] on h6 "Open preview website" at bounding box center [158, 42] width 45 height 8
